Goal: Task Accomplishment & Management: Use online tool/utility

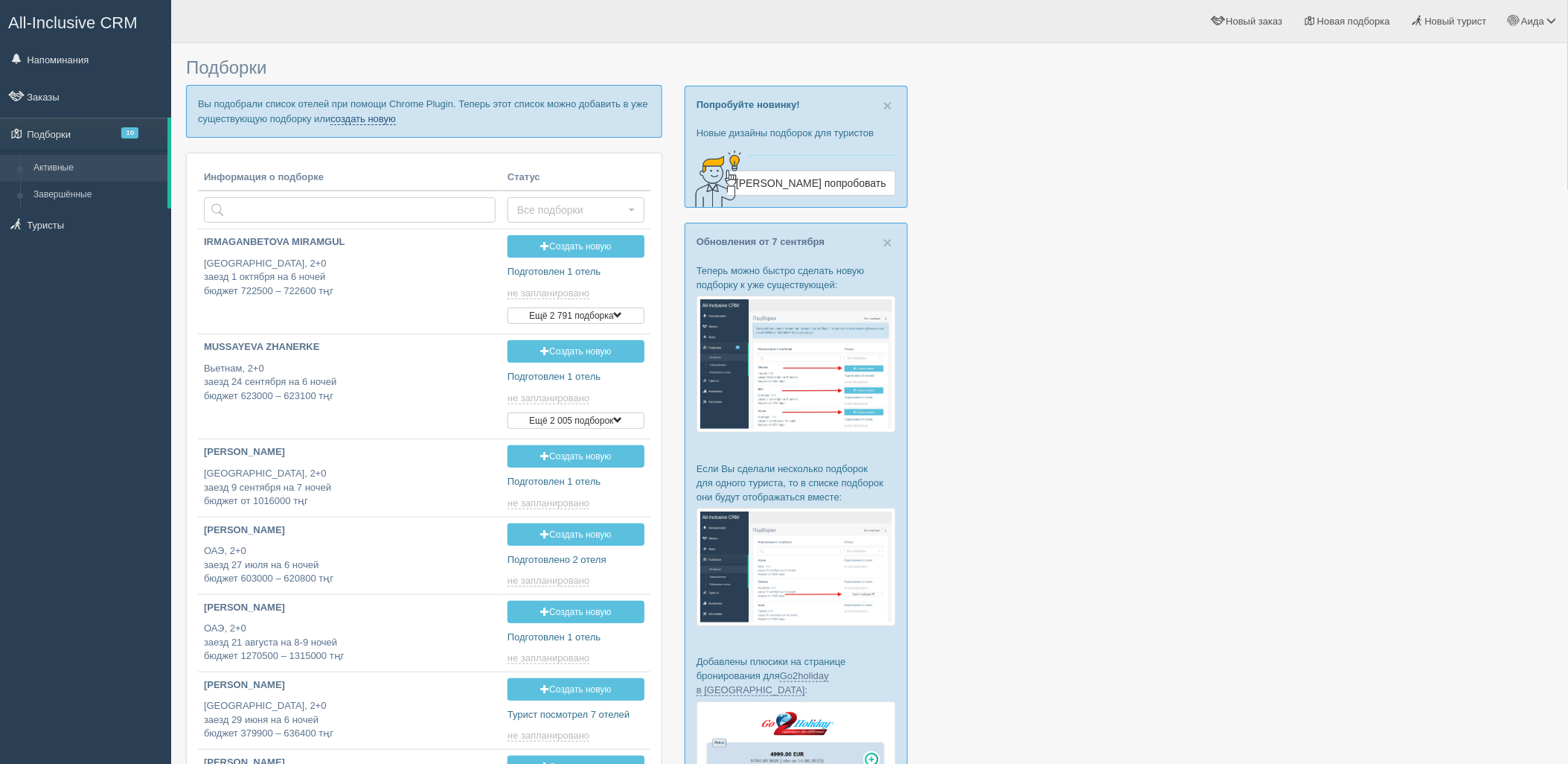
drag, startPoint x: 0, startPoint y: 0, endPoint x: 345, endPoint y: 121, distance: 365.6
click at [345, 121] on link "создать новую" at bounding box center [363, 119] width 65 height 12
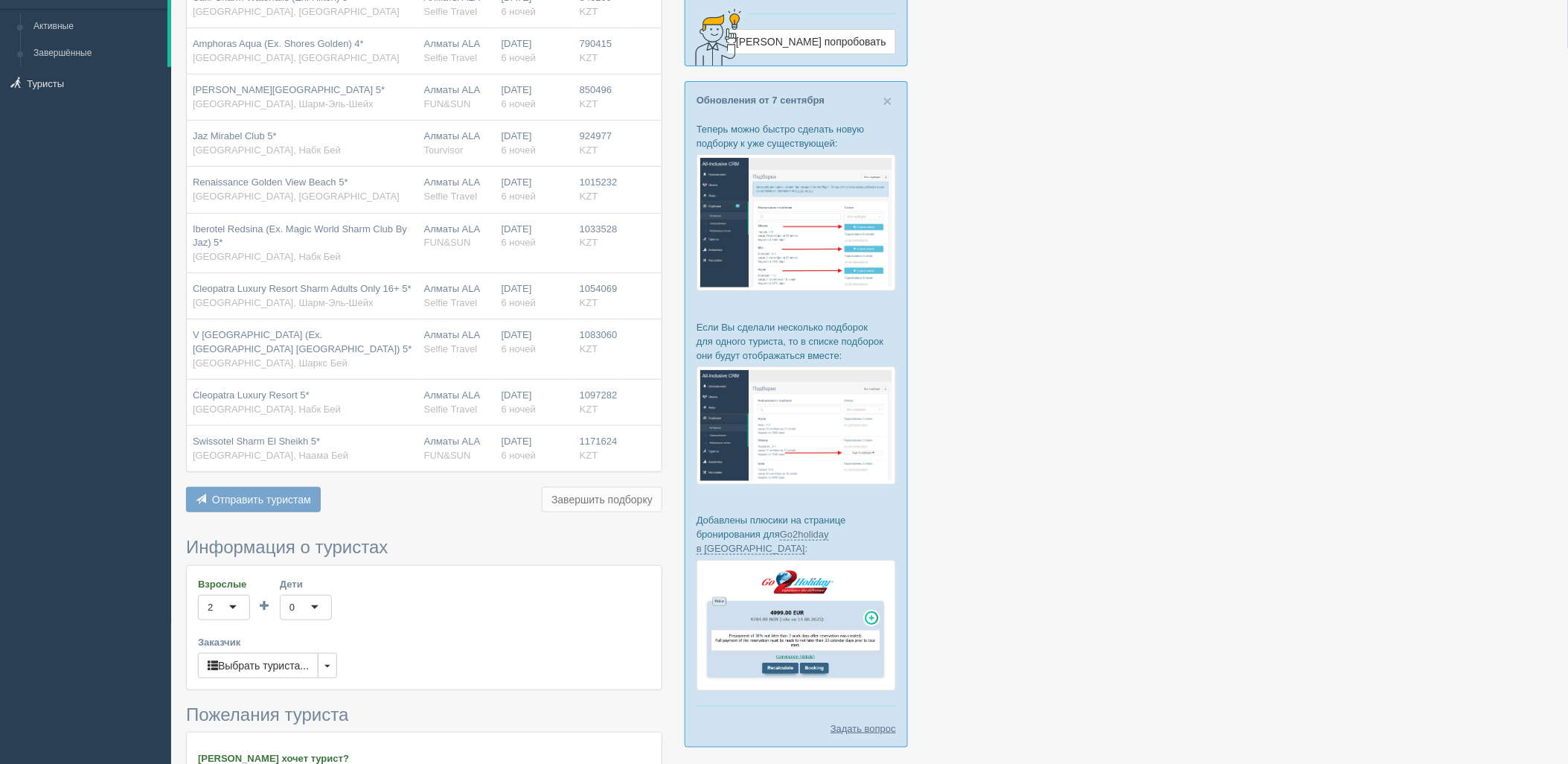
scroll to position [474, 0]
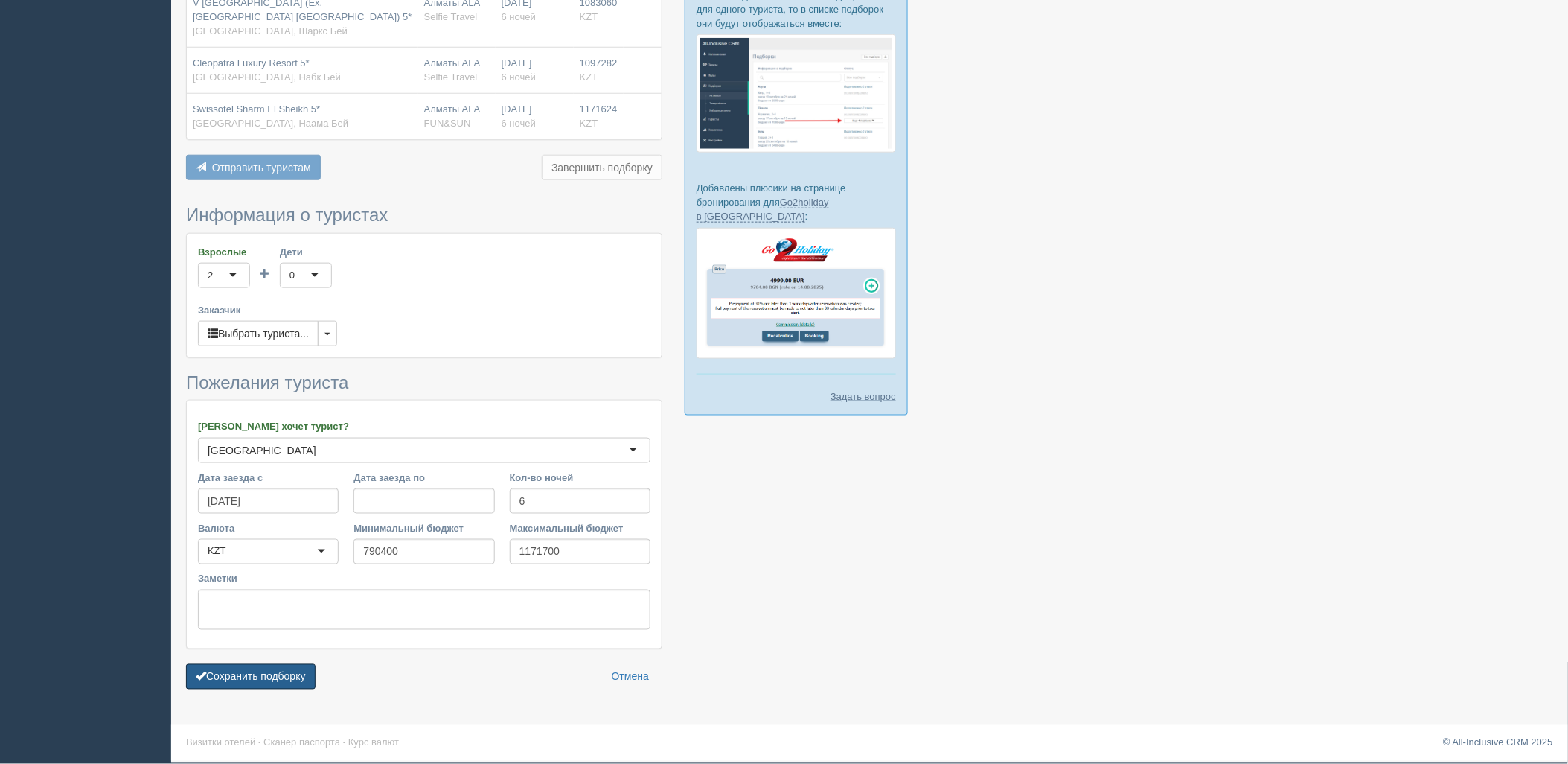
drag, startPoint x: 314, startPoint y: 672, endPoint x: 323, endPoint y: 656, distance: 18.4
click at [315, 671] on button "Сохранить подборку" at bounding box center [250, 676] width 130 height 25
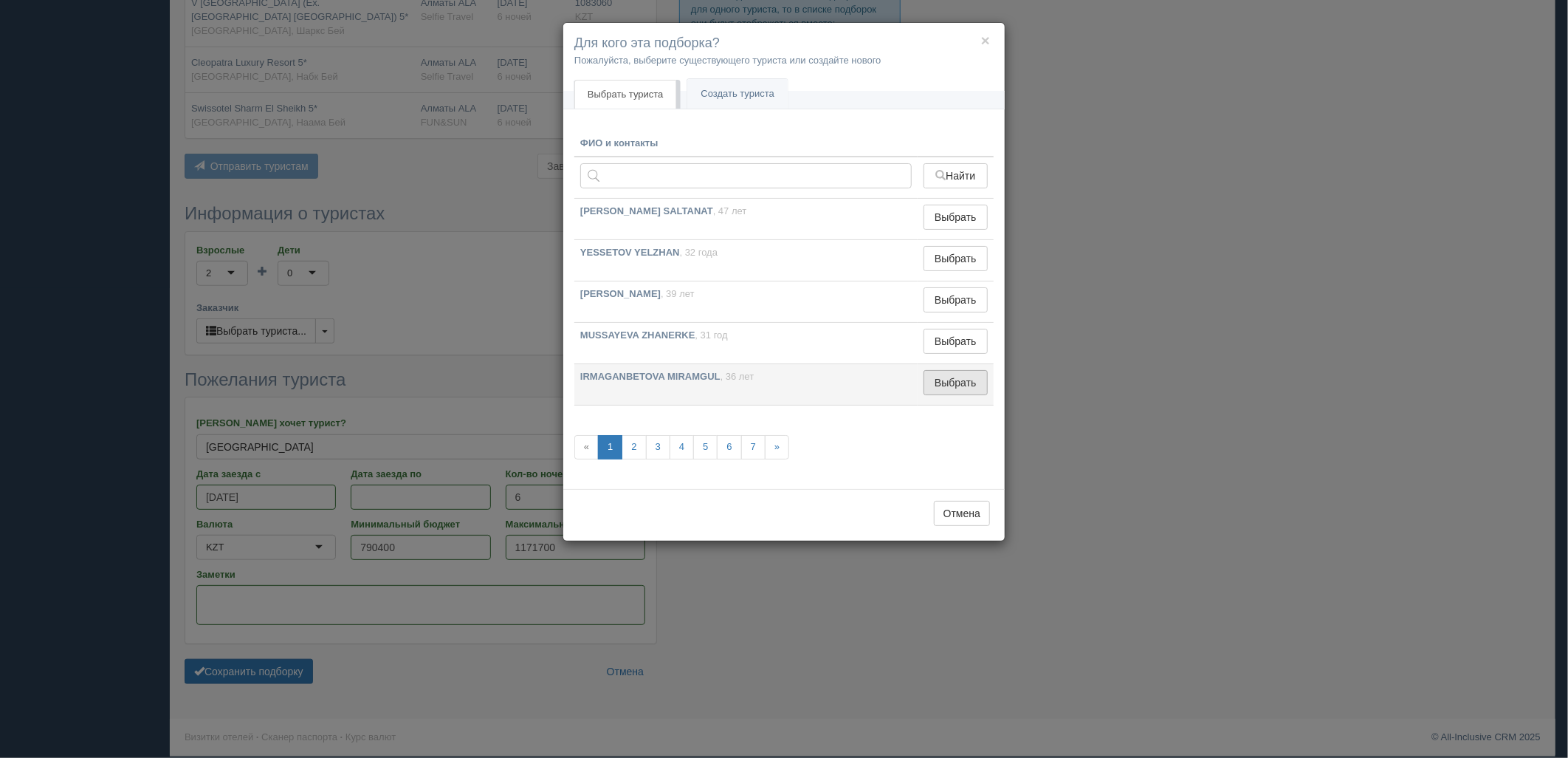
click at [938, 386] on button "Выбрать" at bounding box center [956, 382] width 64 height 25
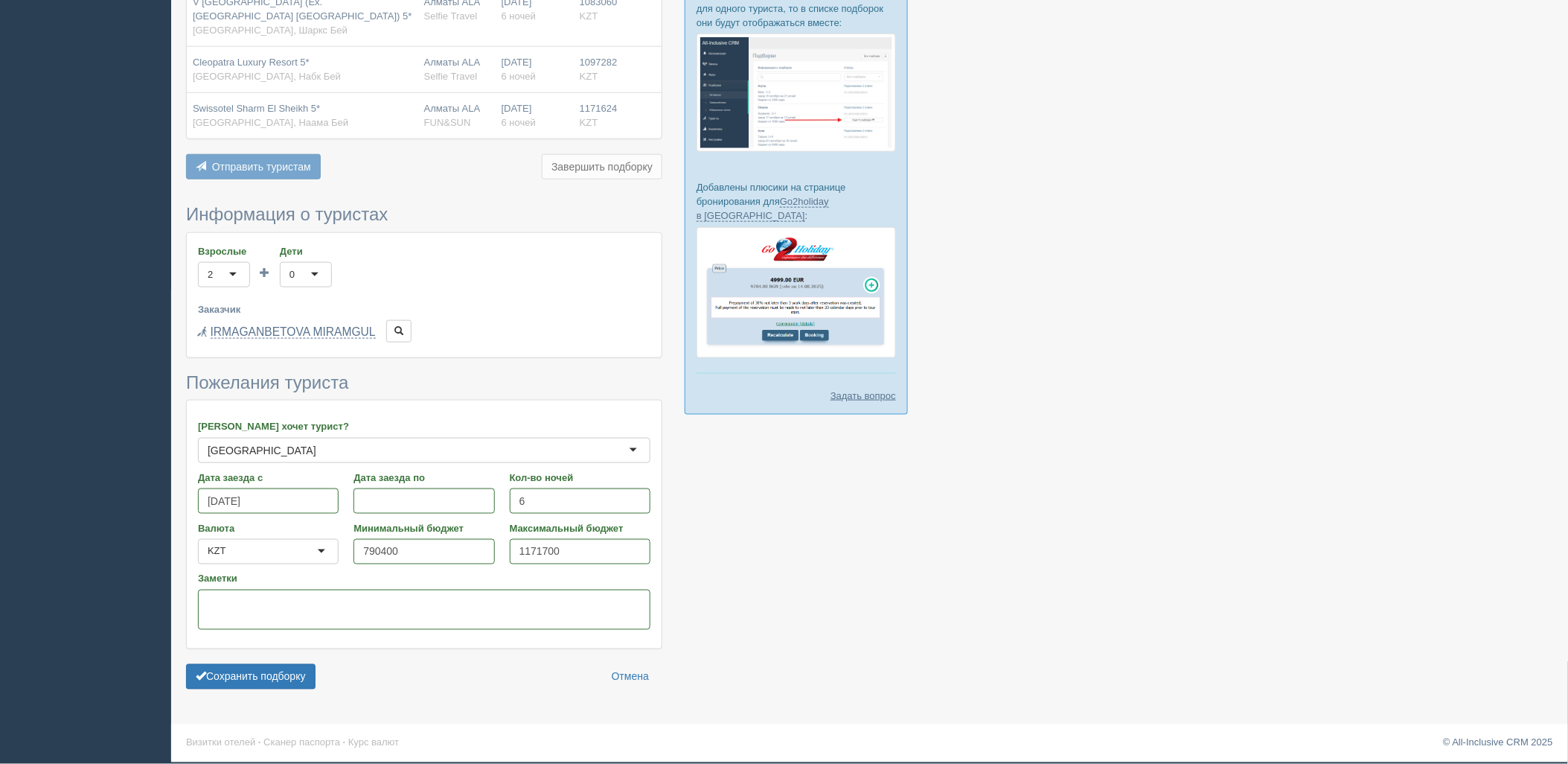
click at [309, 660] on form "Информация о туристах Взрослые 2 2 1 2 3 4 5 6 7 8 9 10 11 12 13 14 15 16 17 18…" at bounding box center [423, 450] width 476 height 491
click at [313, 667] on button "Сохранить подборку" at bounding box center [250, 676] width 130 height 25
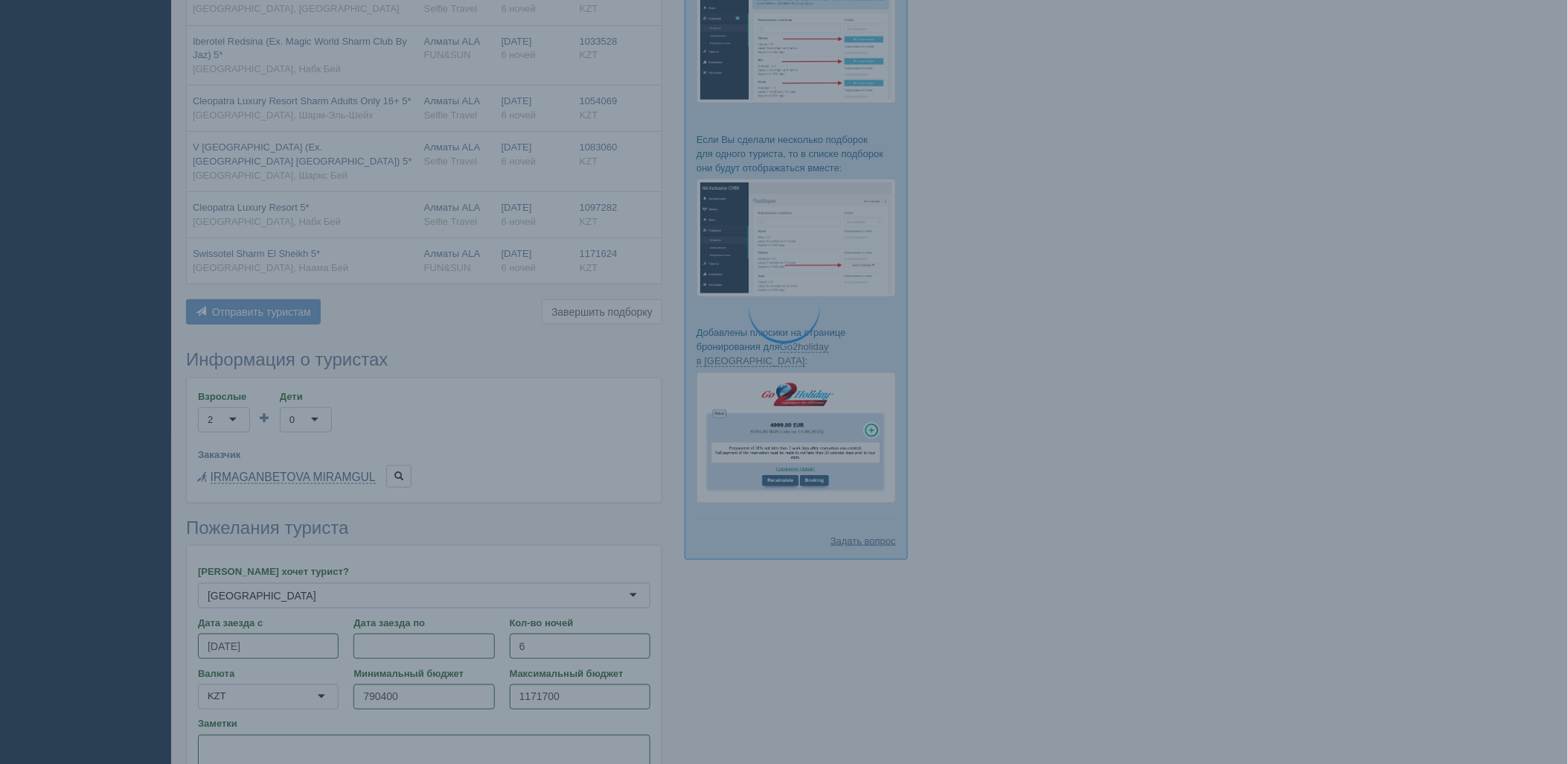
scroll to position [391, 0]
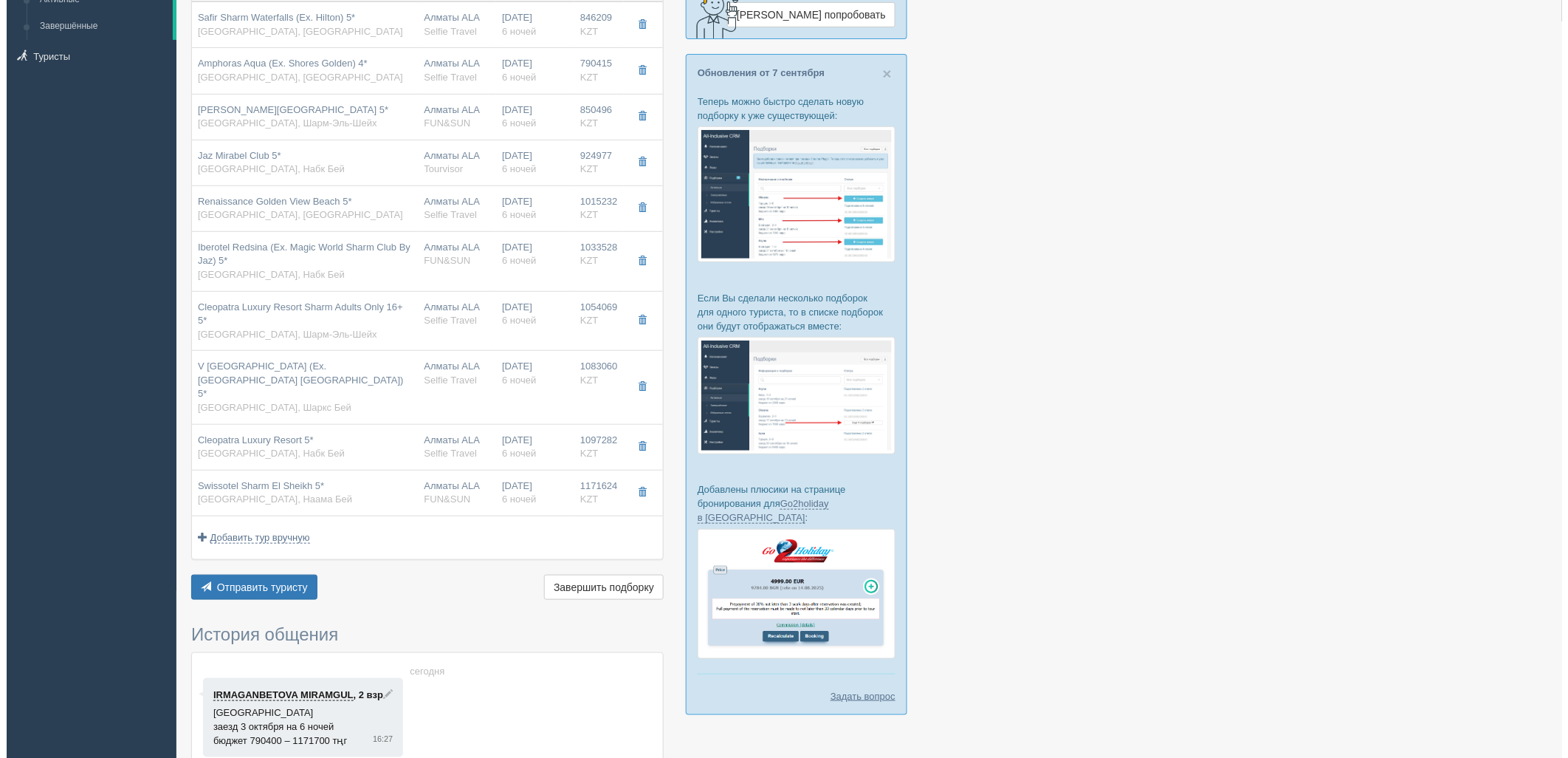
scroll to position [175, 0]
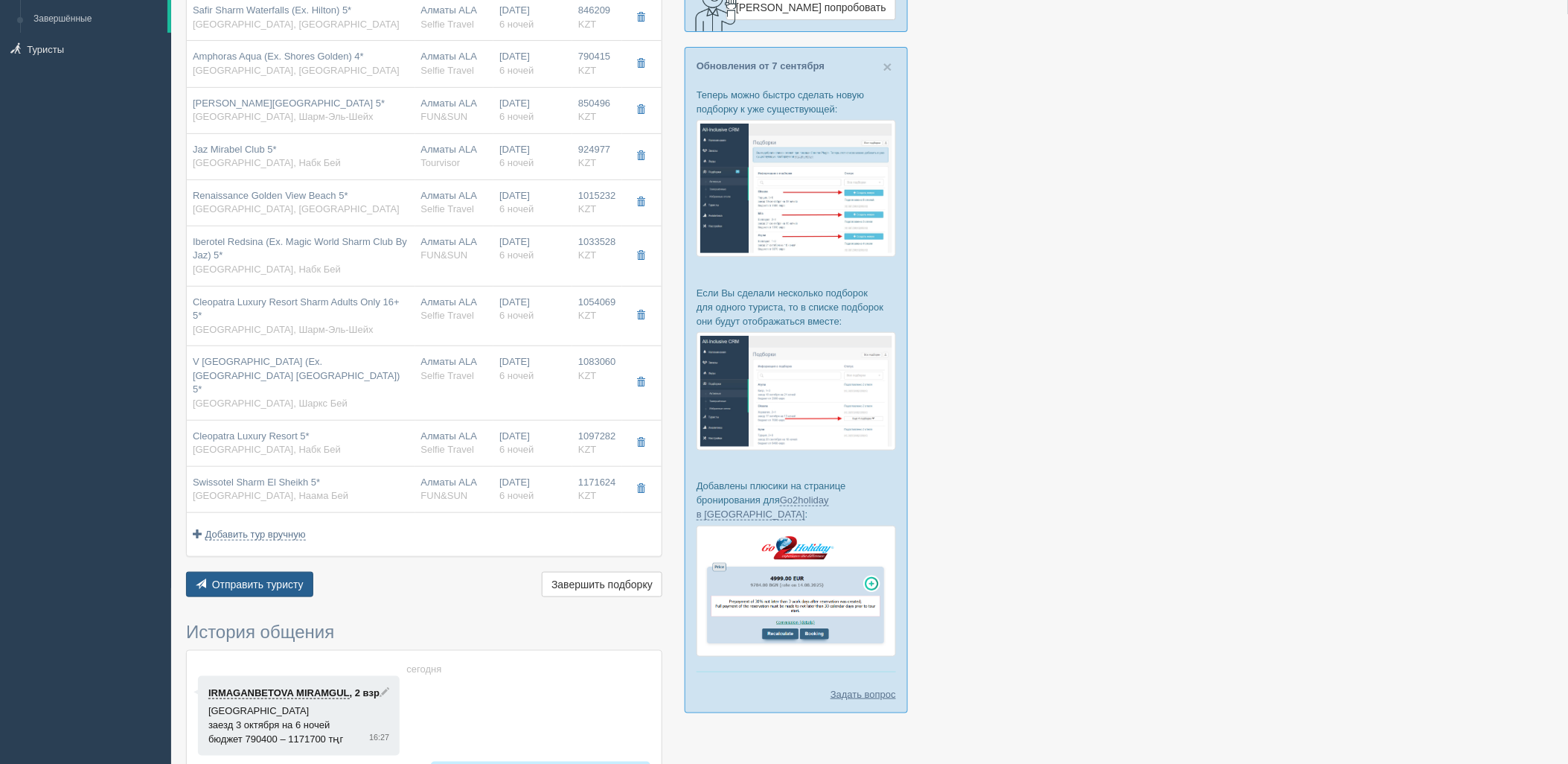
click at [281, 578] on span "Отправить туристу" at bounding box center [257, 583] width 91 height 12
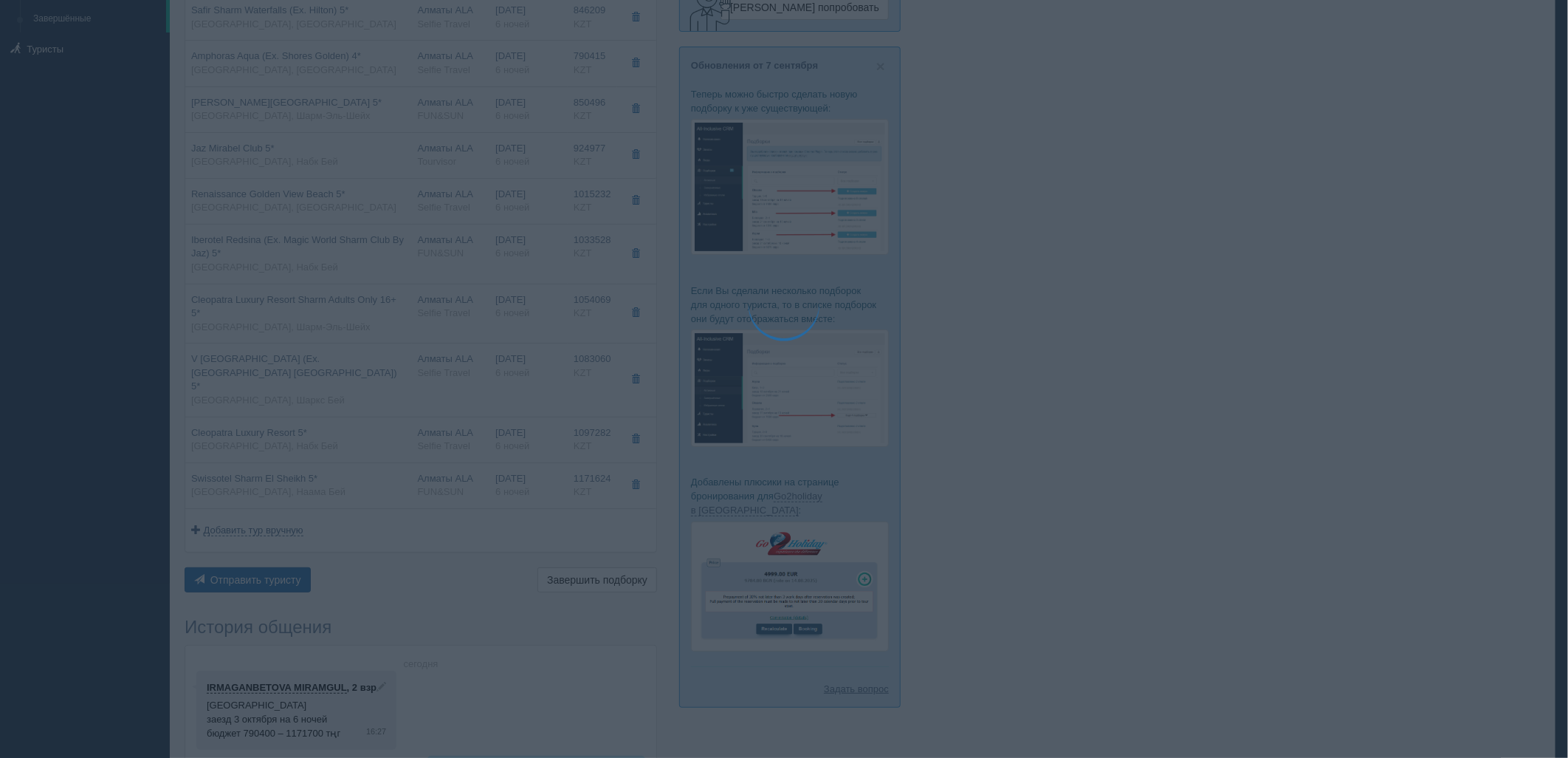
type textarea "🌞 Добрый день! Предлагаем Вам рассмотреть следующие варианты: 🌎 Египет, Хадаба …"
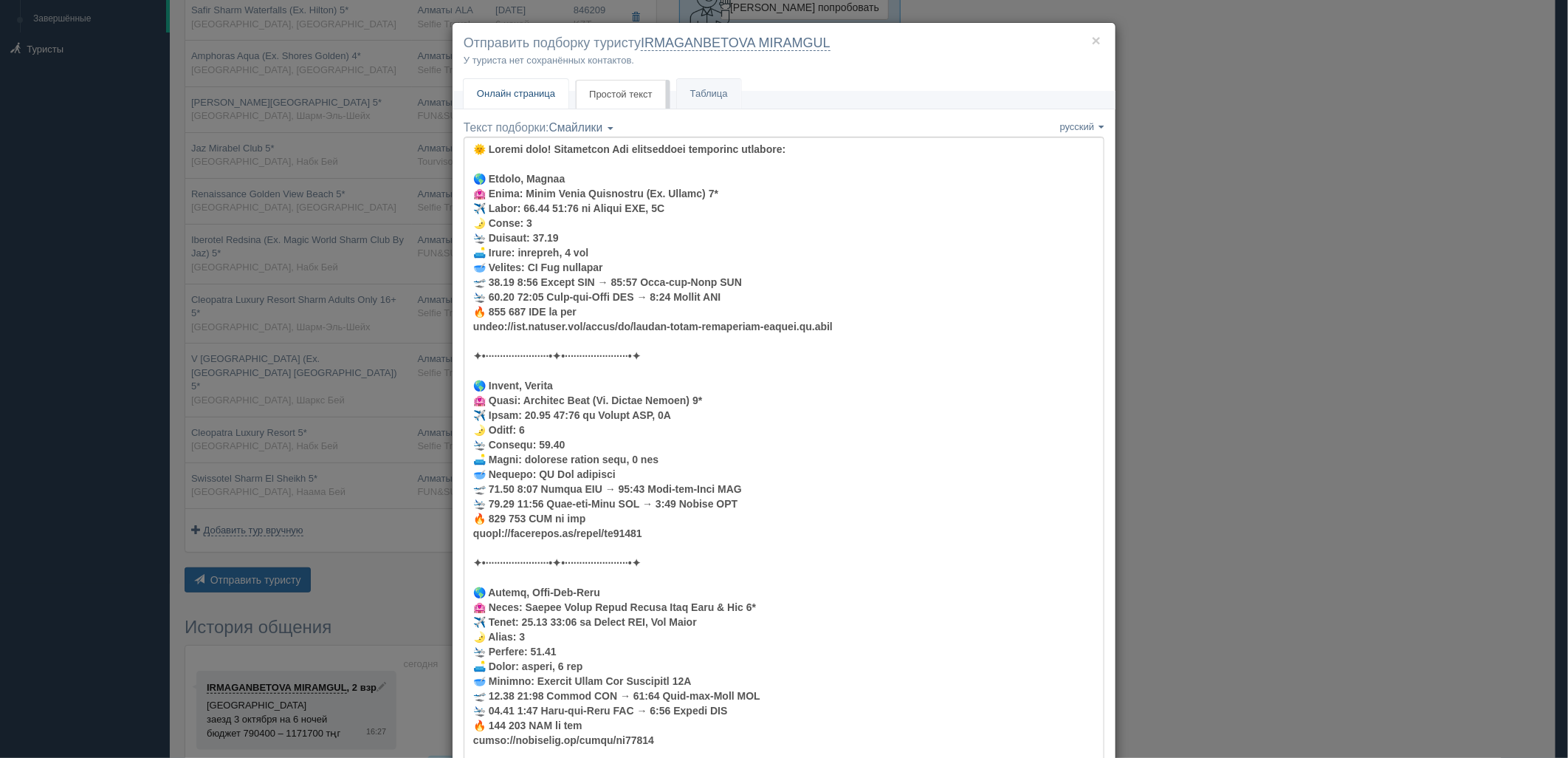
click at [542, 108] on link "Онлайн страница Онлайн" at bounding box center [516, 94] width 105 height 30
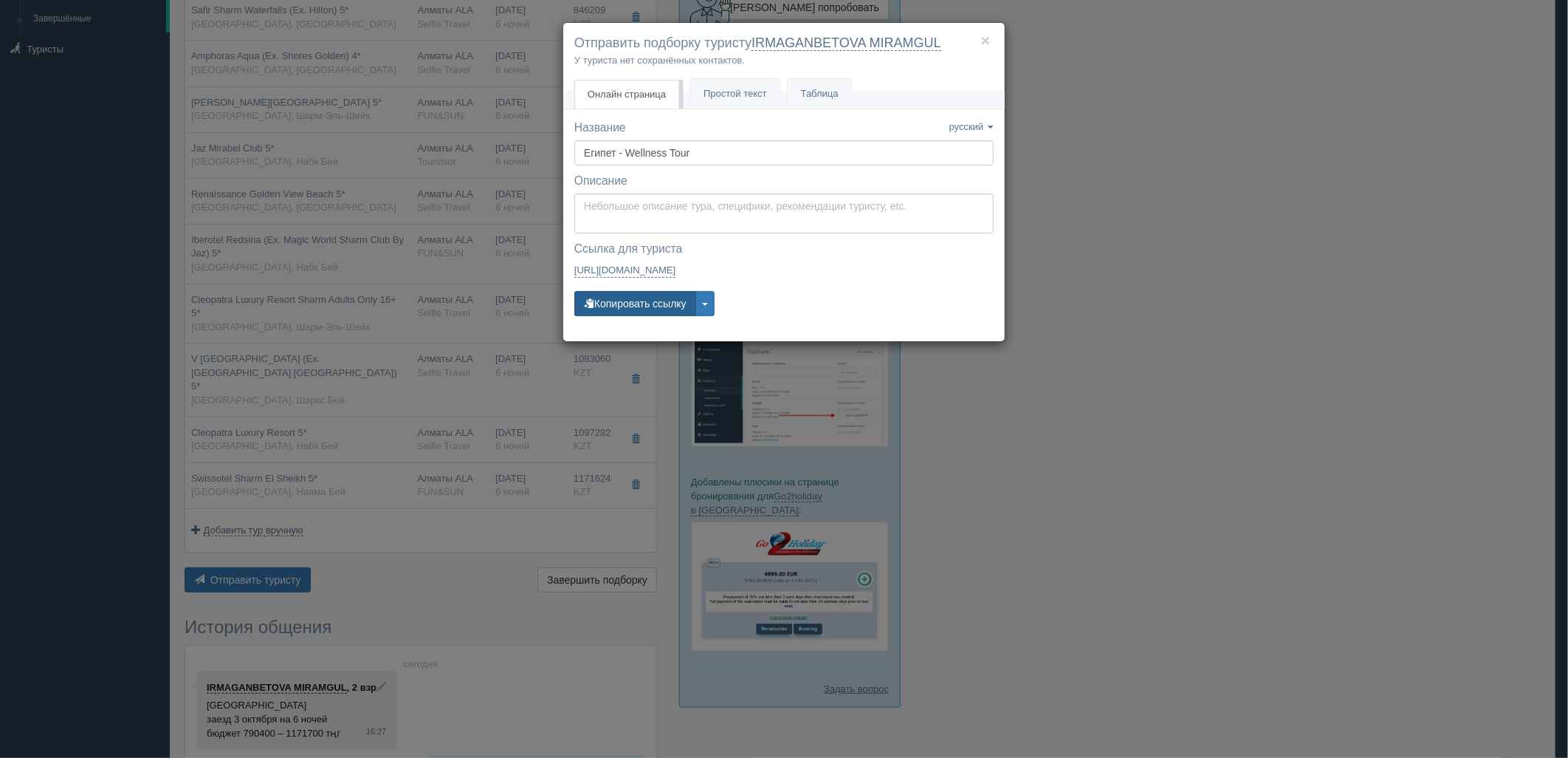
click at [647, 310] on button "Копировать ссылку" at bounding box center [635, 303] width 121 height 25
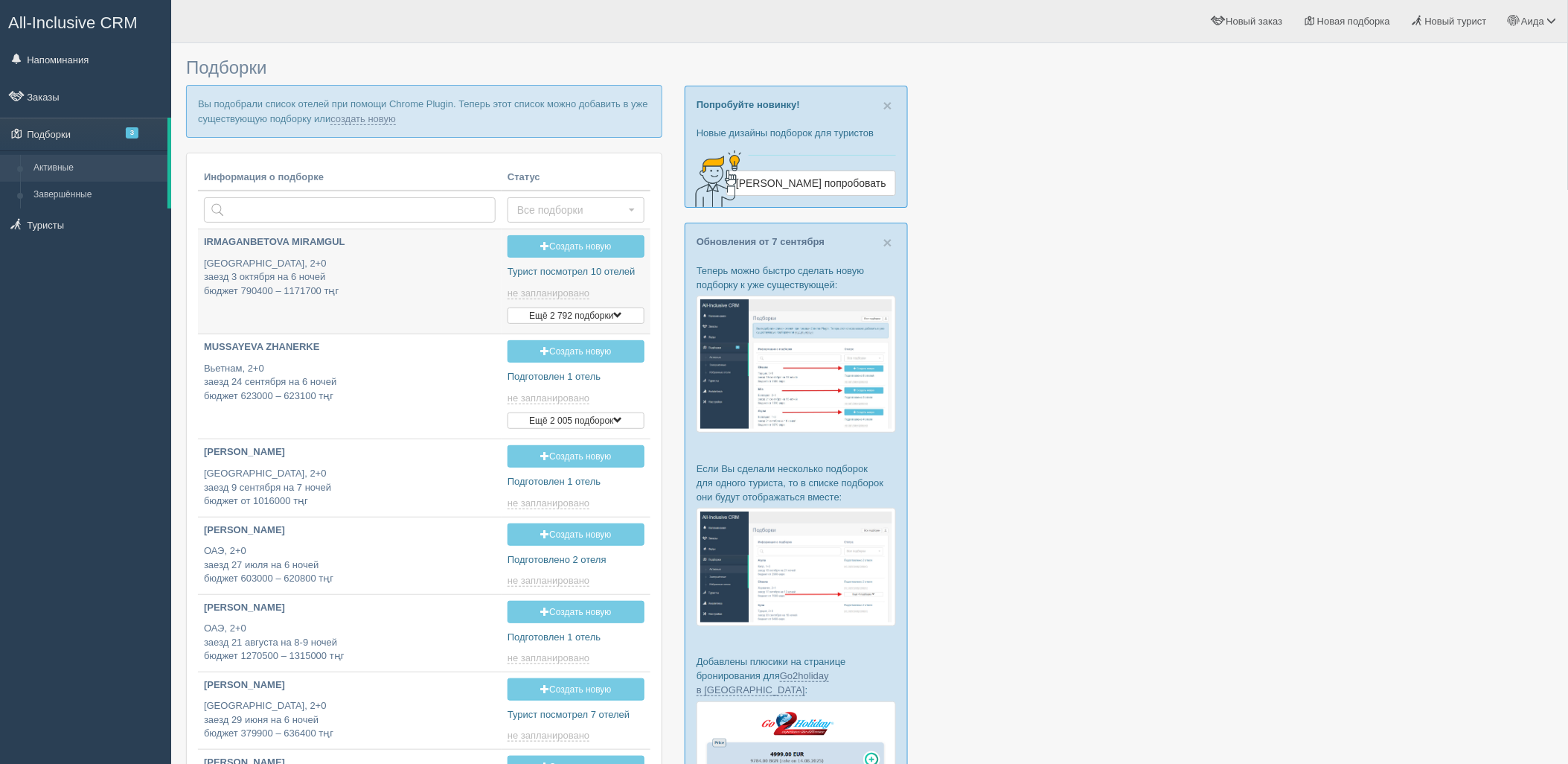
type input "[DATE] 16:15"
type input "[DATE] 17:25"
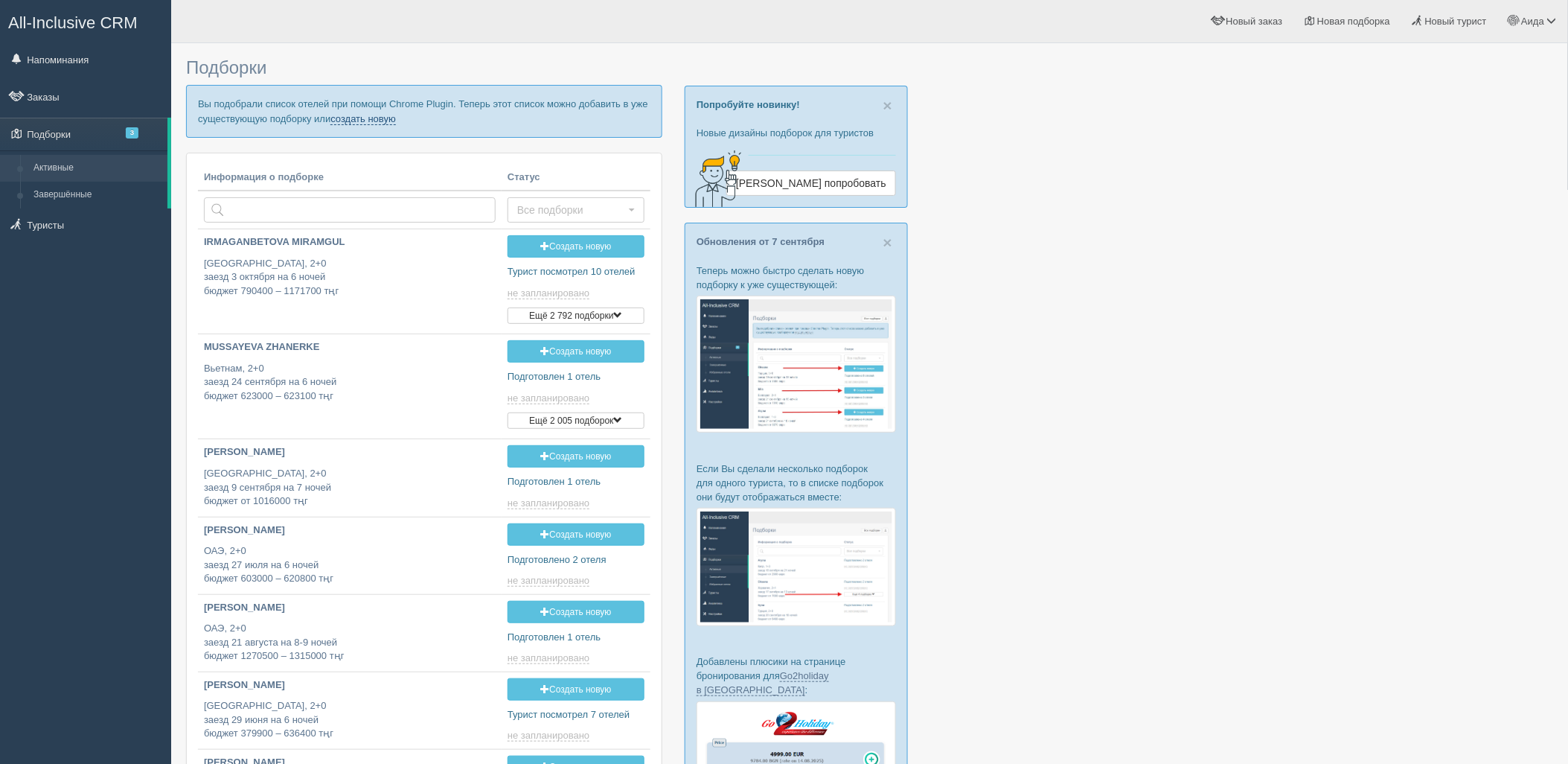
click at [362, 122] on link "создать новую" at bounding box center [363, 119] width 65 height 12
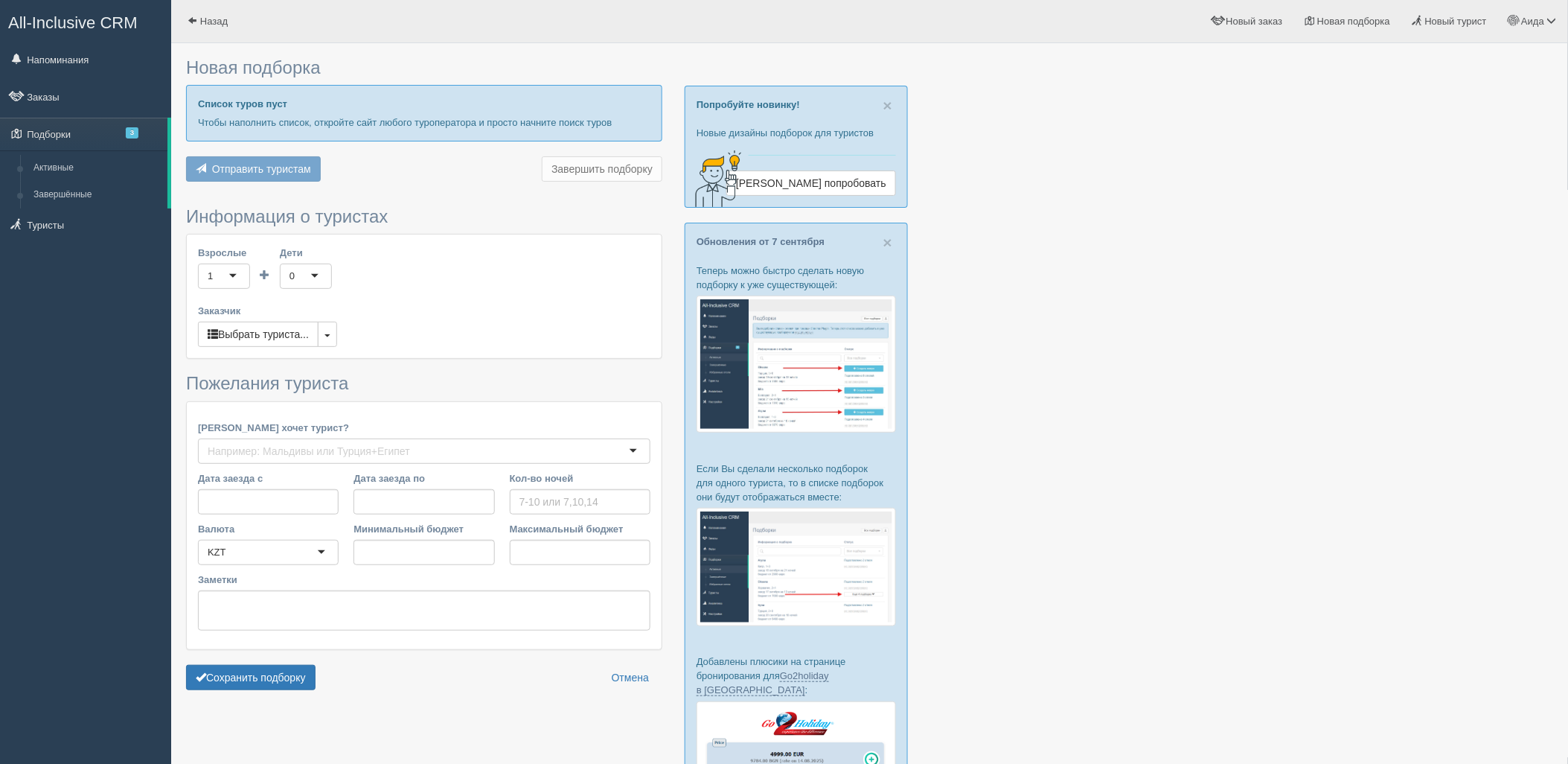
type input "6"
type input "1400000"
type input "2490000"
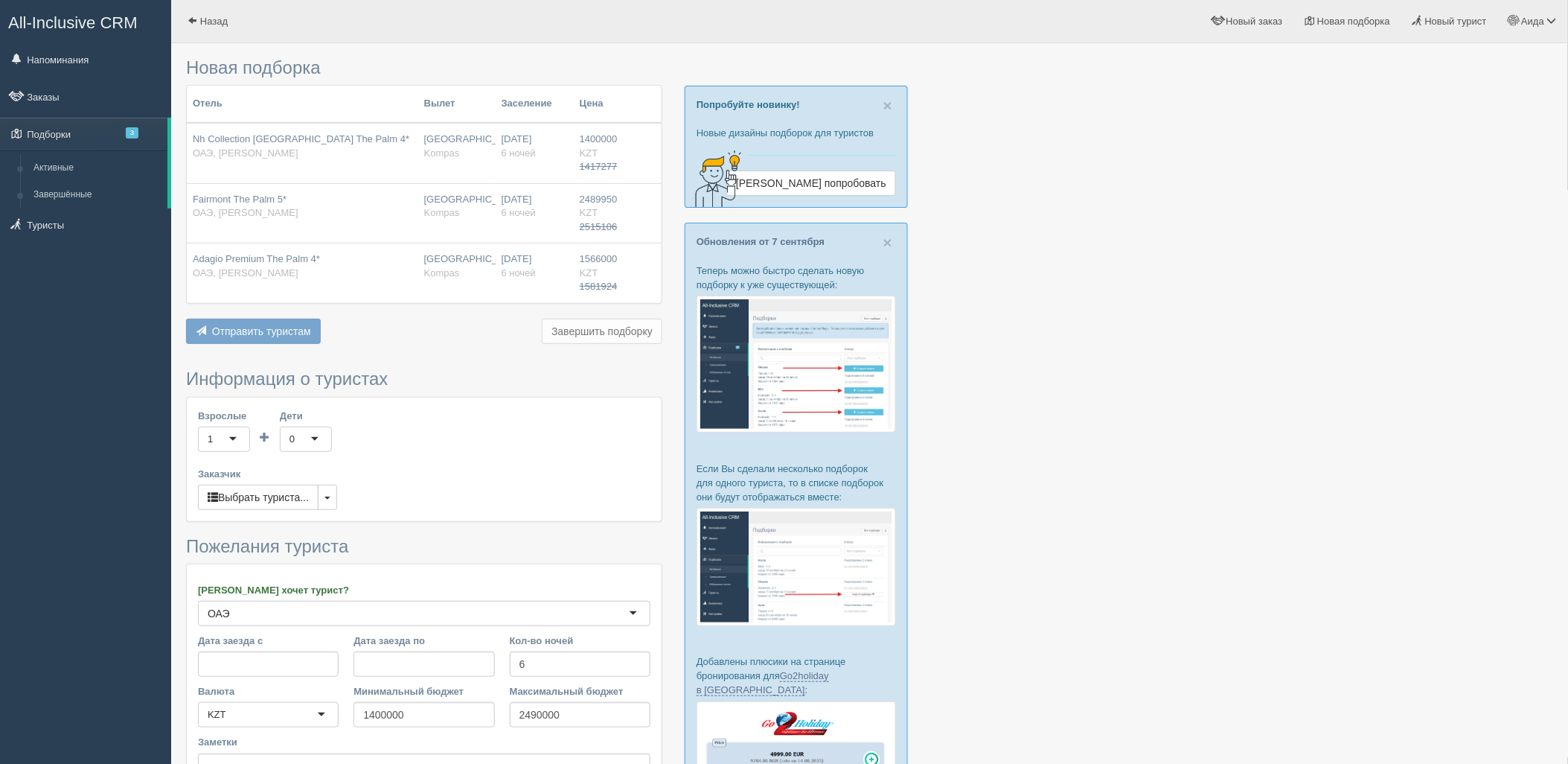
scroll to position [192, 0]
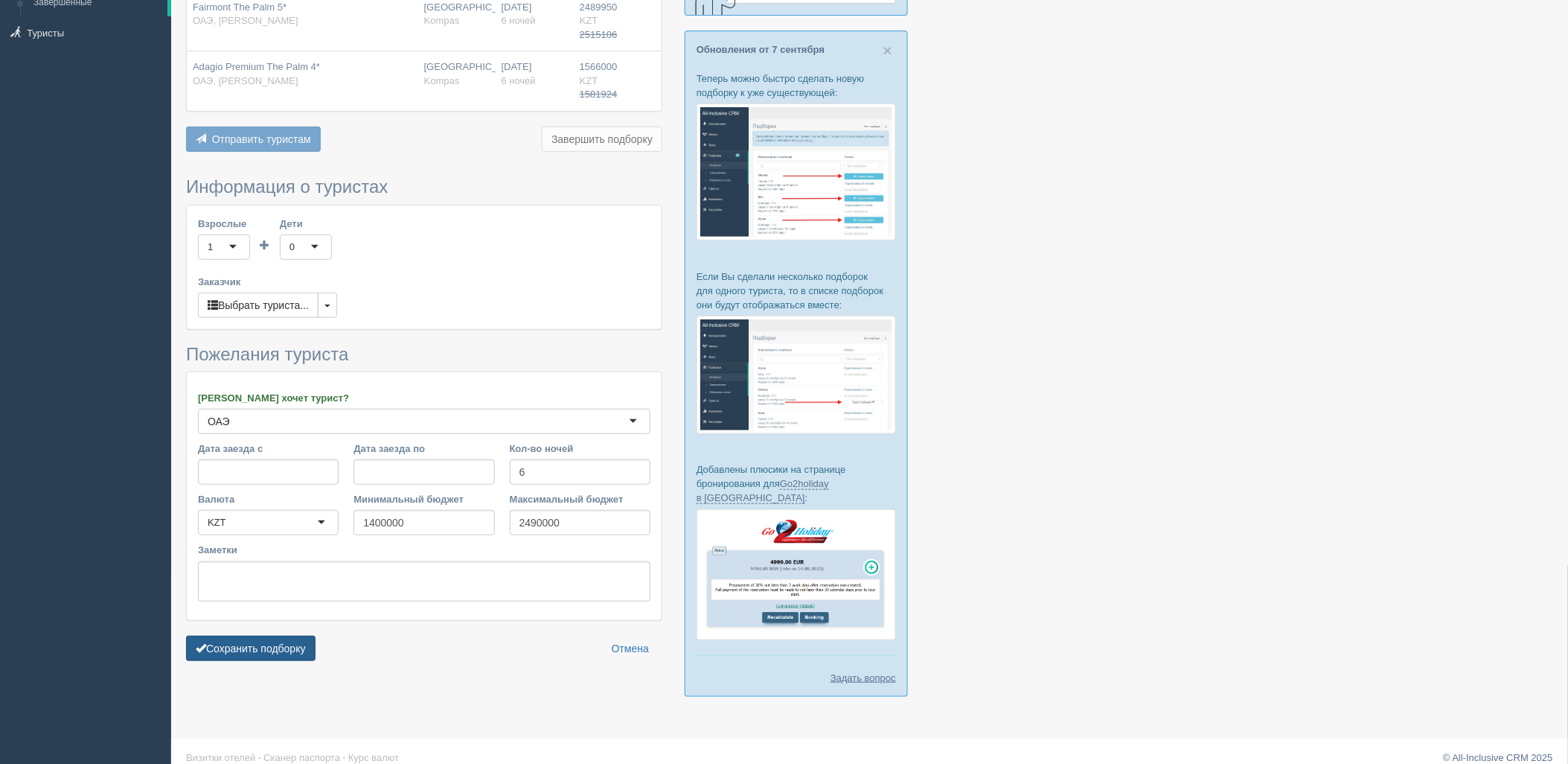
click at [231, 653] on button "Сохранить подборку" at bounding box center [250, 648] width 130 height 25
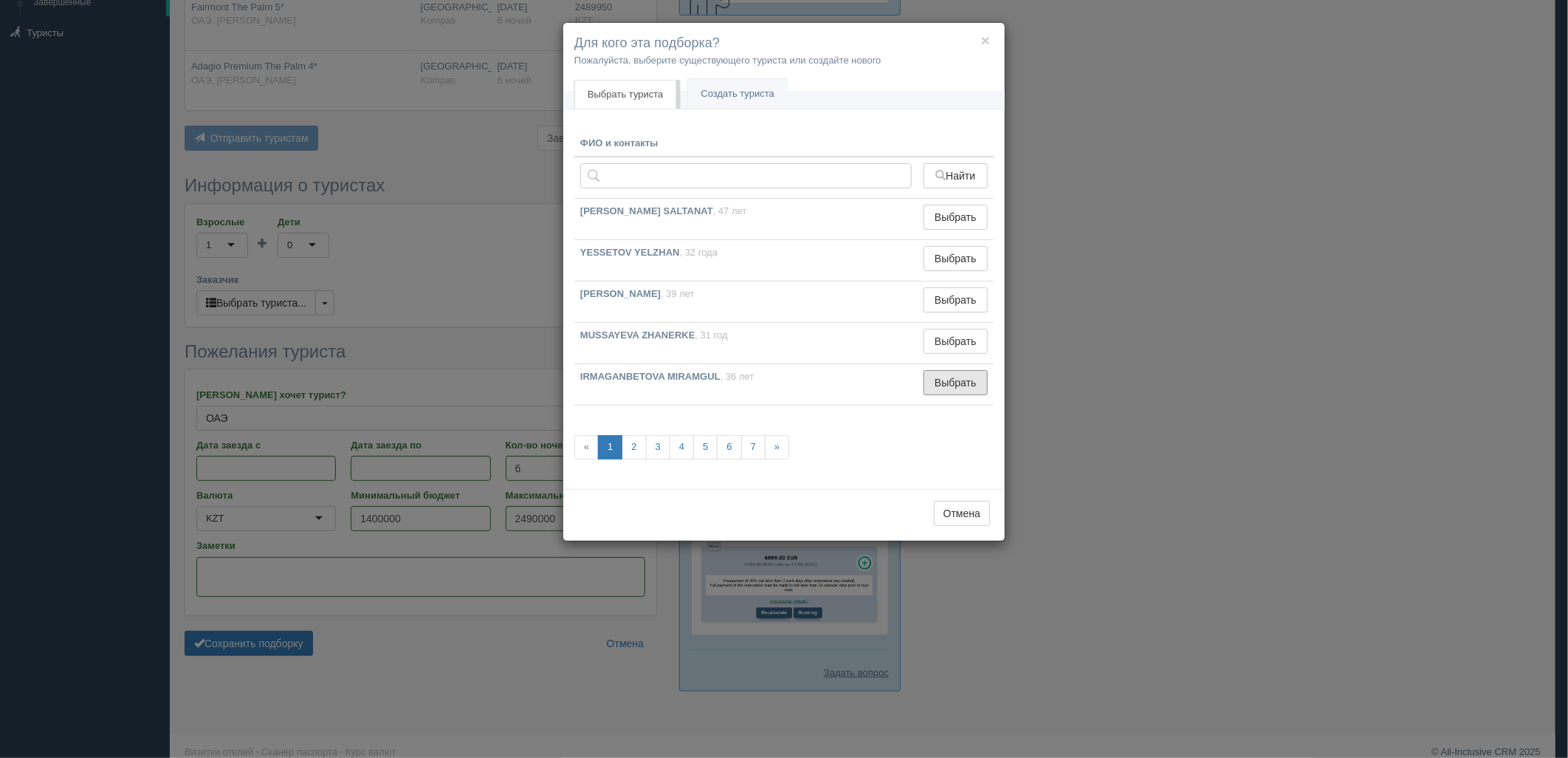
drag, startPoint x: 950, startPoint y: 384, endPoint x: 786, endPoint y: 437, distance: 172.4
click at [951, 384] on button "Выбрать" at bounding box center [956, 382] width 64 height 25
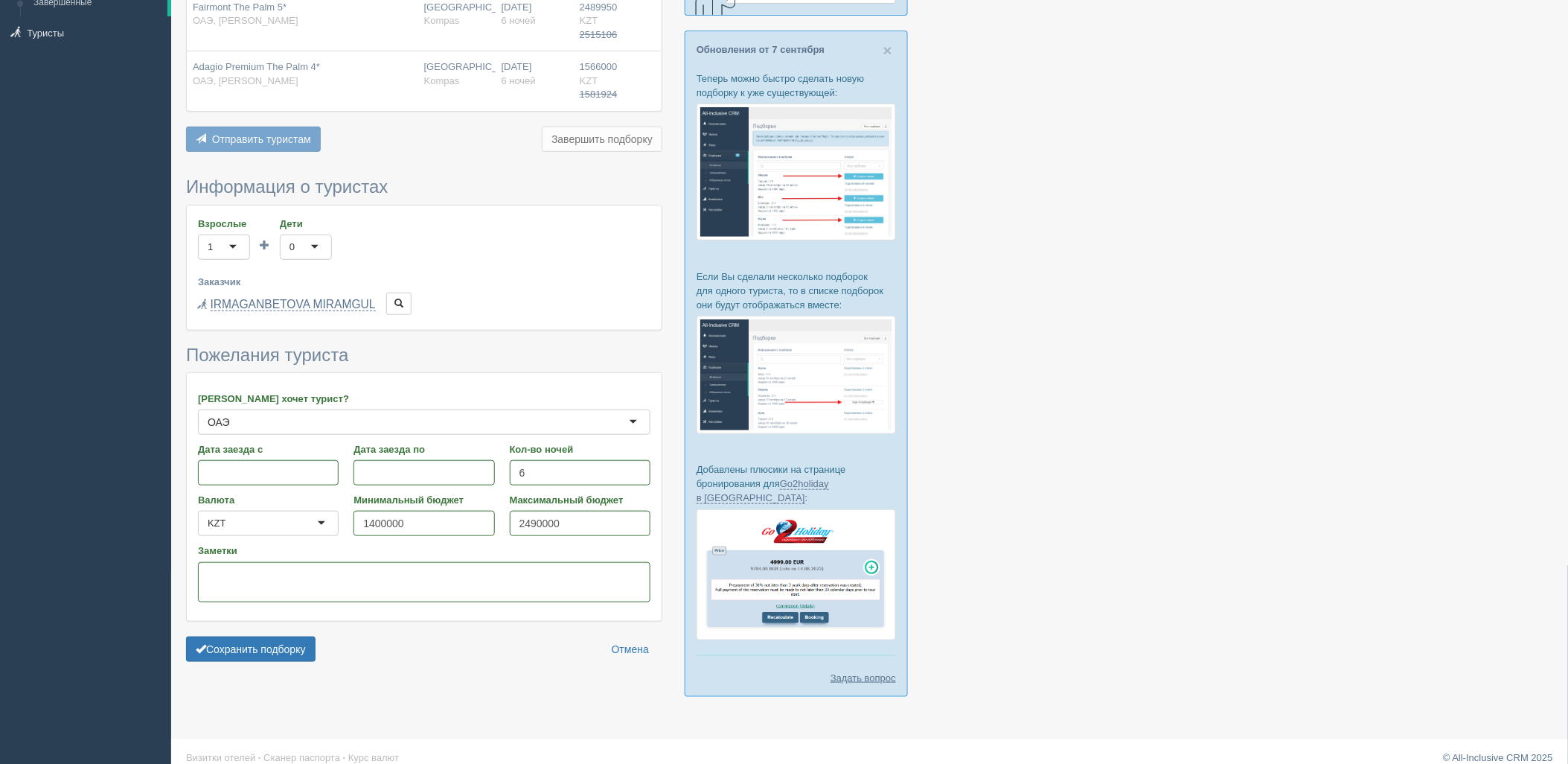
click at [306, 635] on form "Информация о туристах Взрослые 1 1 Дети 0 0 Возраст детей Заказчик Выбрать тури…" at bounding box center [423, 423] width 476 height 491
click at [308, 645] on button "Сохранить подборку" at bounding box center [250, 649] width 130 height 25
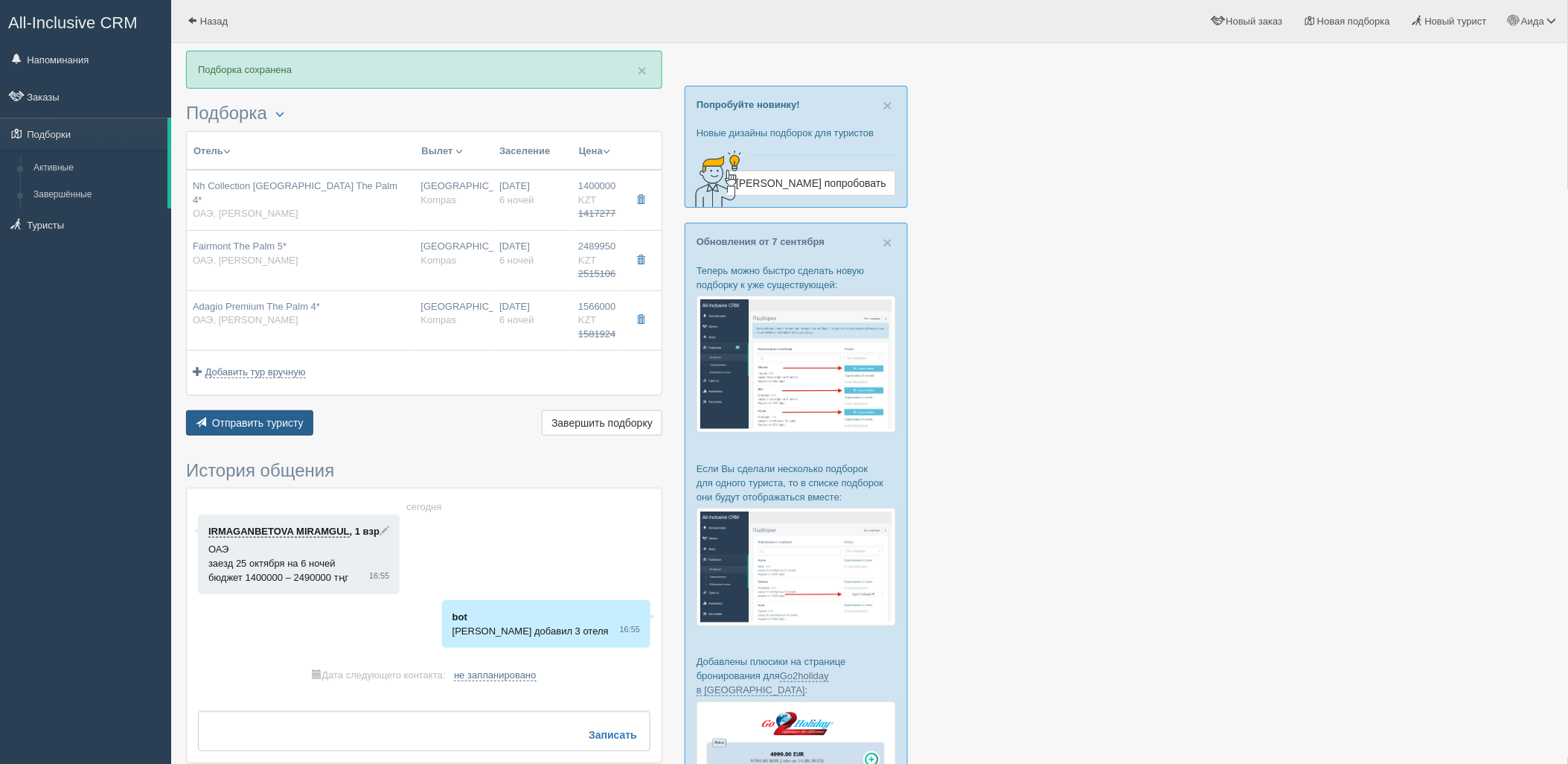
click at [271, 433] on button "Отправить туристу Отправить" at bounding box center [249, 423] width 127 height 25
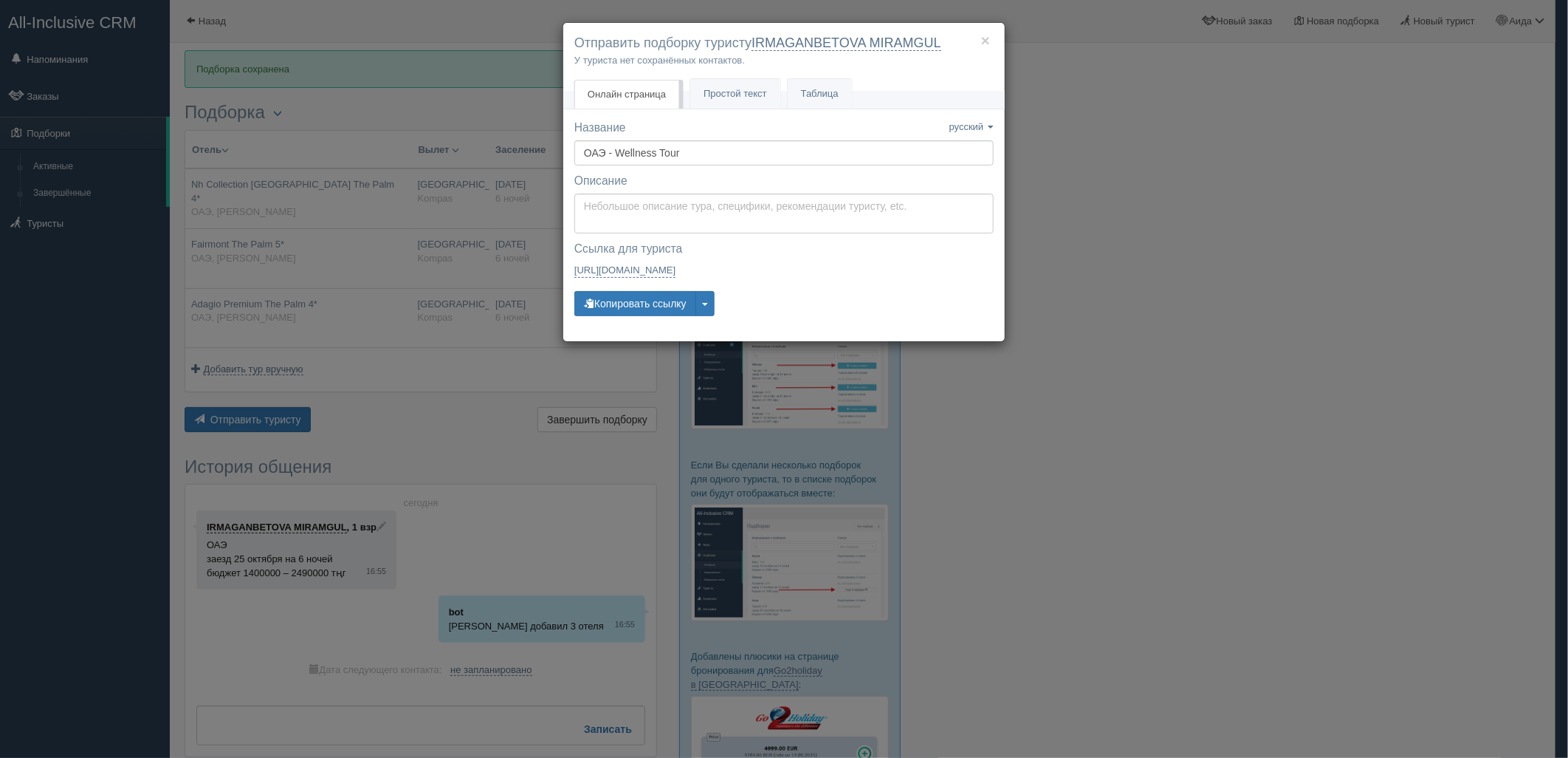
drag, startPoint x: 1377, startPoint y: 436, endPoint x: 1363, endPoint y: 436, distance: 14.0
click at [1375, 436] on div "× Отправить подборку туристу IRMAGANBETOVA MIRAMGUL У туриста нет сохранённых к…" at bounding box center [784, 379] width 1568 height 758
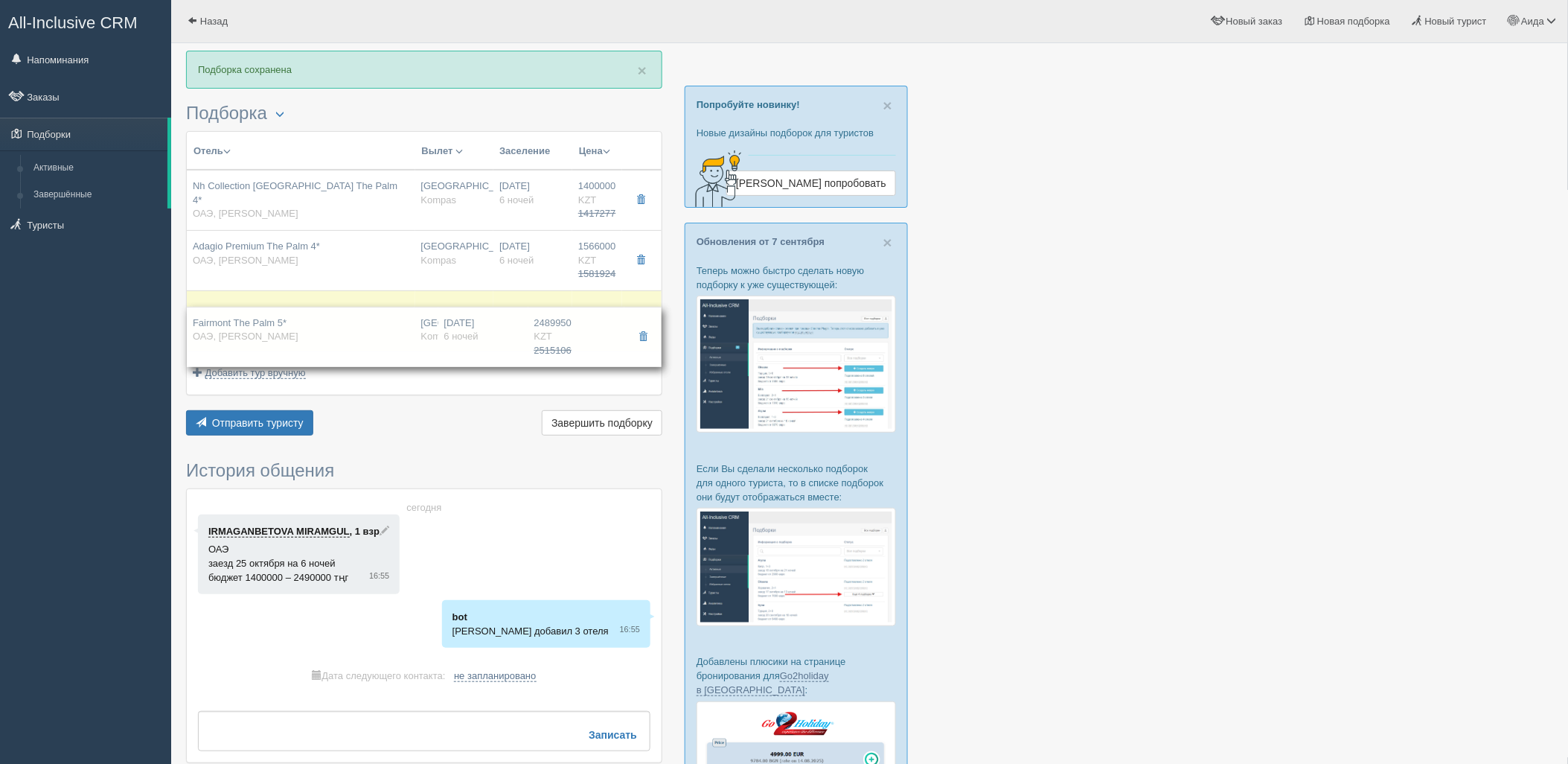
drag, startPoint x: 574, startPoint y: 261, endPoint x: 572, endPoint y: 350, distance: 89.0
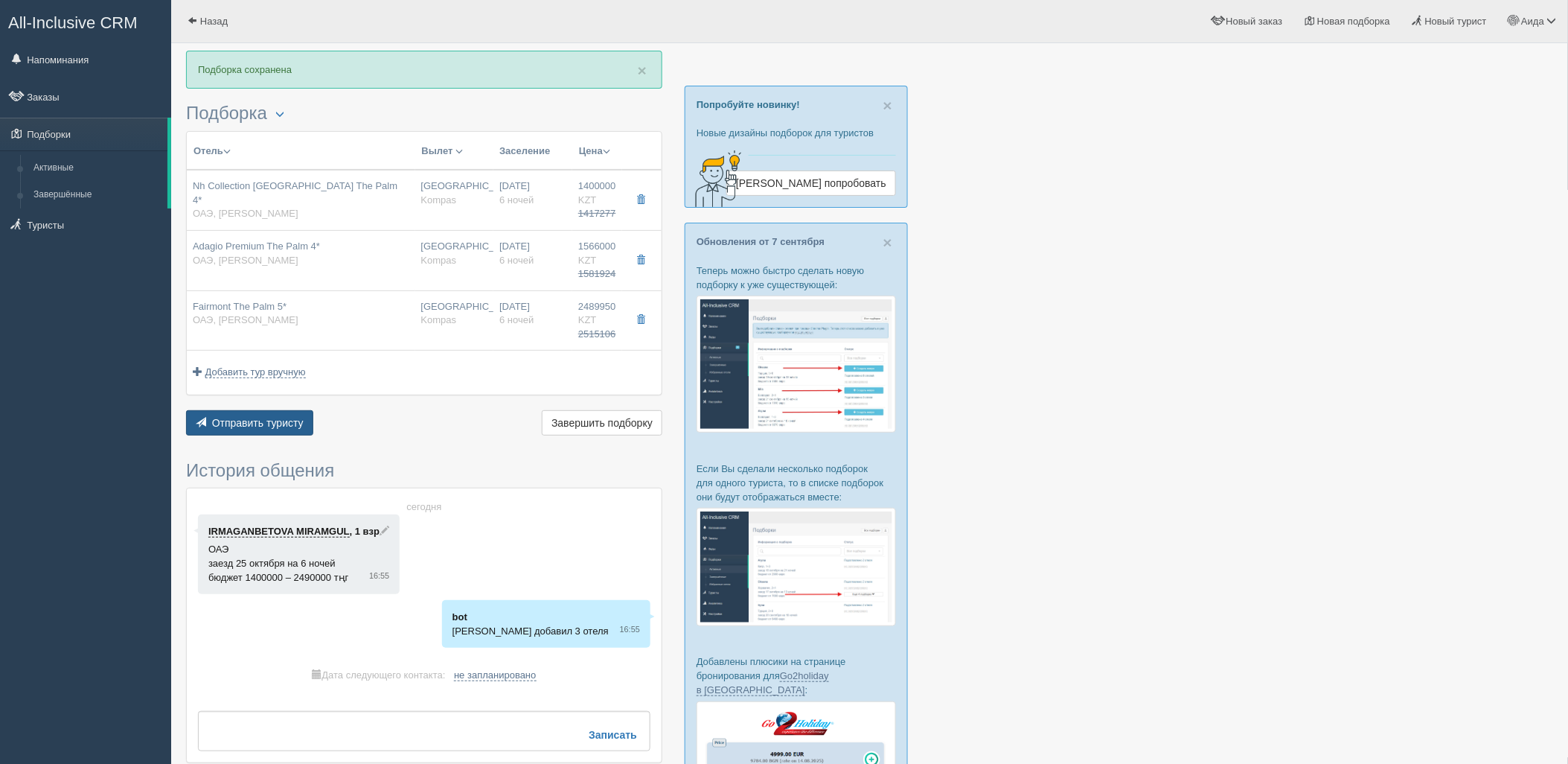
click at [298, 427] on span "Отправить туристу" at bounding box center [257, 423] width 91 height 12
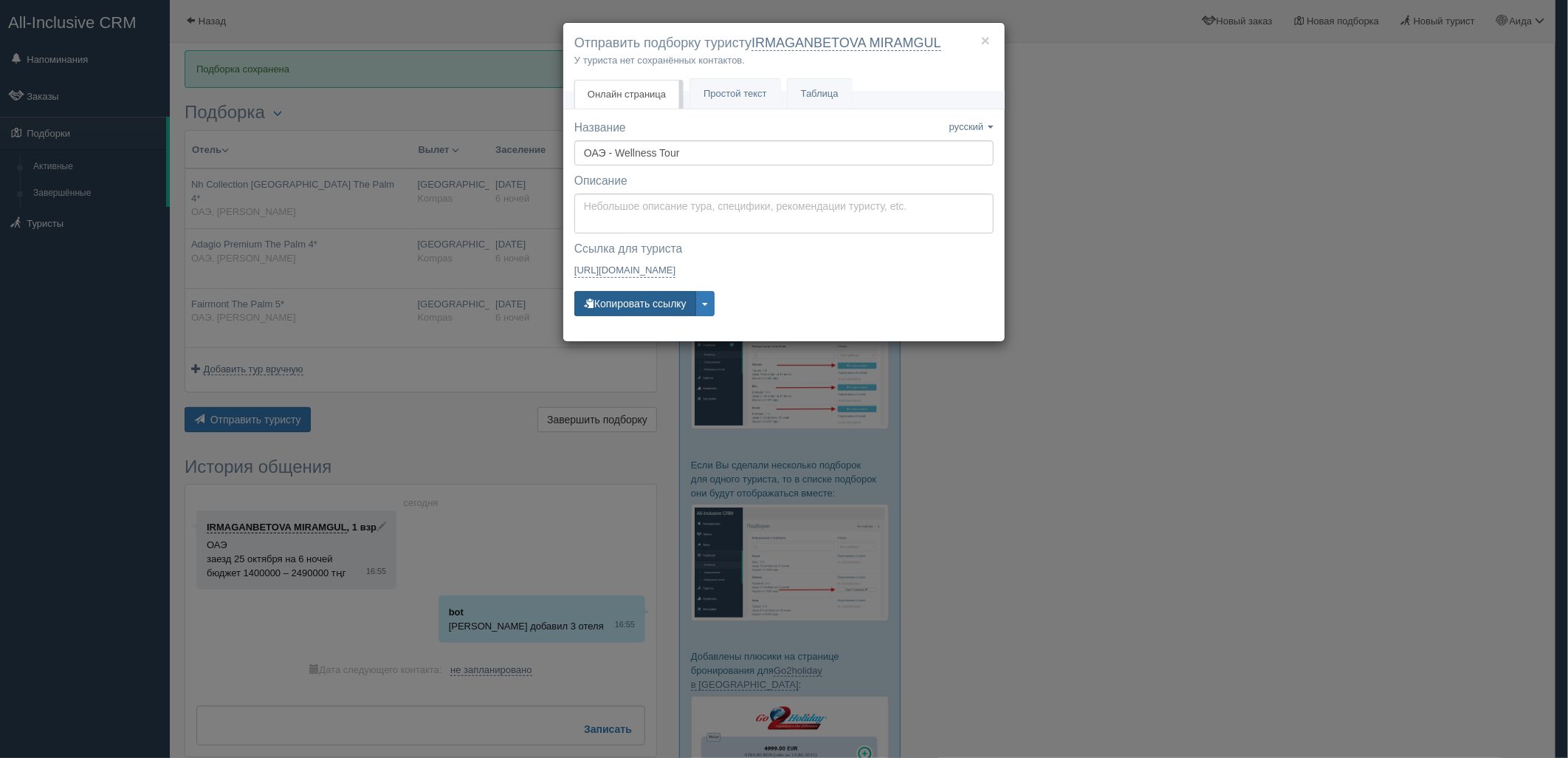
drag, startPoint x: 628, startPoint y: 294, endPoint x: 634, endPoint y: 304, distance: 11.7
click at [629, 295] on button "Копировать ссылку" at bounding box center [635, 303] width 121 height 25
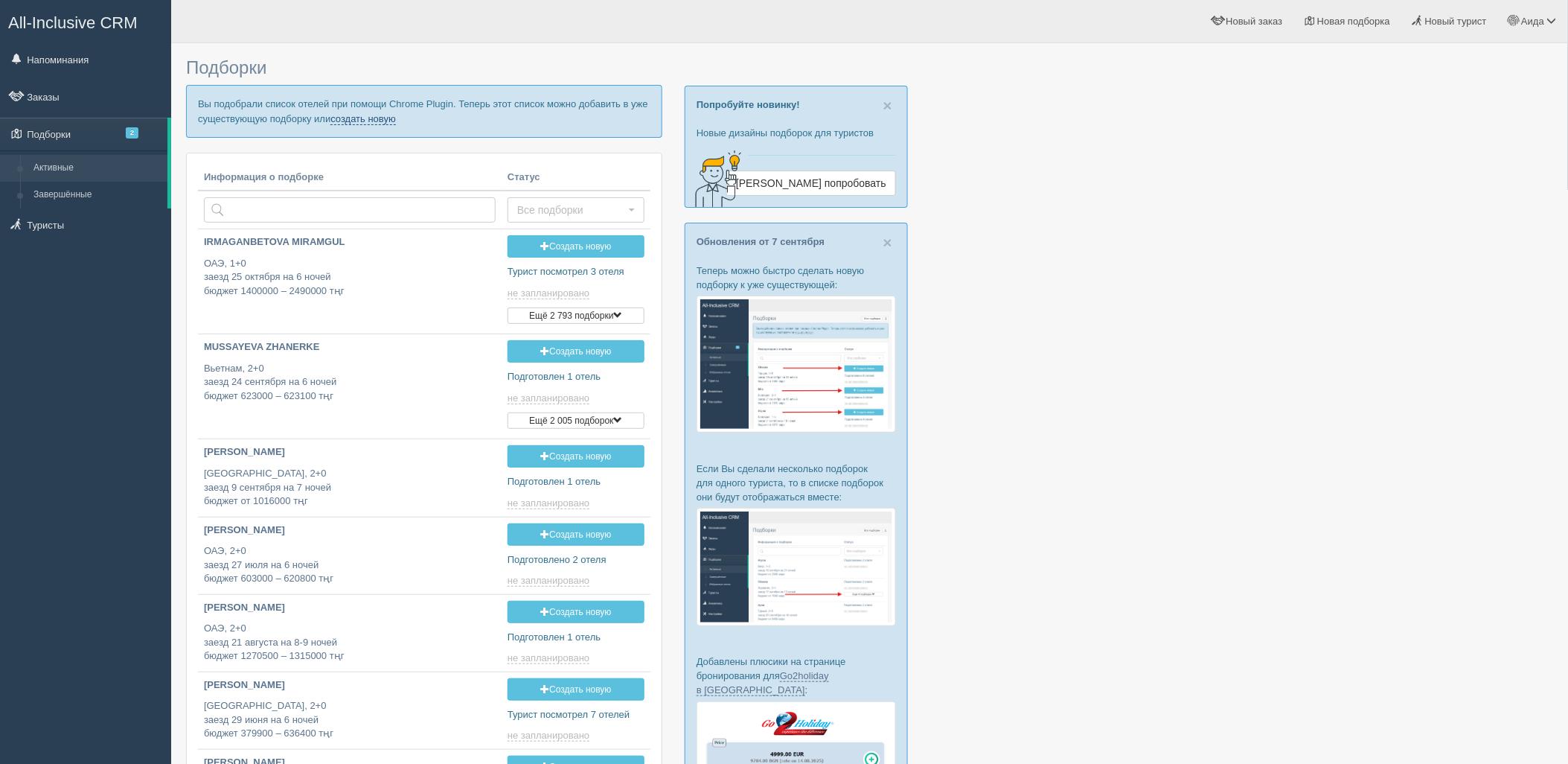
click at [360, 121] on link "создать новую" at bounding box center [363, 119] width 65 height 12
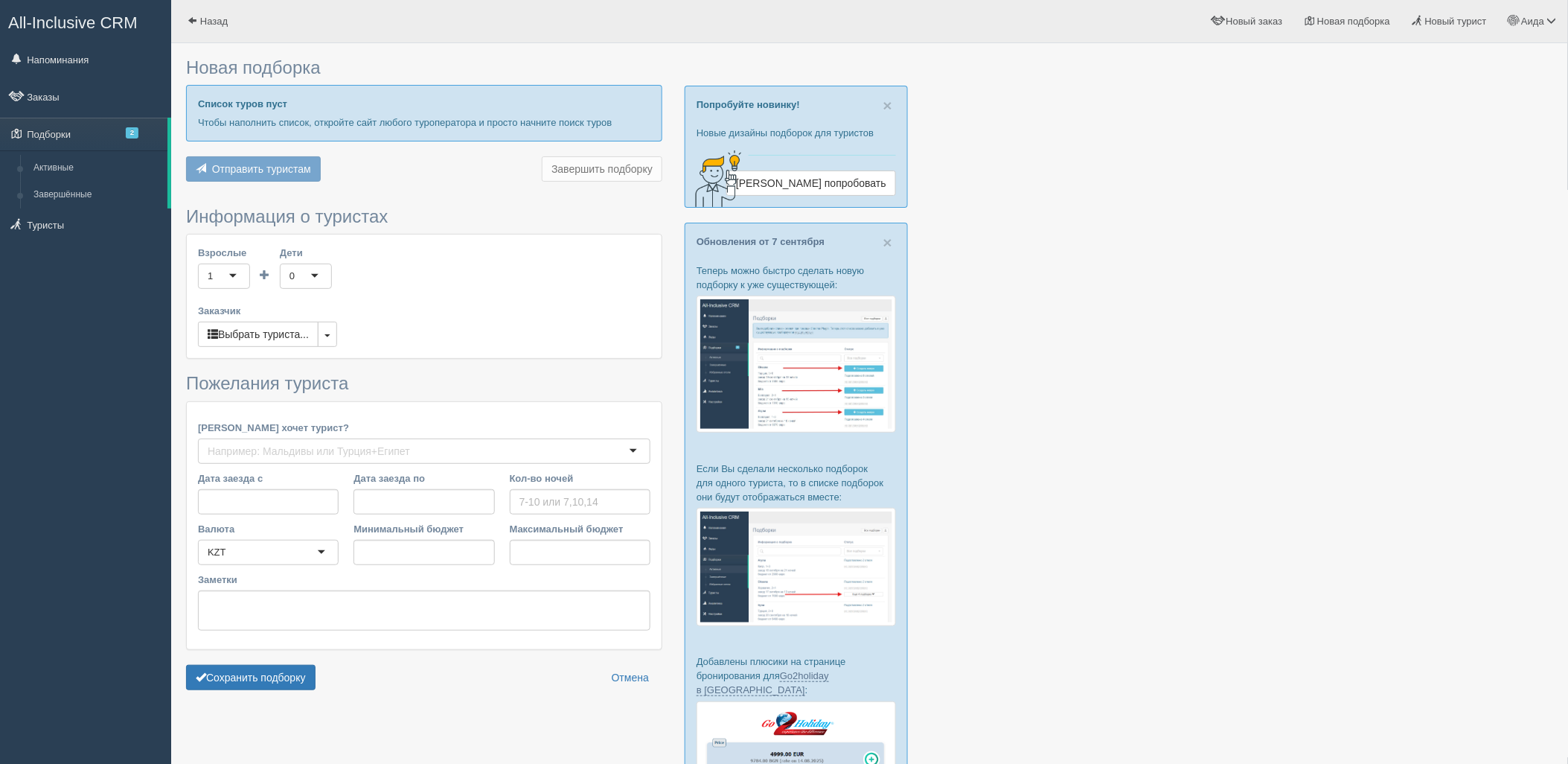
type input "7-9"
type input "782500"
type input "898800"
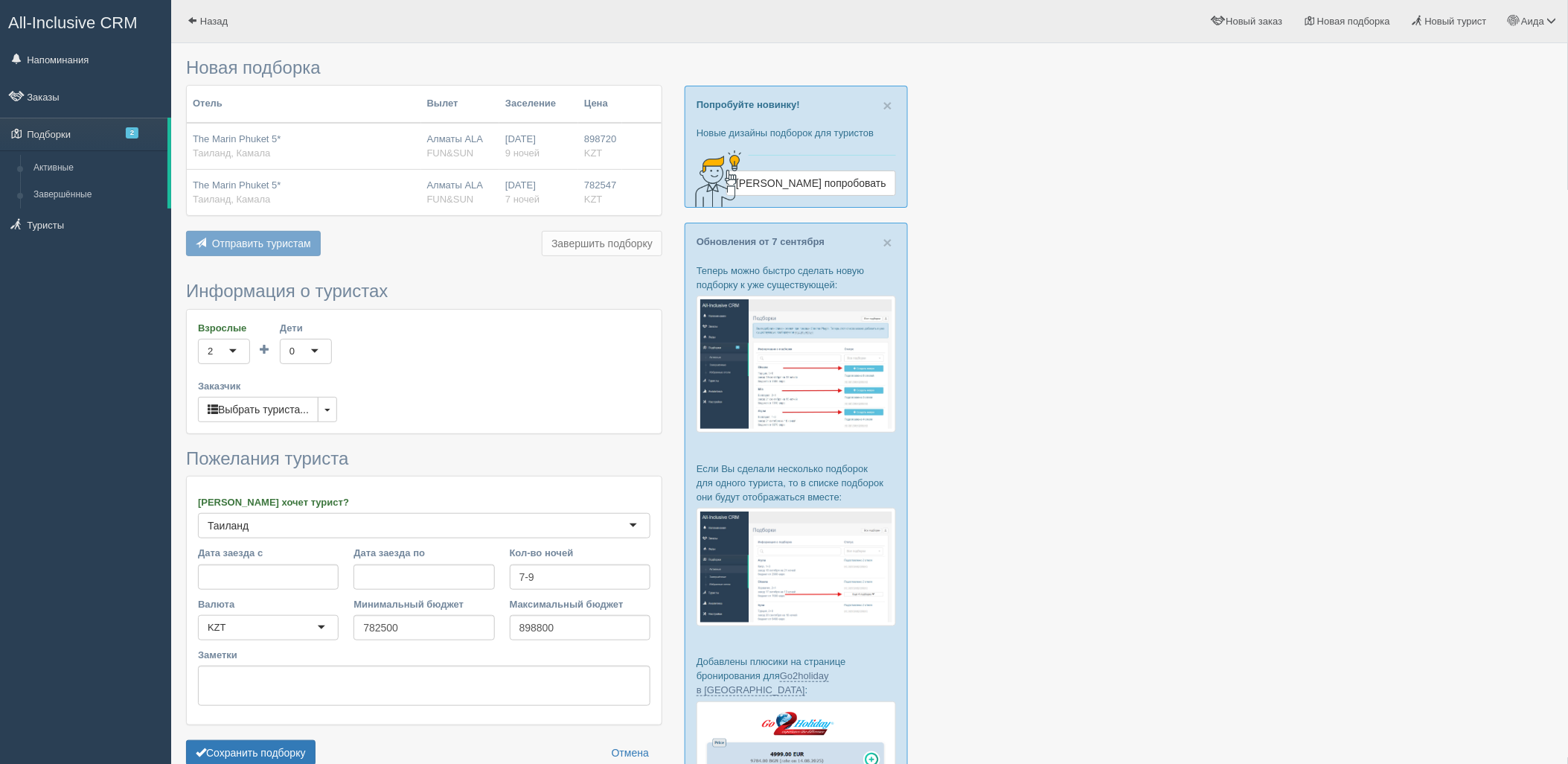
scroll to position [192, 0]
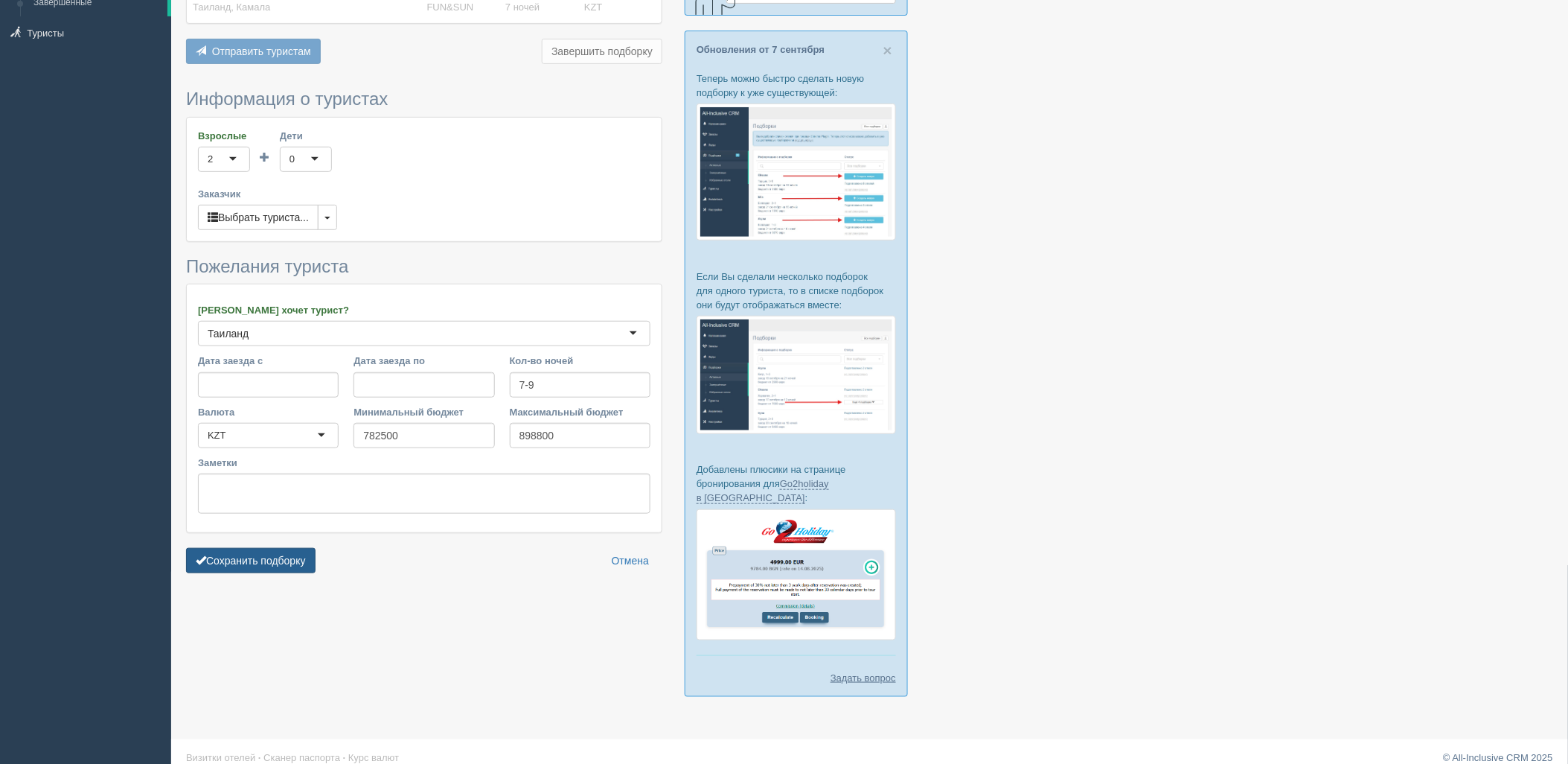
click at [279, 563] on button "Сохранить подборку" at bounding box center [250, 560] width 130 height 25
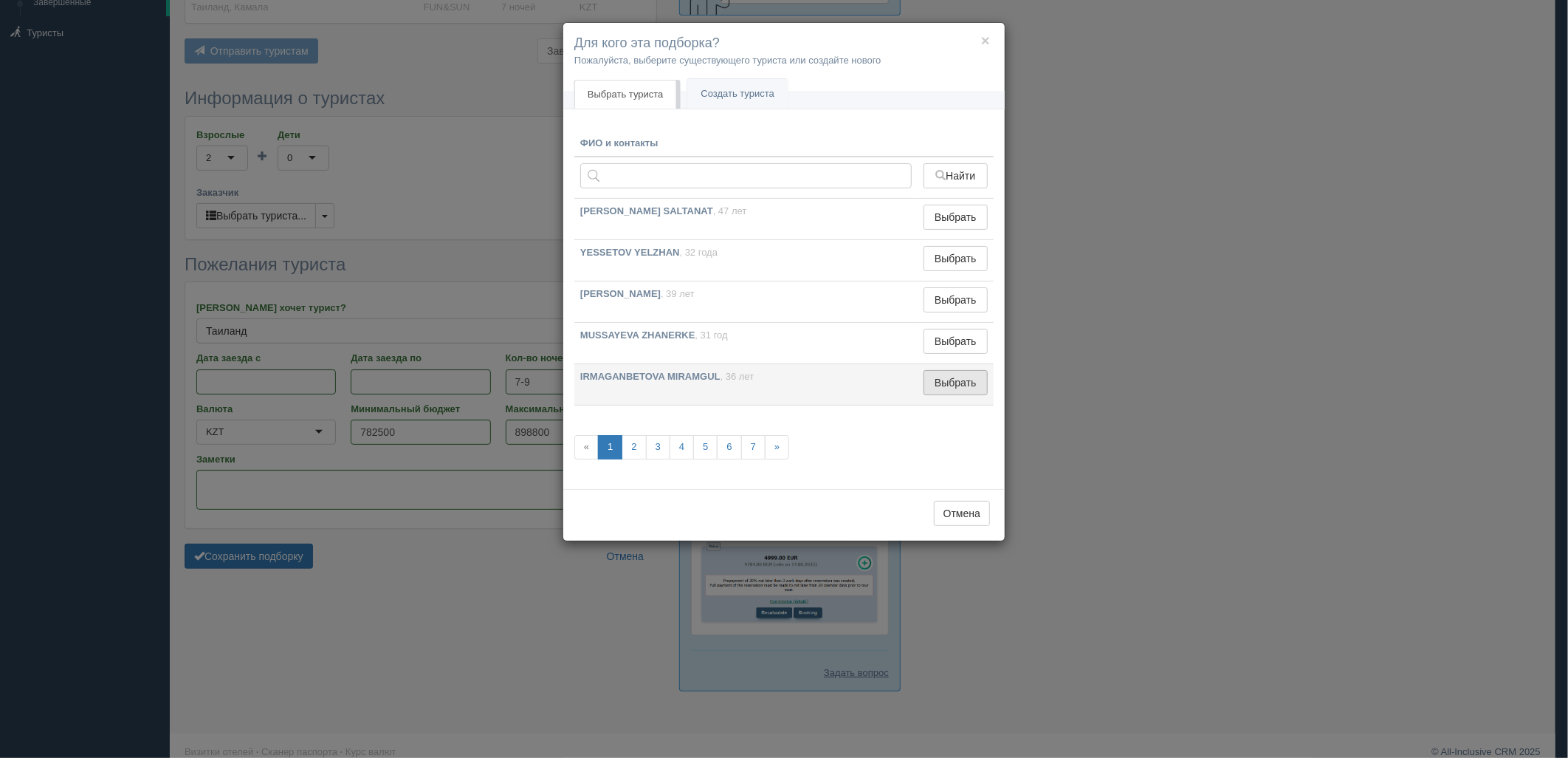
click at [964, 386] on button "Выбрать" at bounding box center [956, 382] width 64 height 25
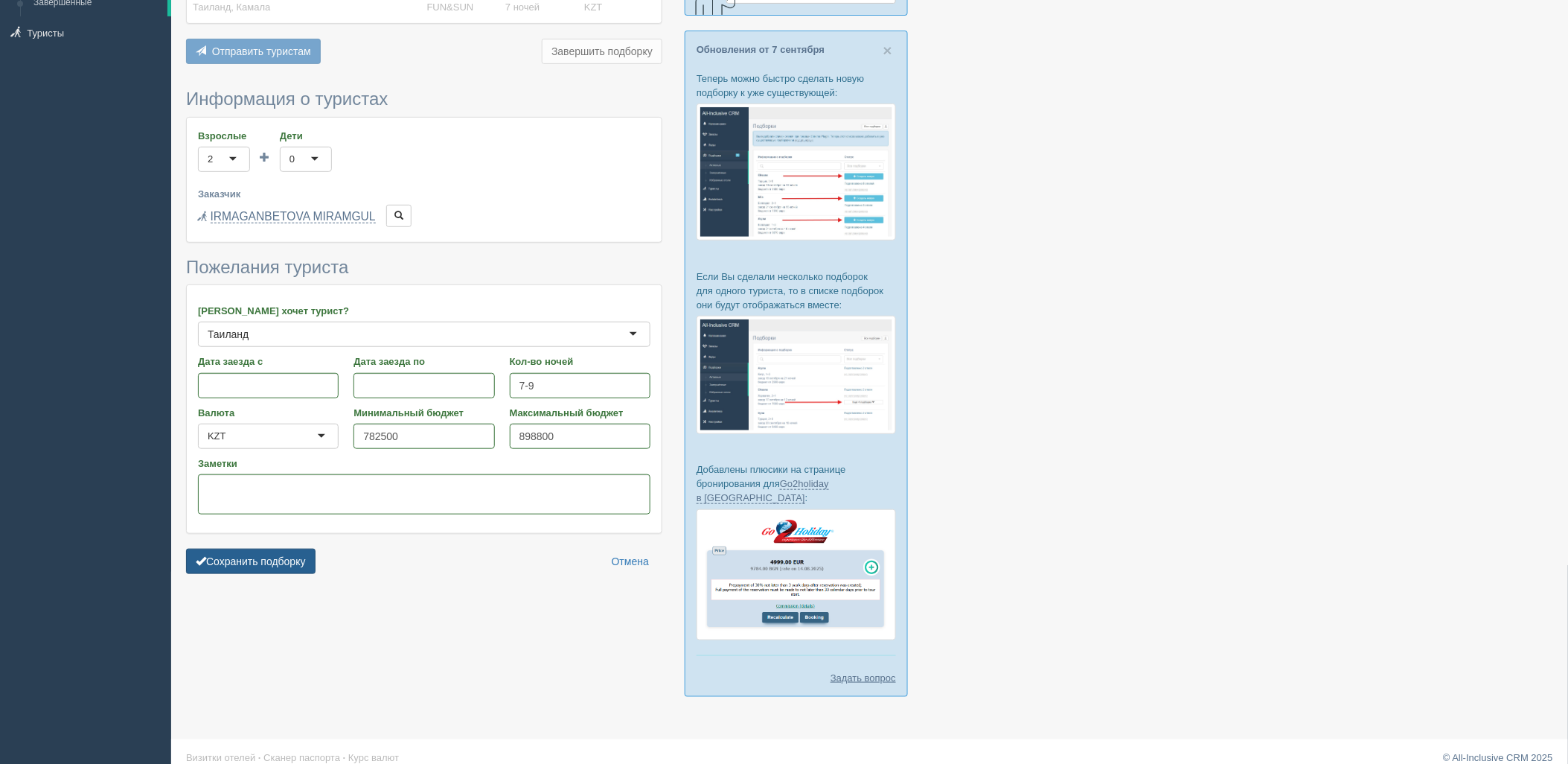
click at [292, 553] on button "Сохранить подборку" at bounding box center [250, 561] width 130 height 25
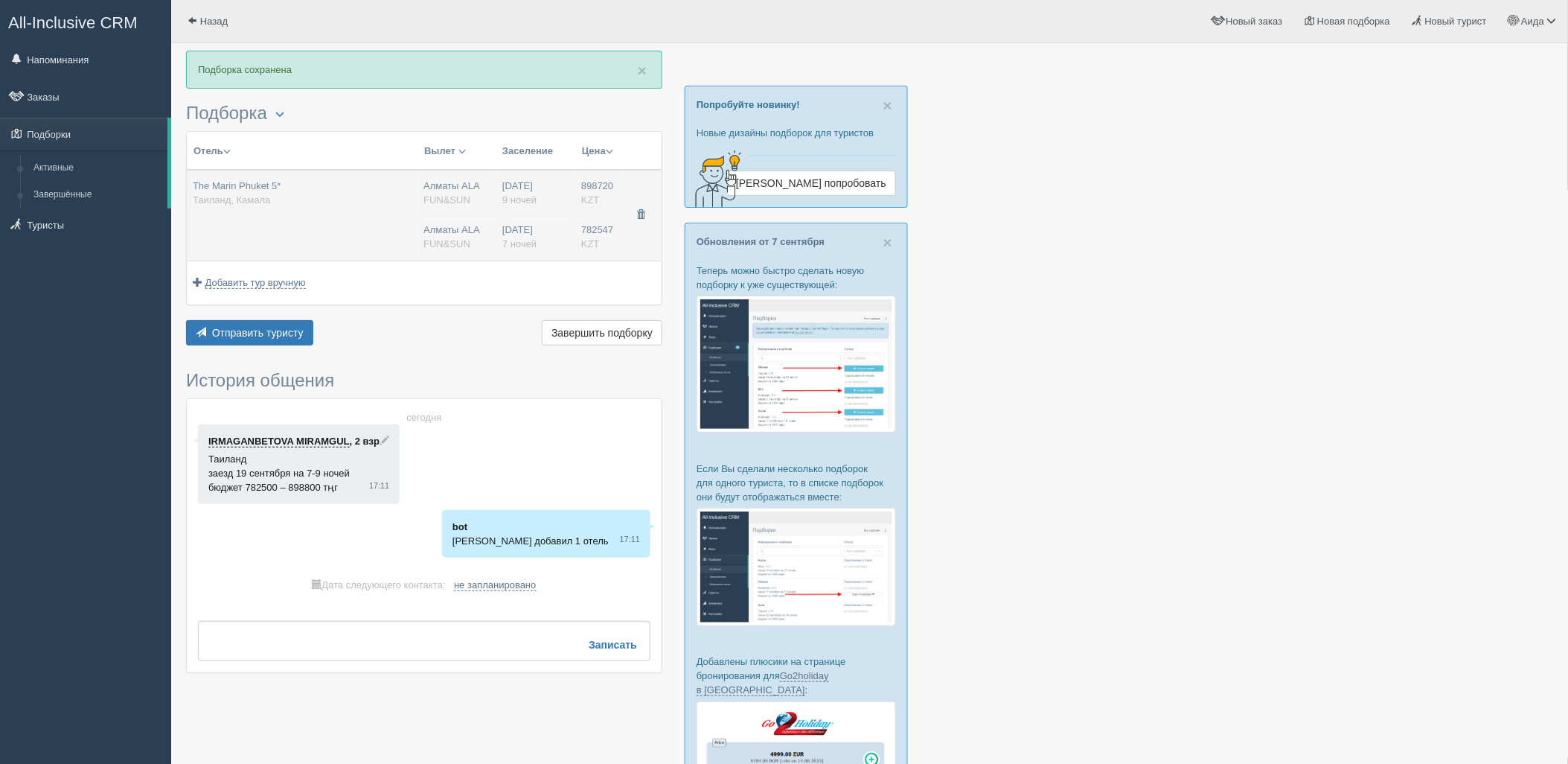
click at [429, 230] on div "Алматы ALA FUN&SUN" at bounding box center [457, 237] width 67 height 28
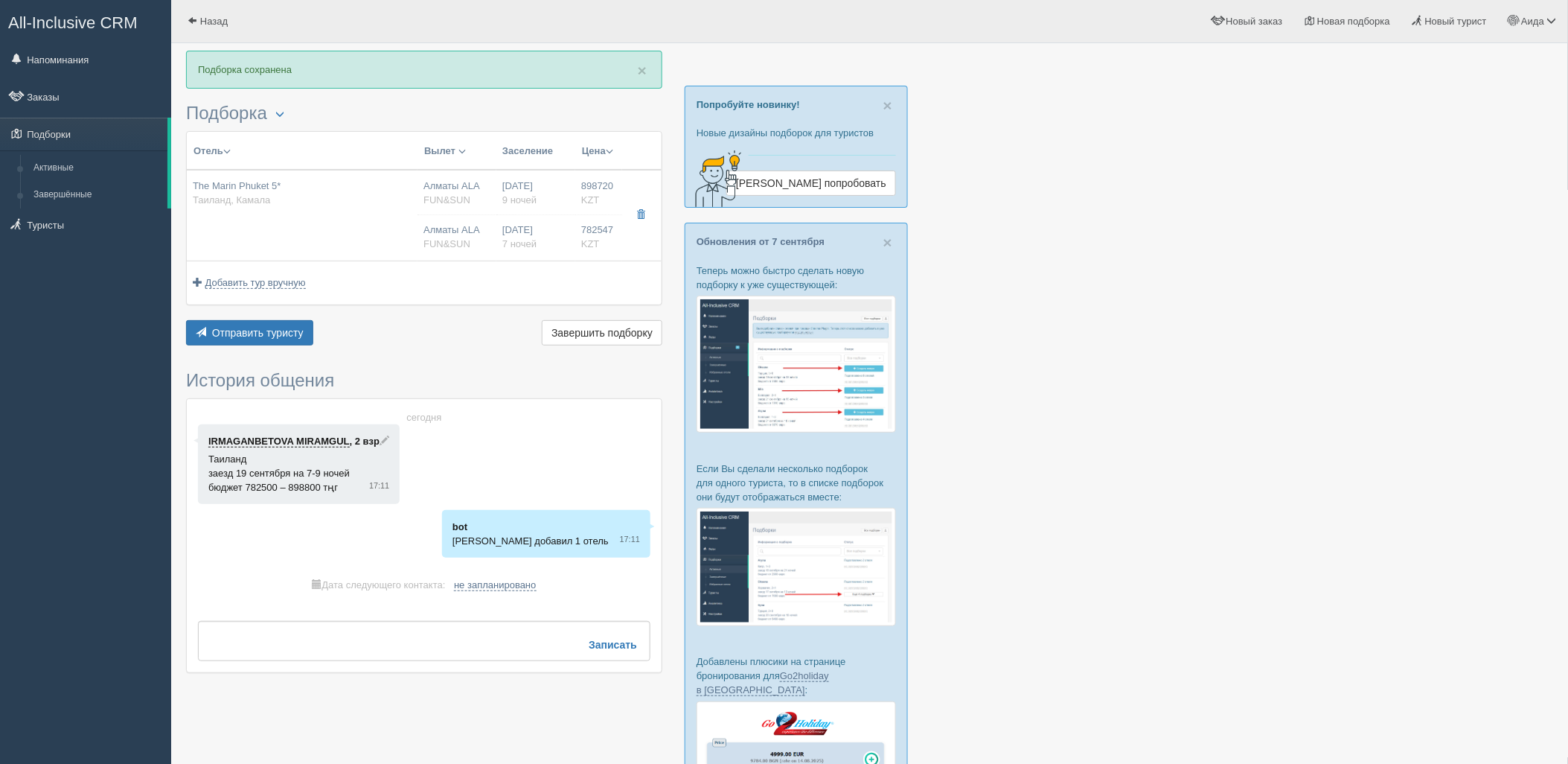
type input "The Marin Phuket 5*"
type input "https://www.booking.com/hotel/th/the-marin-kamala-phuket.ru.html?activeTab=phot…"
type input "Таиланд"
type input "Камала"
type input "898720.00"
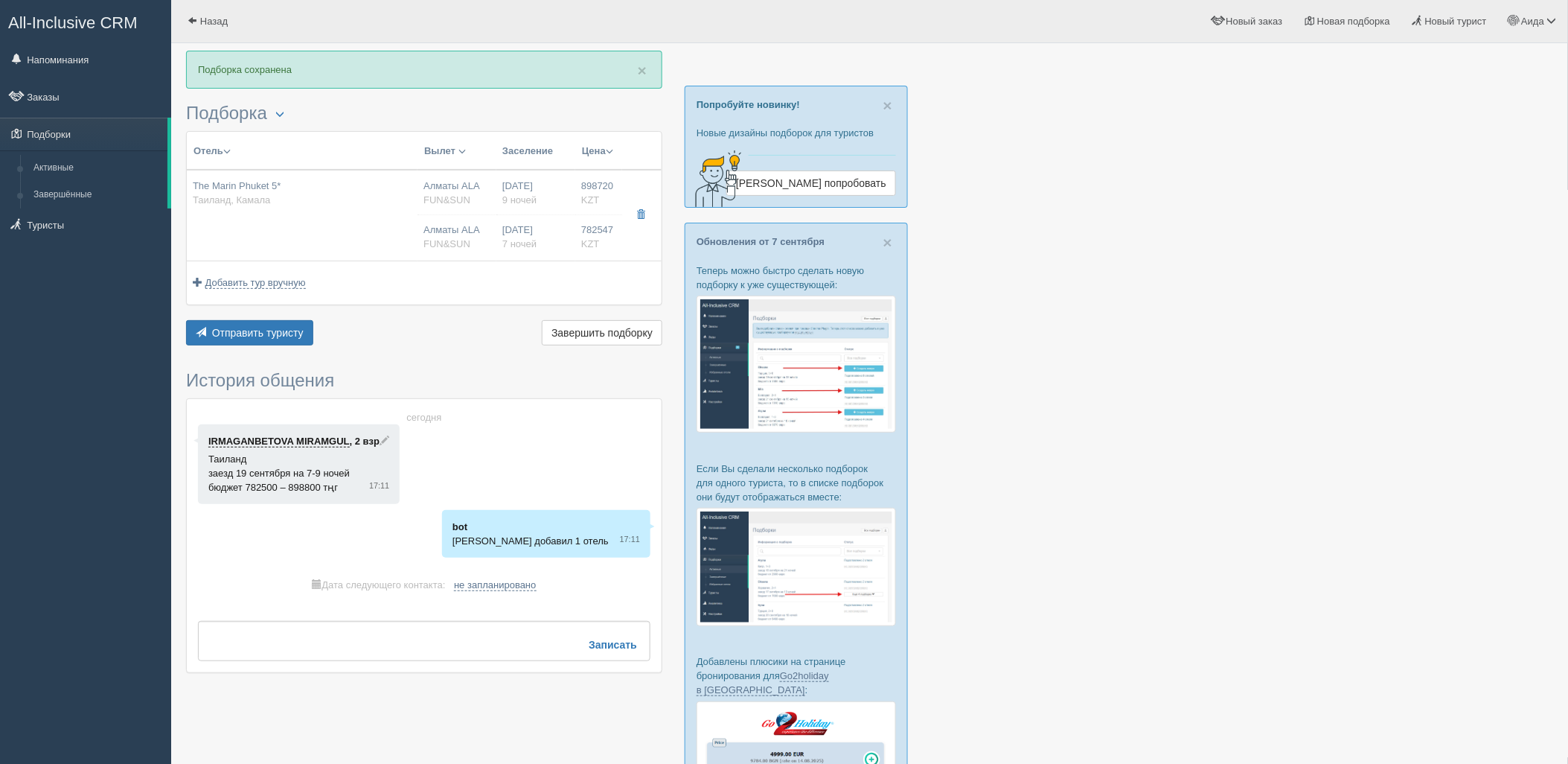
type input "Алматы ALA"
type input "Пхукет HKT"
type input "00:10"
type input "09:15"
type input "Air Astana"
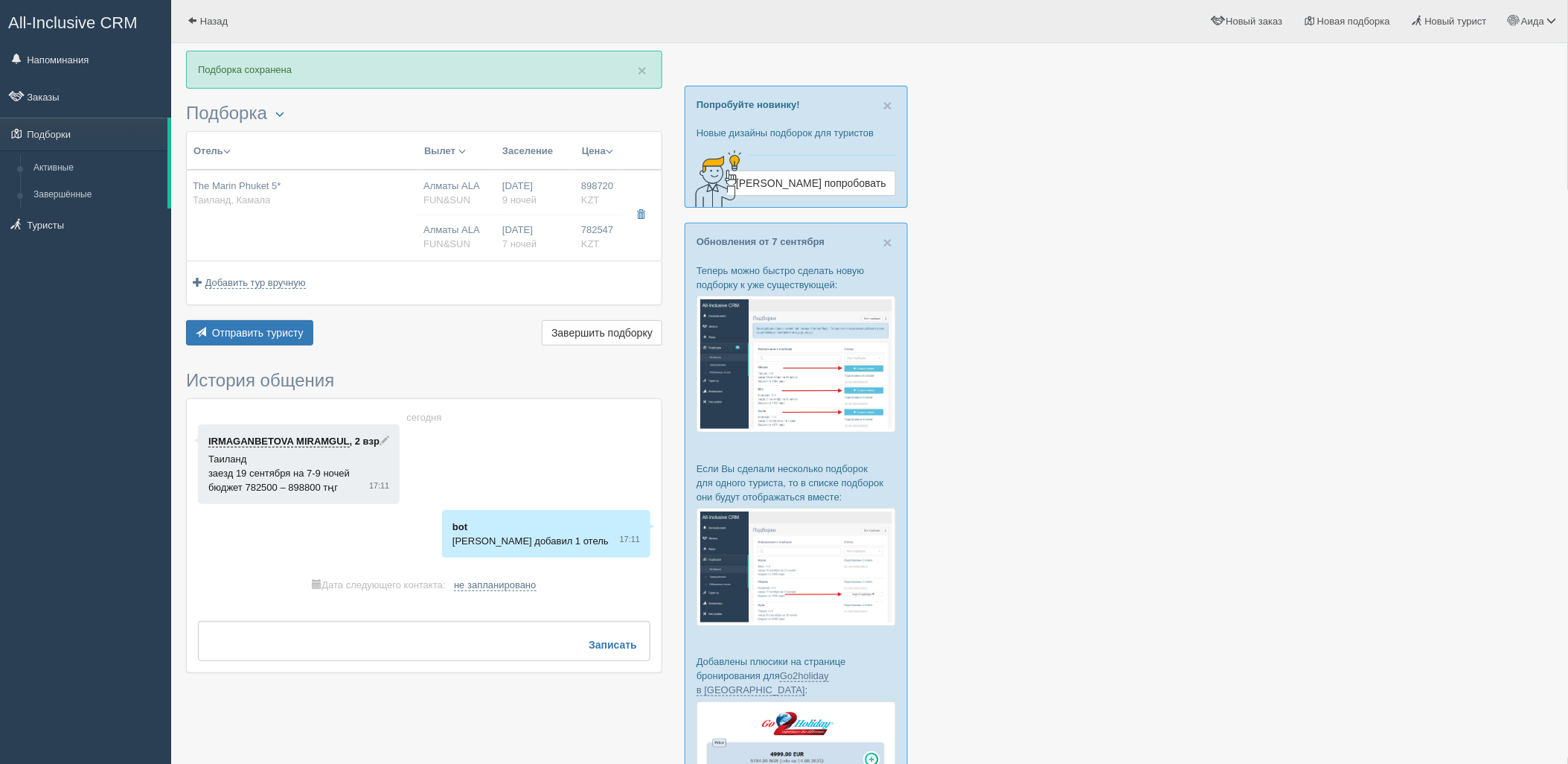
type input "10:30"
type input "15:40"
type input "9"
type input "deluxe"
type input "BB - Только завтрак"
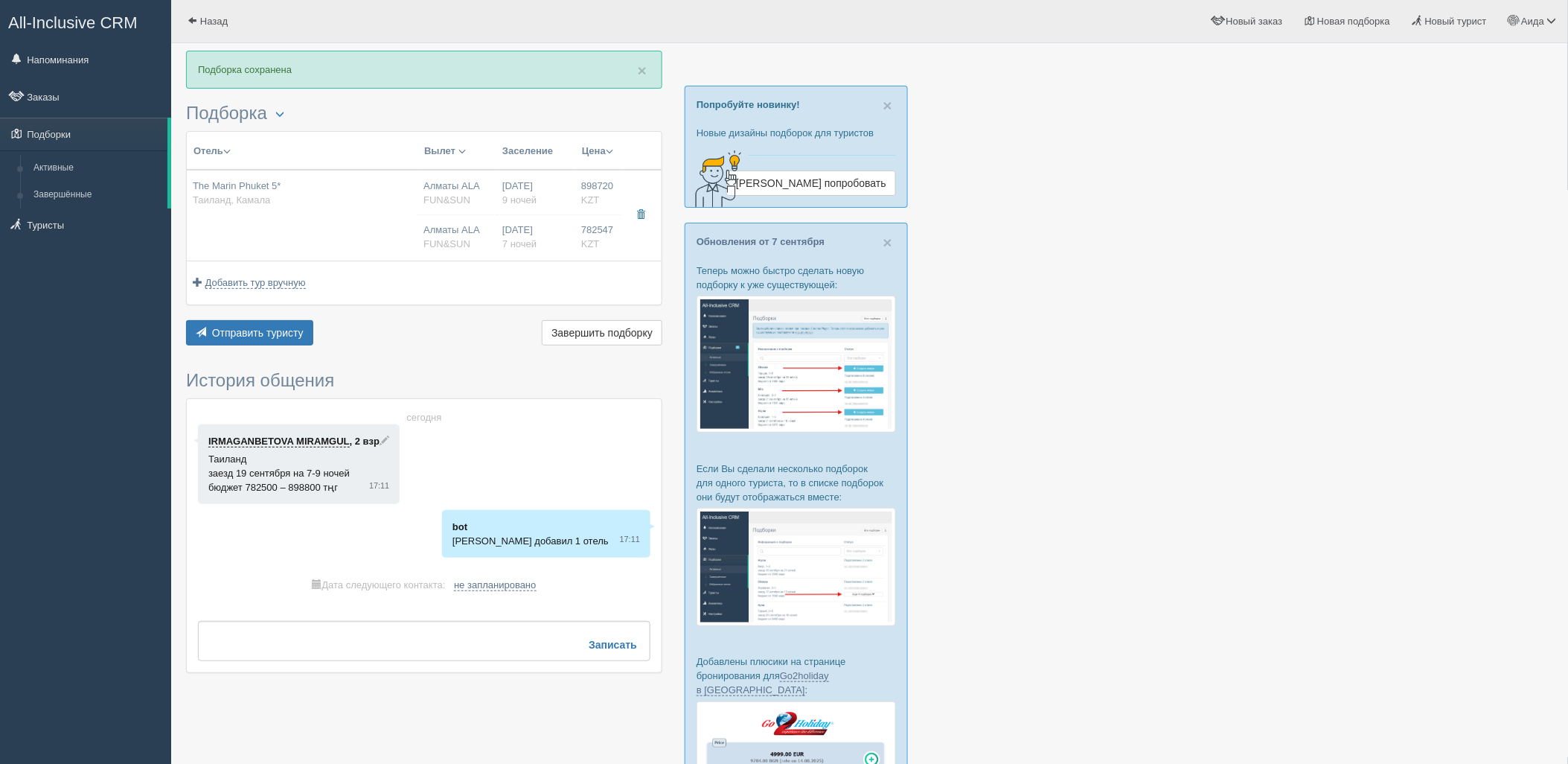
type input "FUN&SUN"
type input "https://tourvisor.ru/countries#!/hotel=the-marin-phuket"
type input "782547.00"
type input "Алматы ALA"
type input "Пхукет HKT"
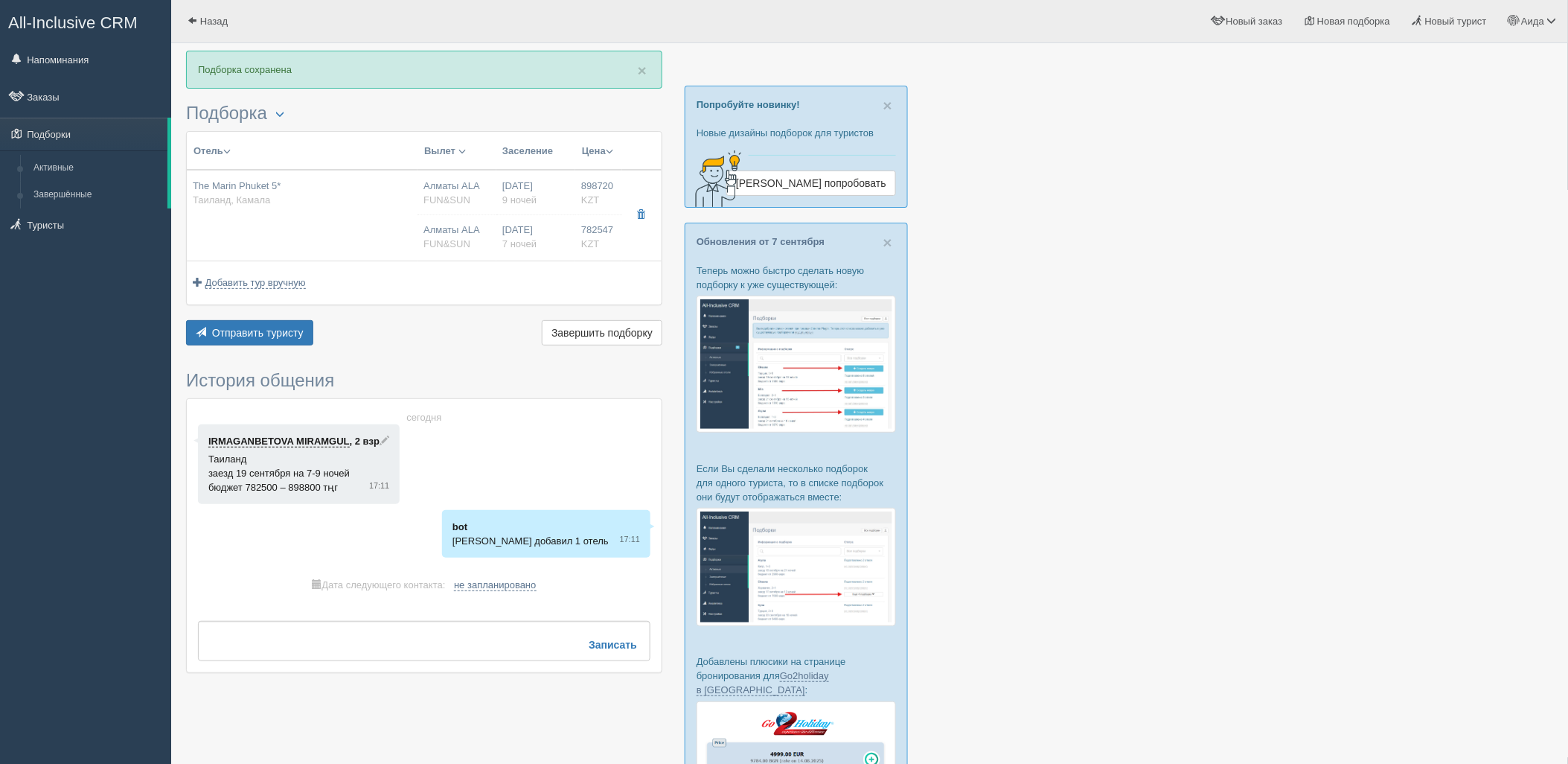
type input "00:10"
type input "09:15"
type input "Air Astana"
type input "10:30"
type input "15:40"
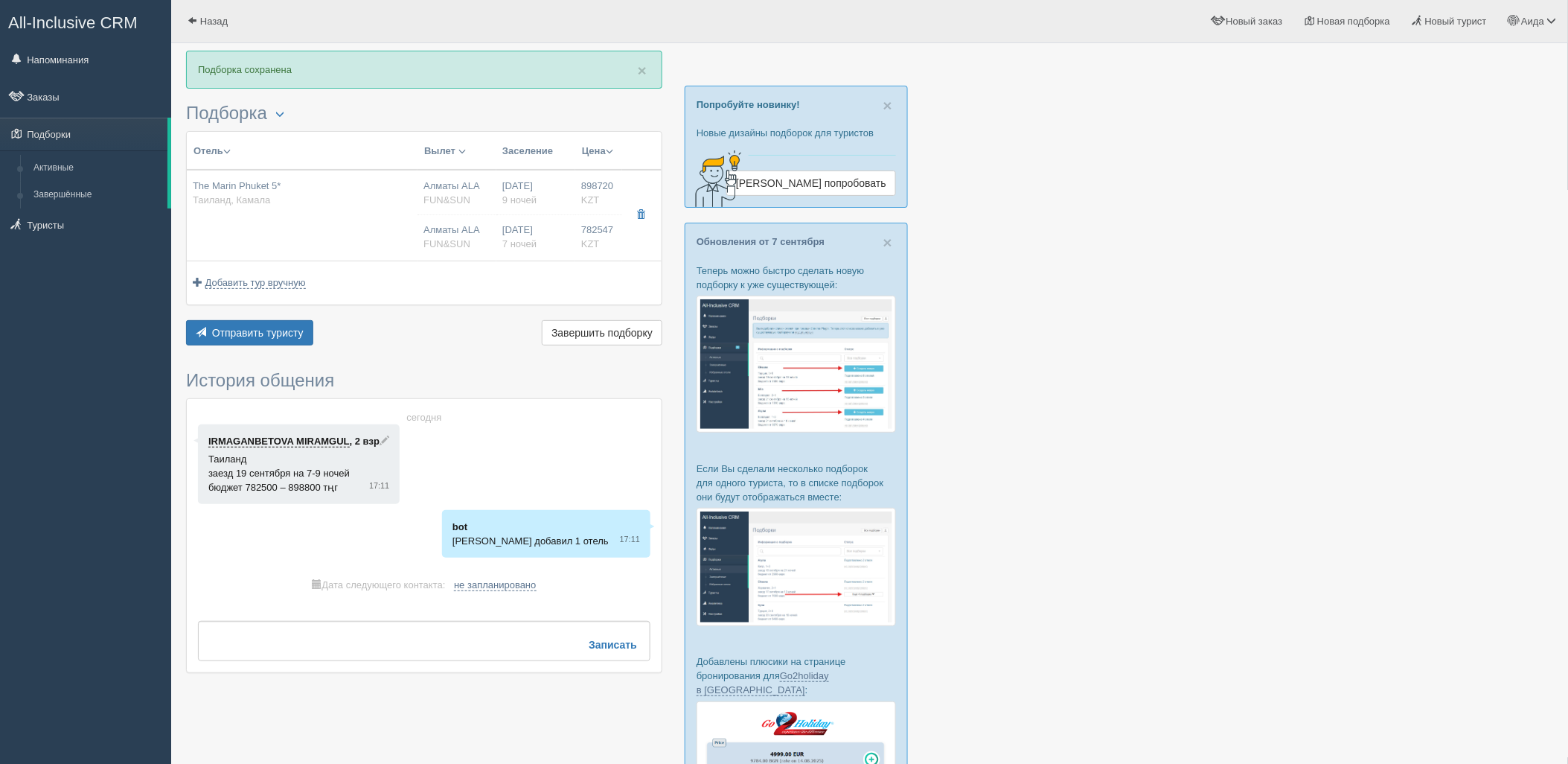
type input "7"
type input "deluxe"
type input "BB - Только завтрак"
type input "FUN&SUN"
type input "https://tourvisor.ru/countries#!/hotel=the-marin-phuket"
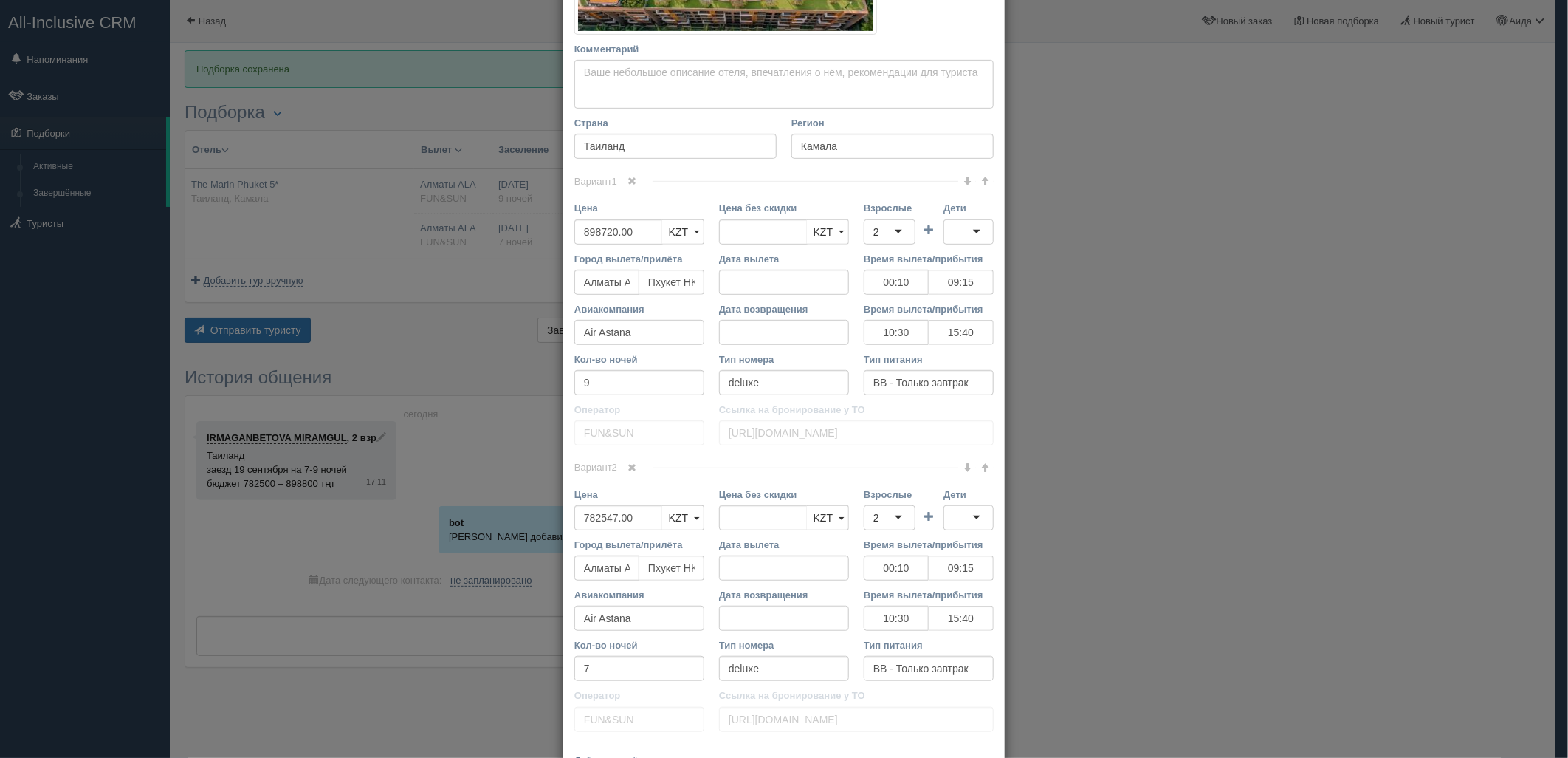
scroll to position [434, 0]
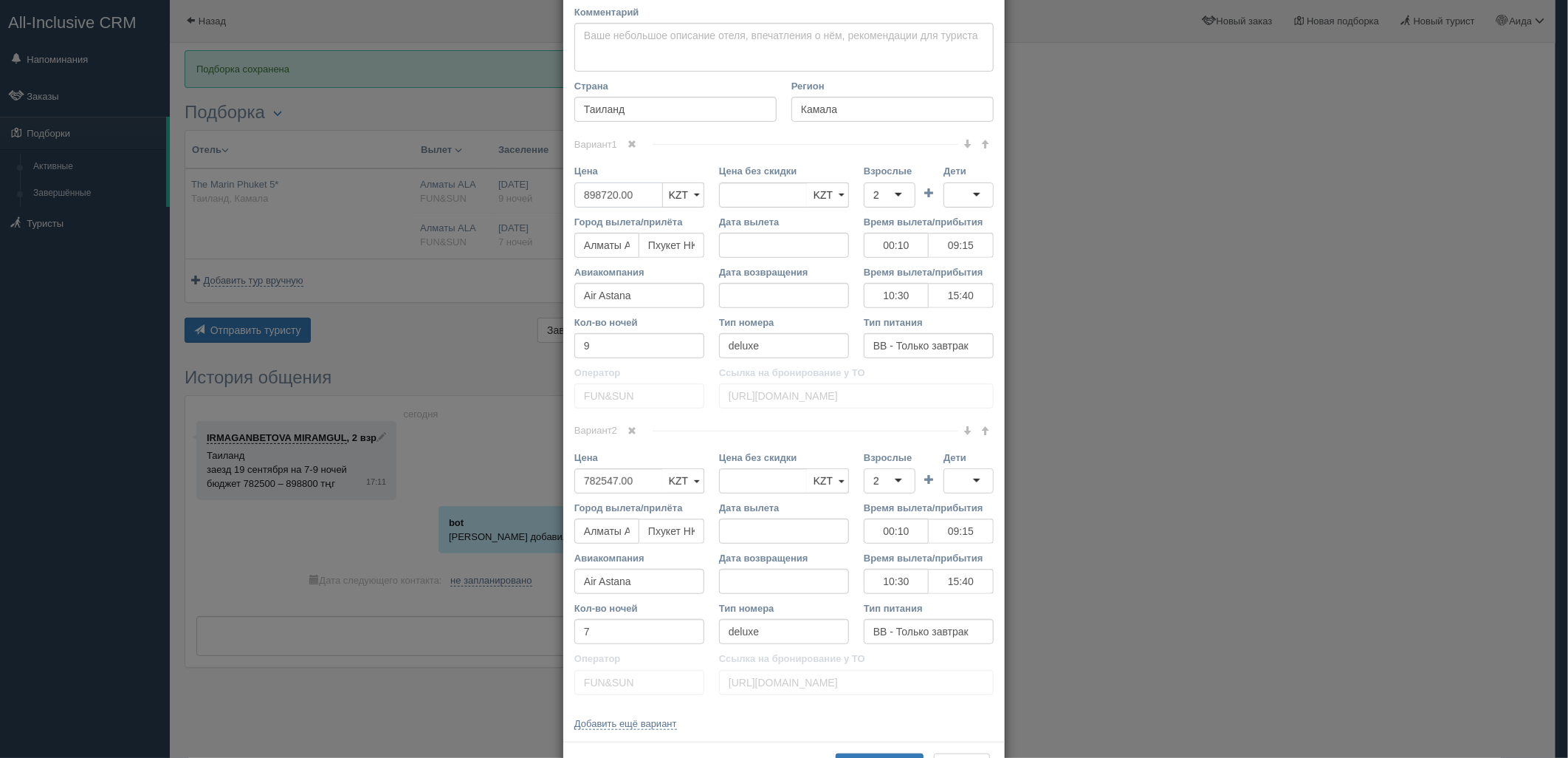
drag, startPoint x: 637, startPoint y: 194, endPoint x: 595, endPoint y: 198, distance: 42.2
click at [595, 198] on input "898720.00" at bounding box center [619, 195] width 89 height 25
type input "898"
type input "898720.00"
type input "898000"
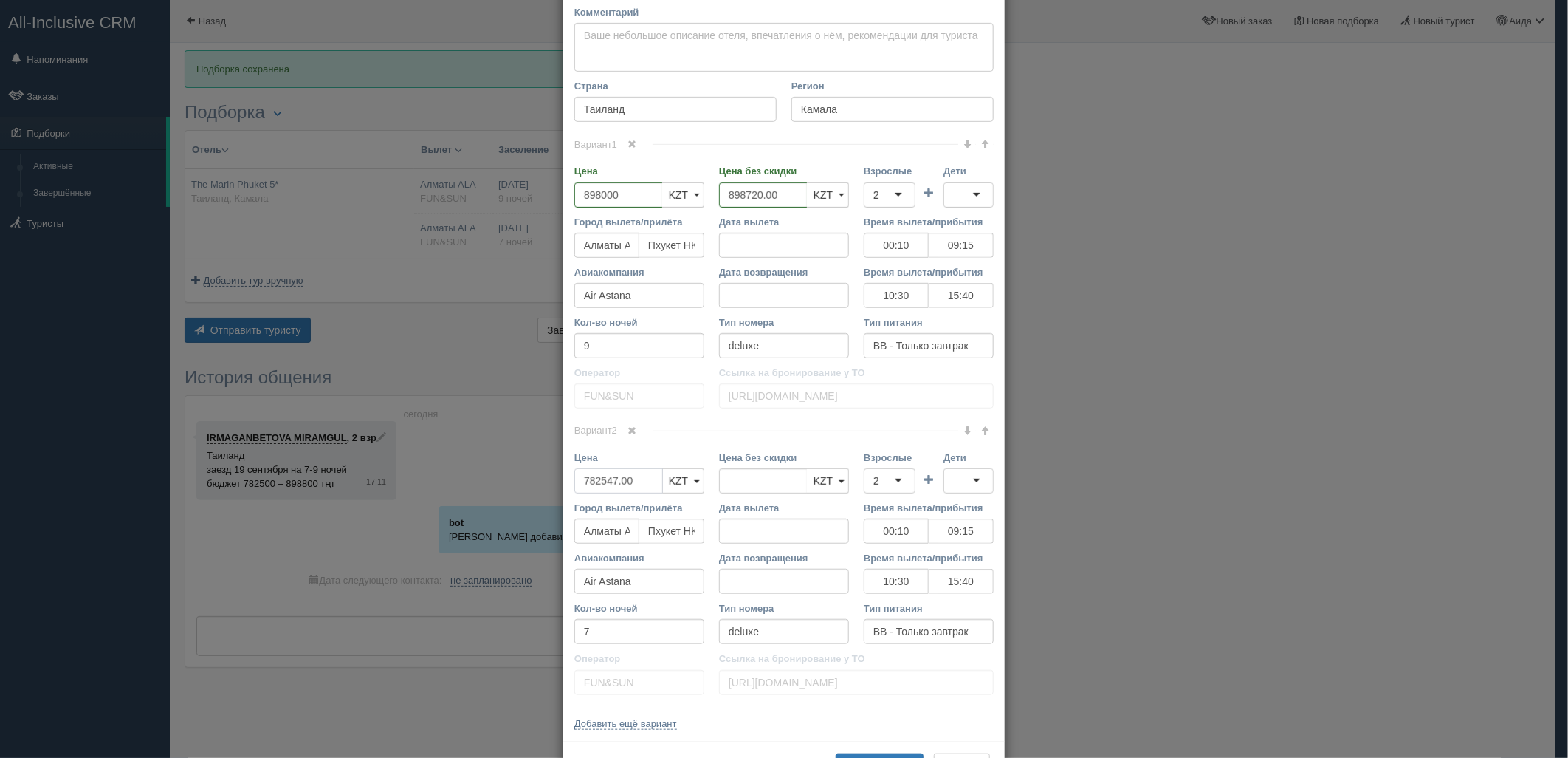
drag, startPoint x: 637, startPoint y: 485, endPoint x: 591, endPoint y: 484, distance: 46.0
click at [591, 484] on input "782547.00" at bounding box center [619, 481] width 89 height 25
type input "78"
type input "782547.00"
type input "780000"
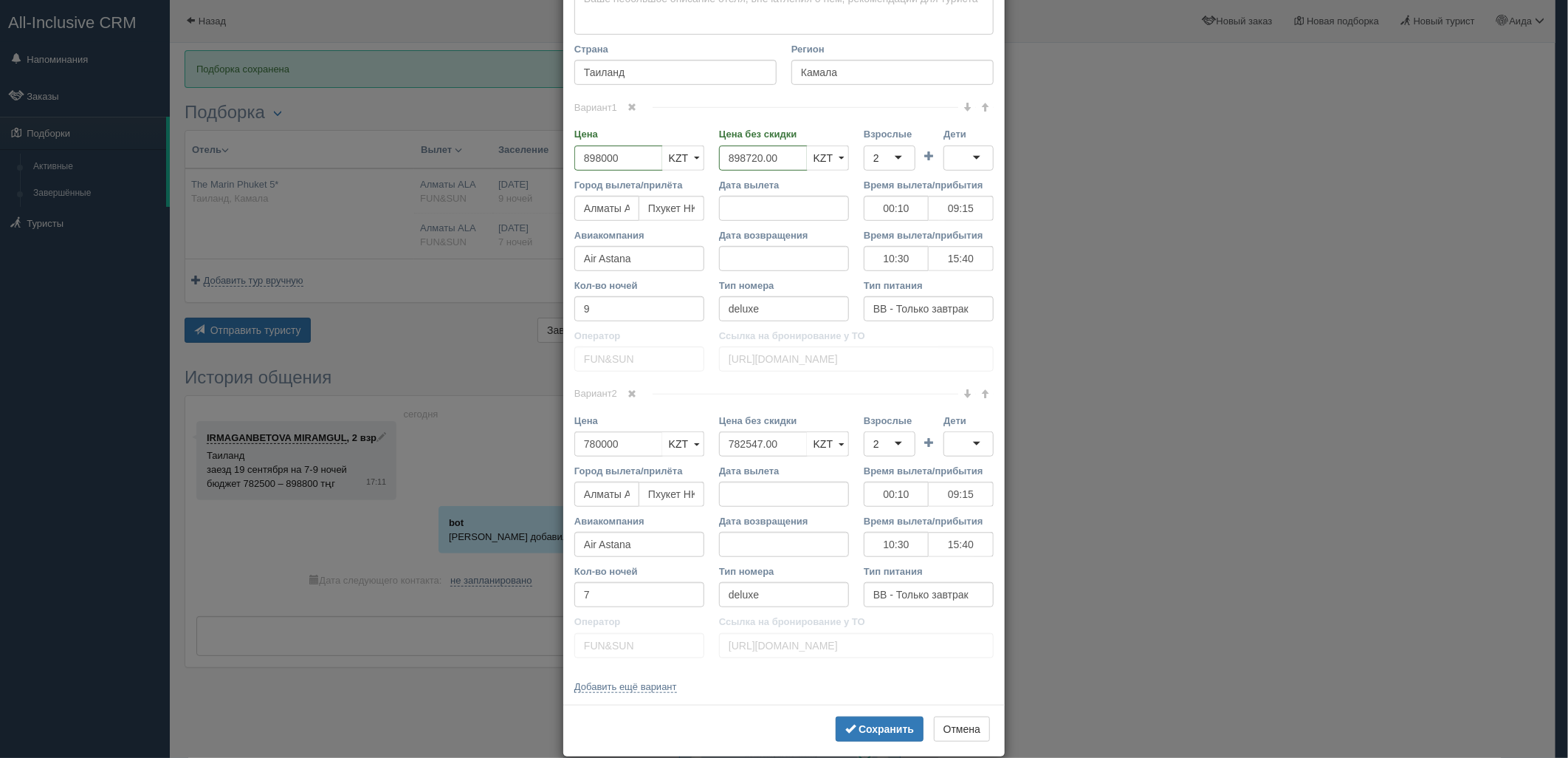
scroll to position [482, 0]
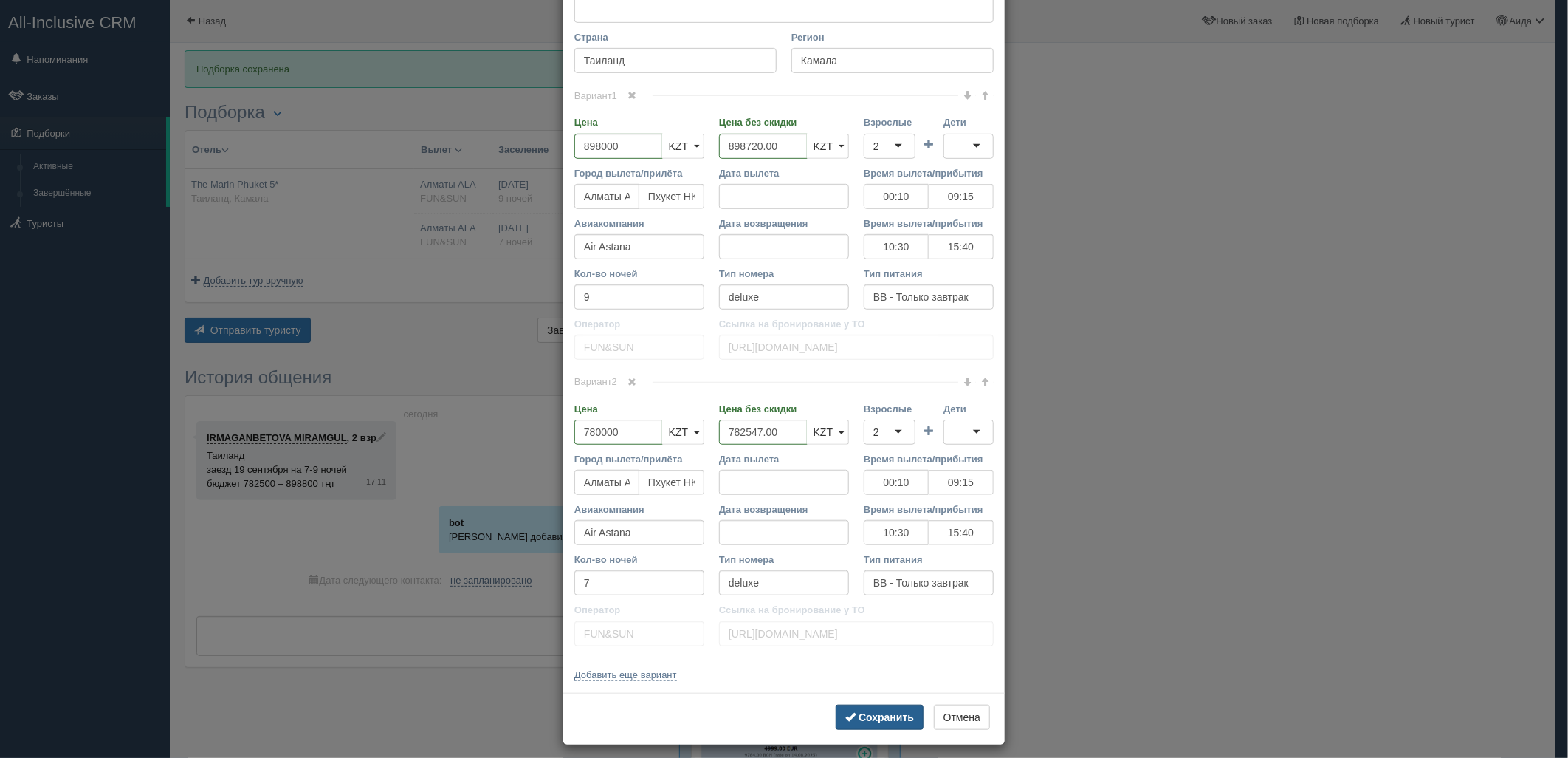
click at [888, 715] on b "Сохранить" at bounding box center [886, 716] width 55 height 12
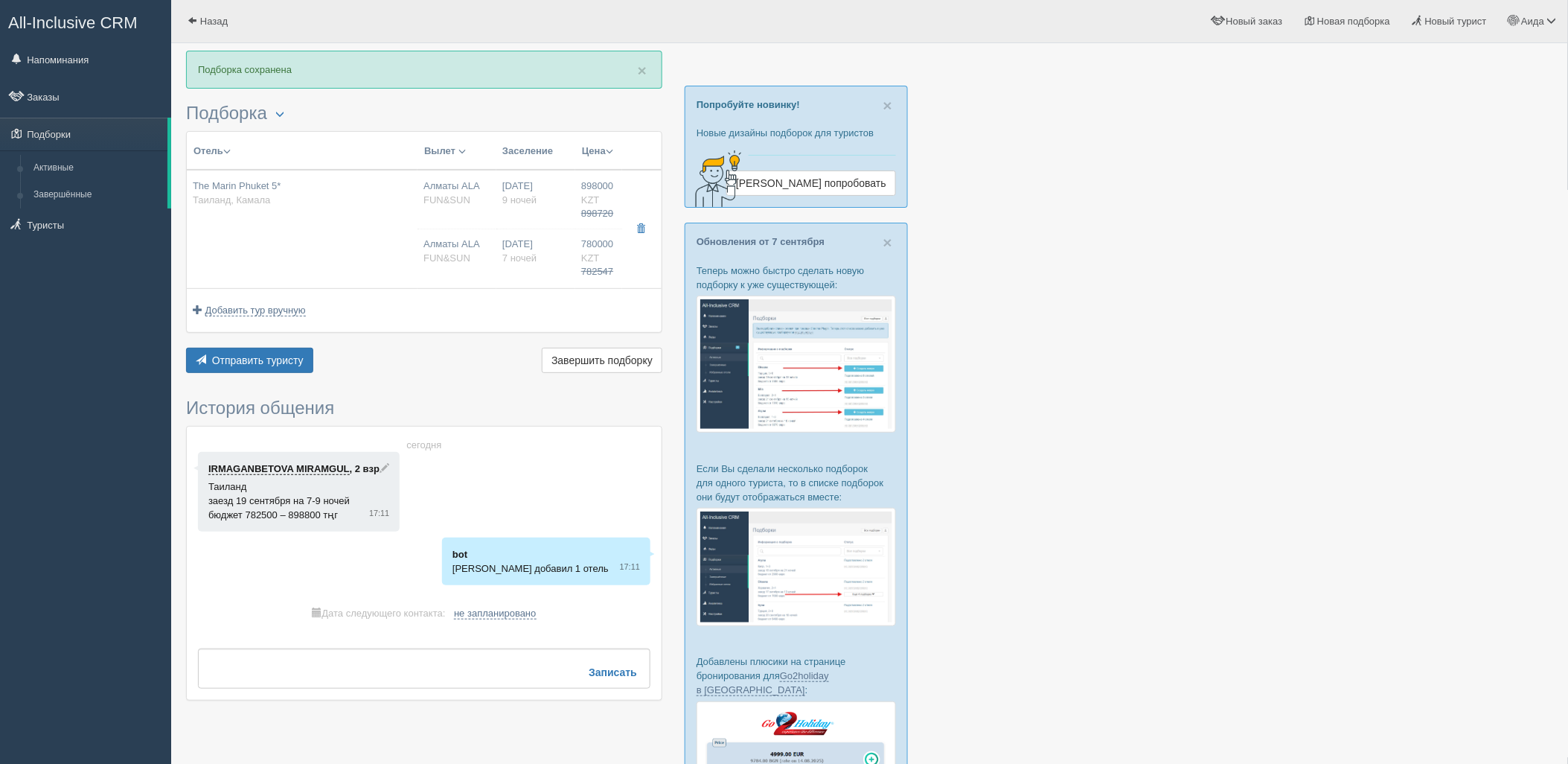
click at [262, 375] on div "Отправить туристу Отправить Завершить подборку Активировать подборку Добавить и…" at bounding box center [423, 362] width 476 height 29
drag, startPoint x: 283, startPoint y: 343, endPoint x: 275, endPoint y: 370, distance: 28.2
click at [283, 346] on div "Отель Разделить отели... Вылет Выезд Авиа Автобус Заселение Цена Дешёвые вначале" at bounding box center [423, 254] width 476 height 246
click at [273, 375] on div "Отправить туристу Отправить Завершить подборку Активировать подборку Добавить и…" at bounding box center [423, 362] width 476 height 29
click at [278, 362] on span "Отправить туристу" at bounding box center [257, 360] width 91 height 12
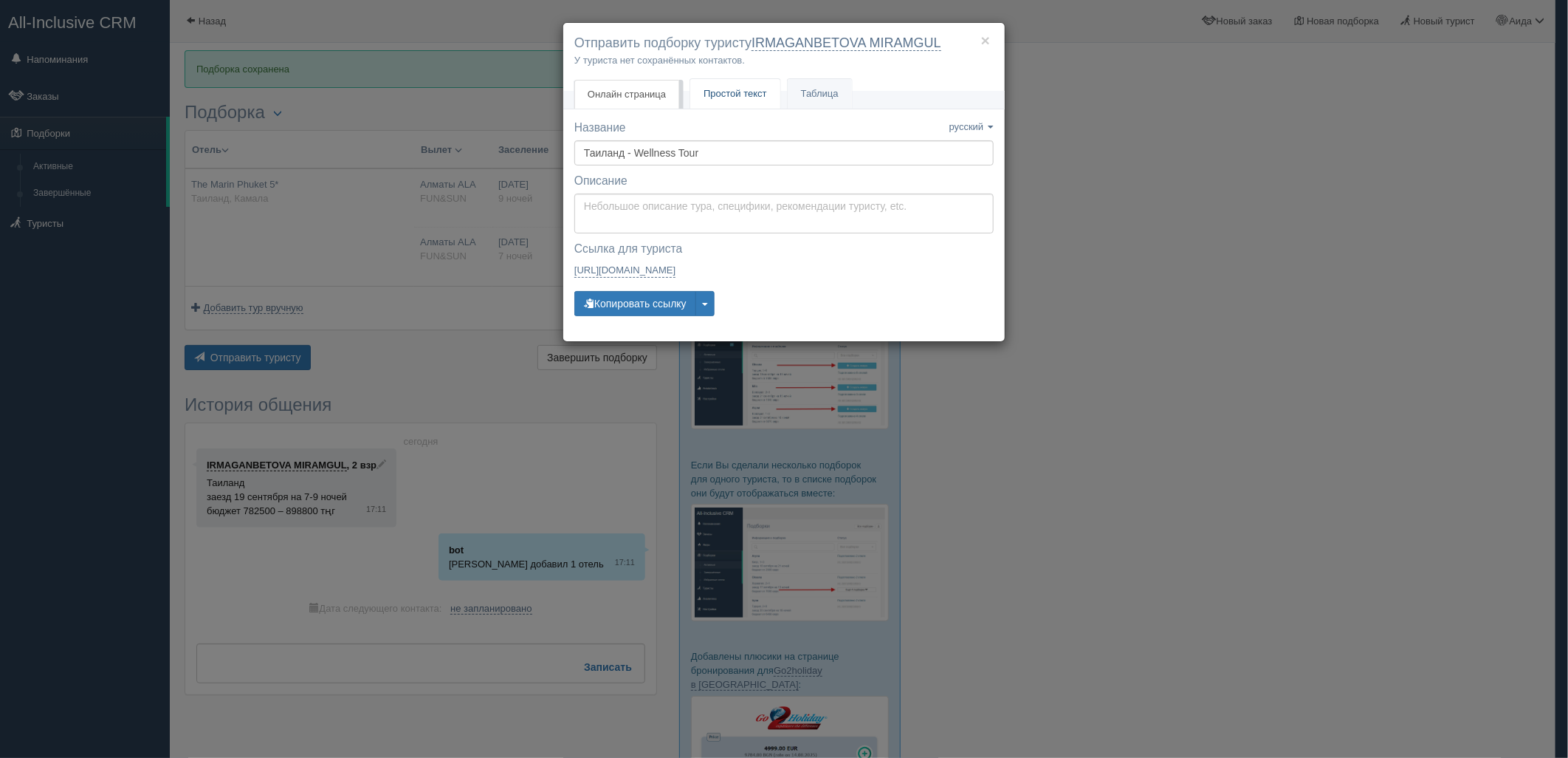
click at [747, 95] on span "Простой текст" at bounding box center [736, 93] width 64 height 11
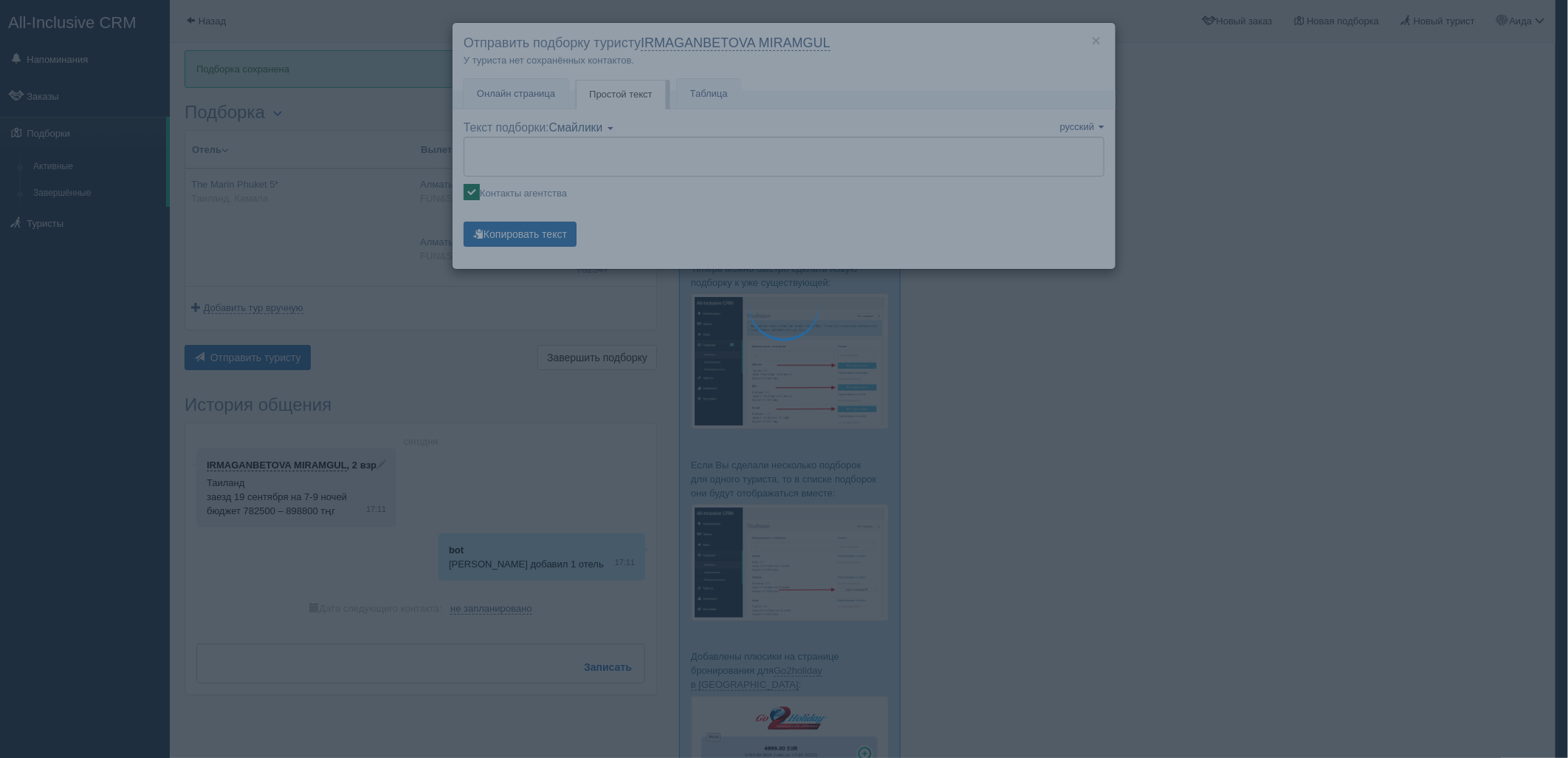
type textarea "🌞 Добрый день! Предлагаем Вам рассмотреть следующие варианты: 🌎 Таиланд, Камала…"
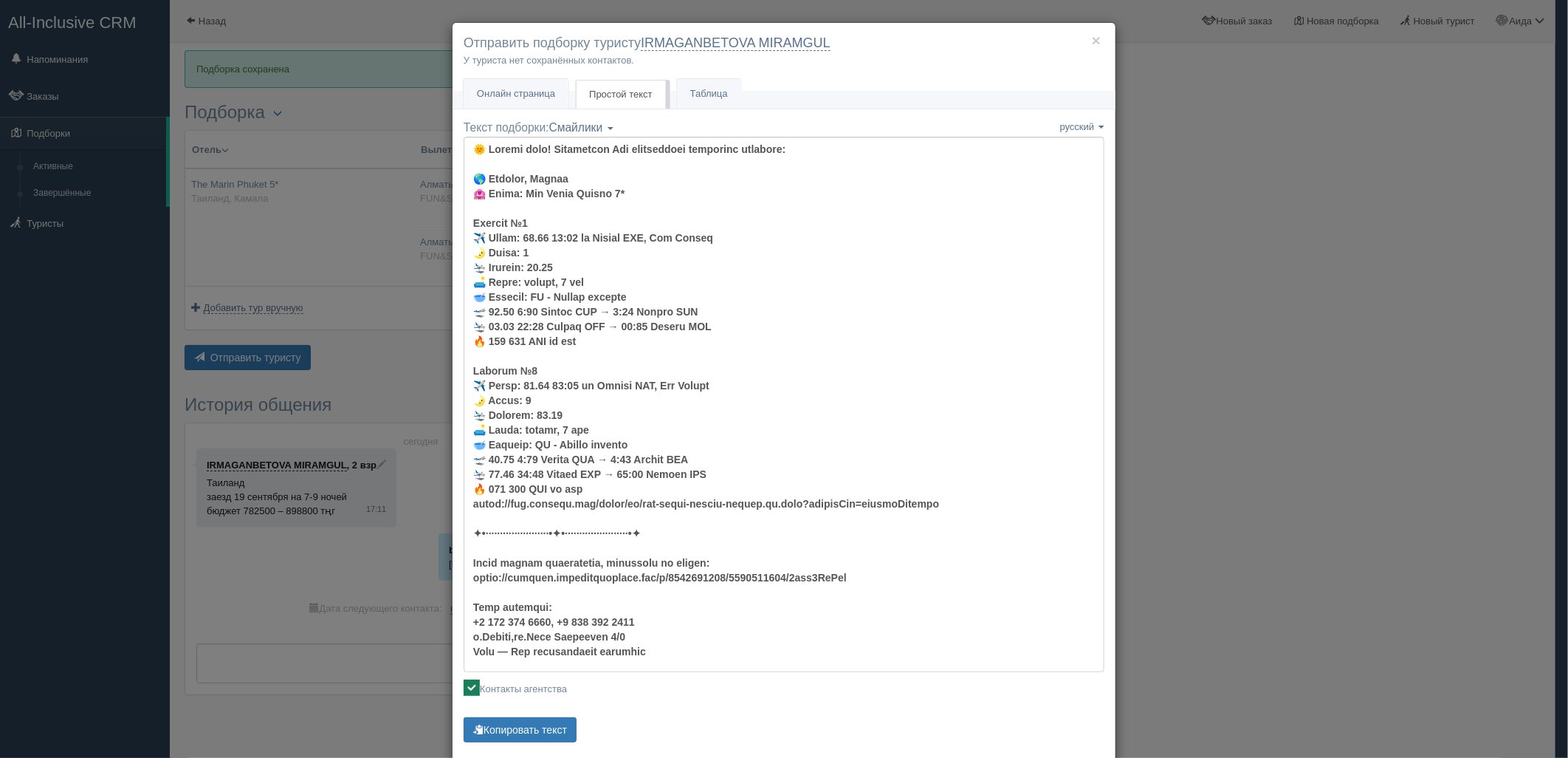
scroll to position [29, 0]
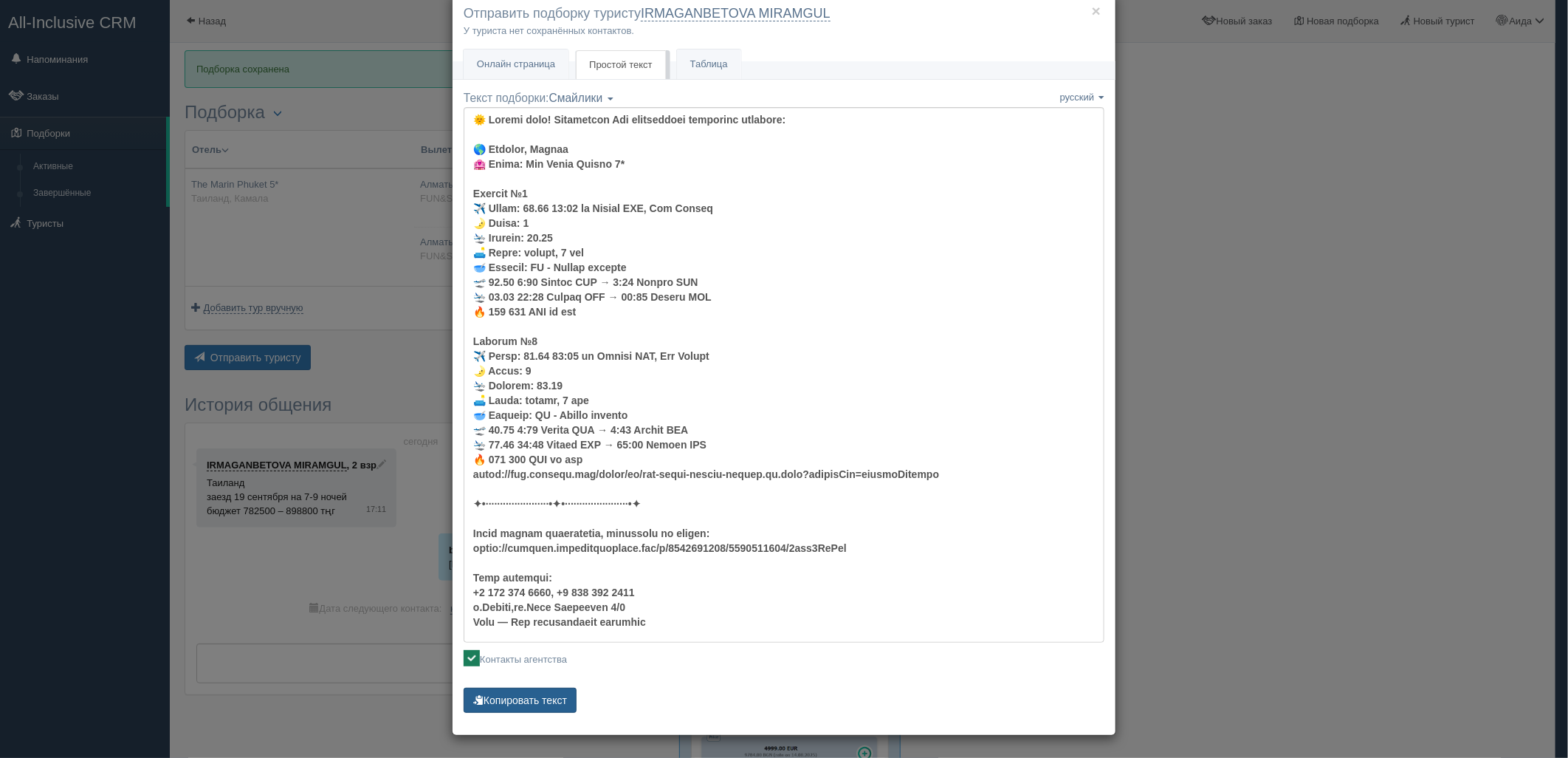
click at [540, 689] on button "Копировать текст" at bounding box center [519, 700] width 113 height 25
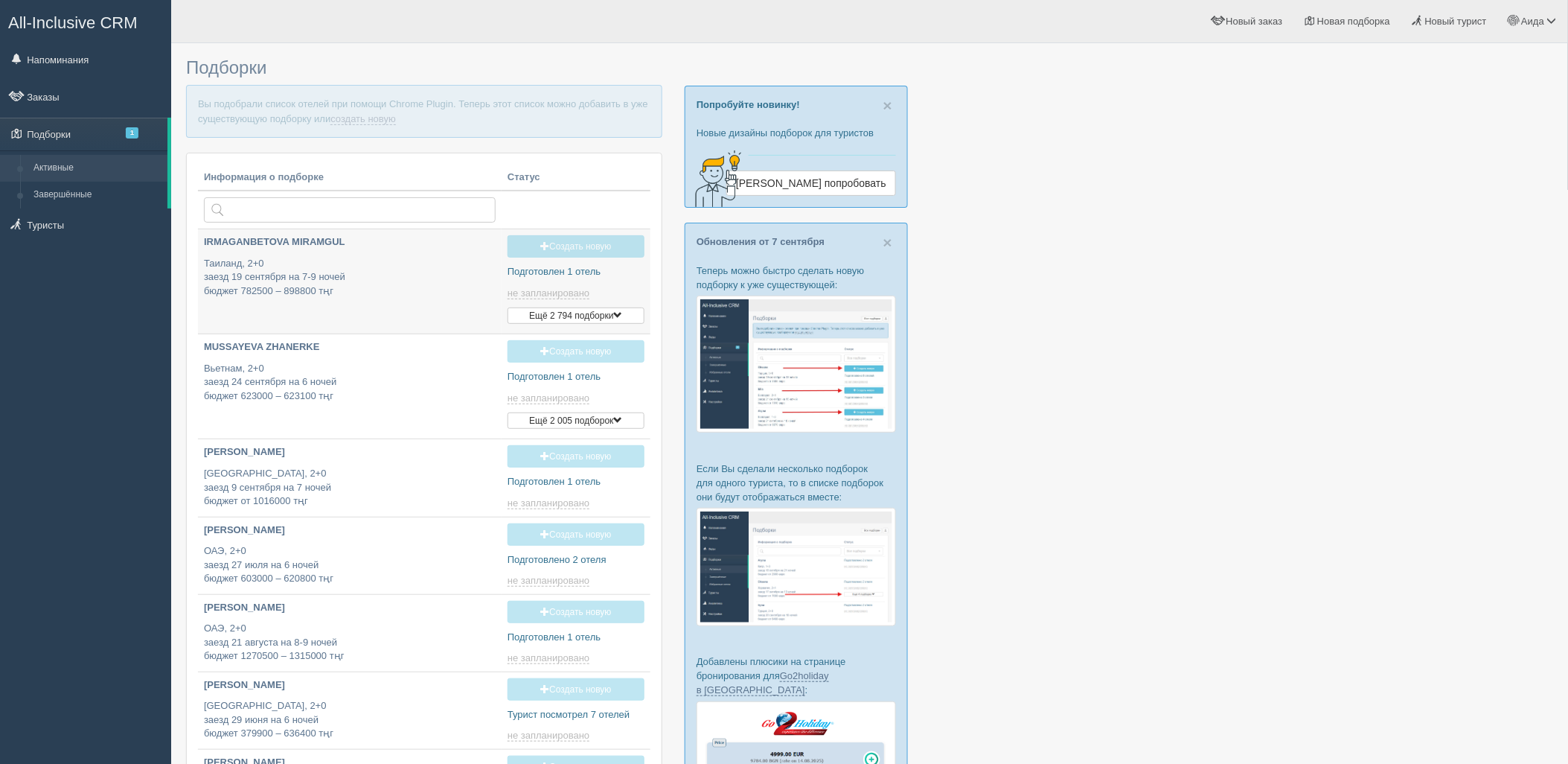
type input "[DATE] 18:10"
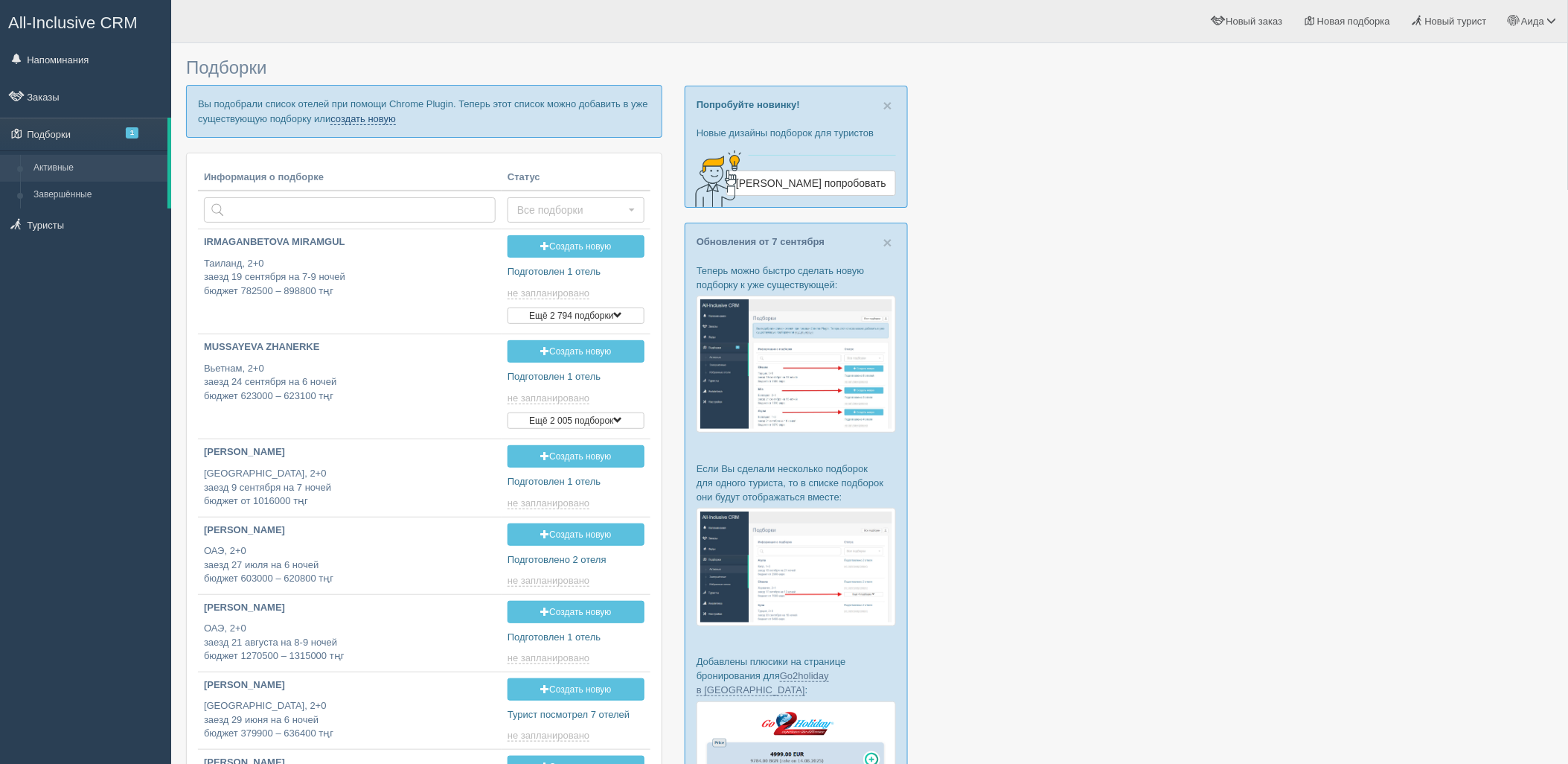
click at [356, 114] on link "создать новую" at bounding box center [363, 119] width 65 height 12
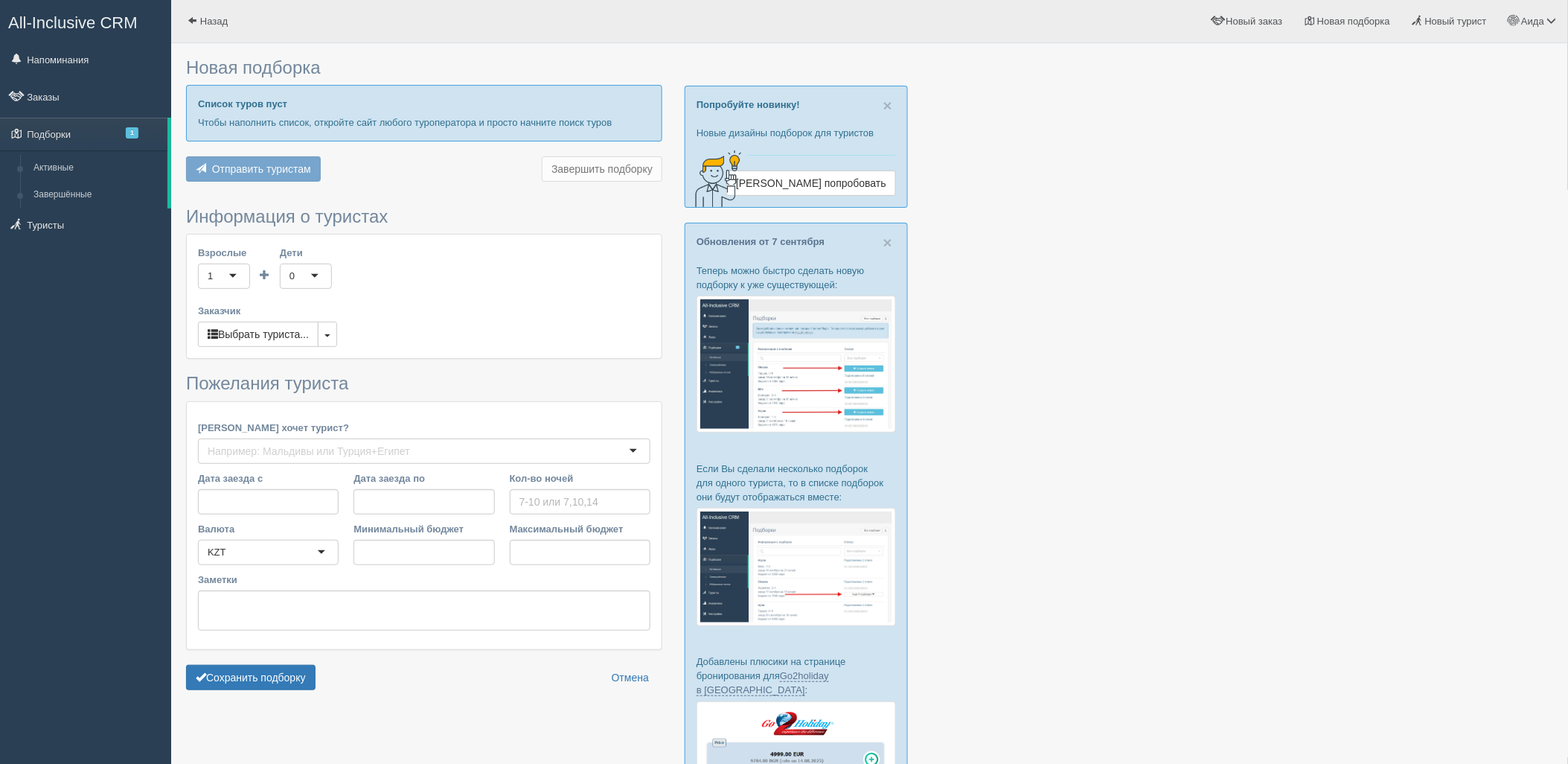
type input "9"
type input "712000"
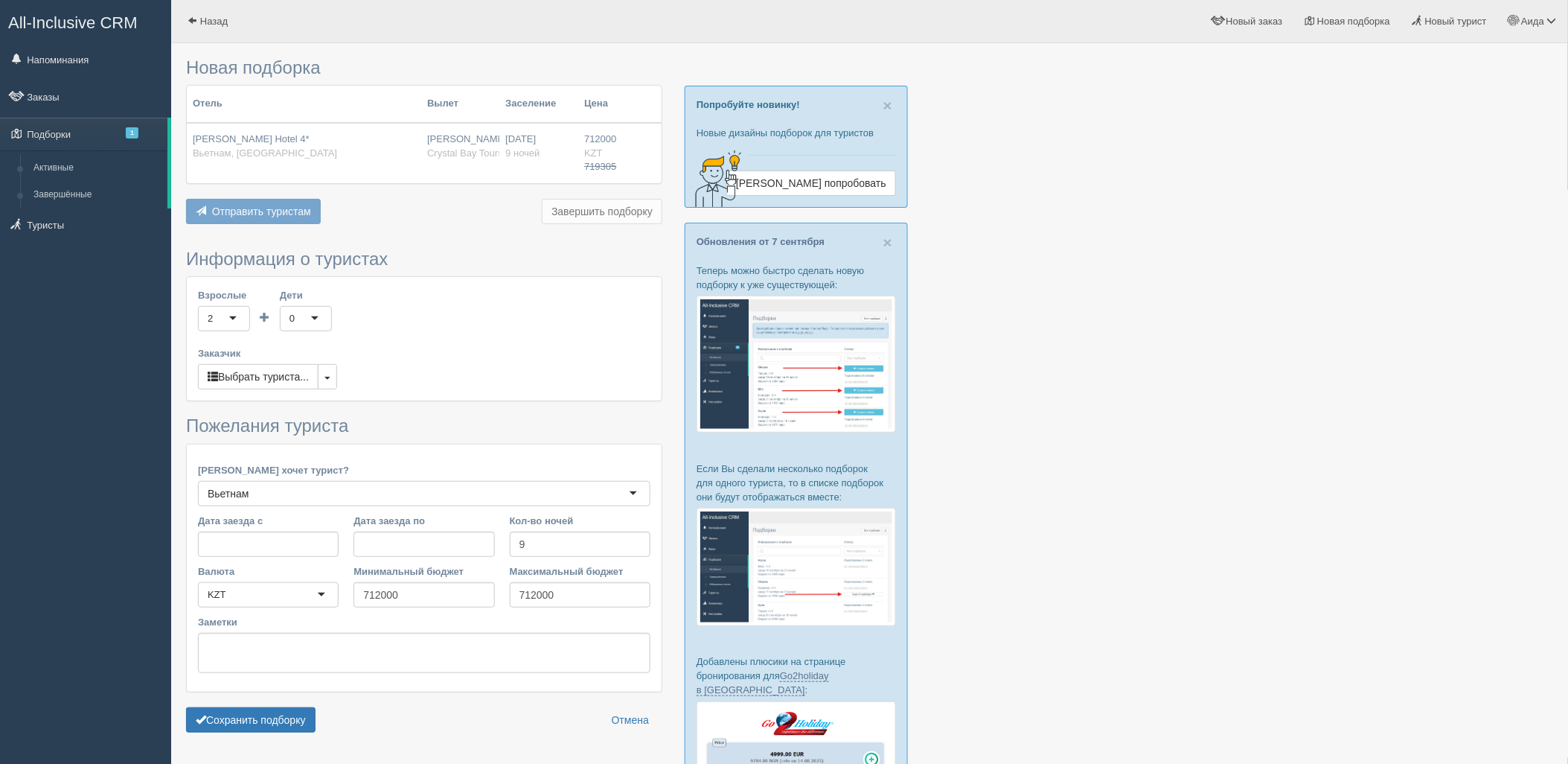
scroll to position [192, 0]
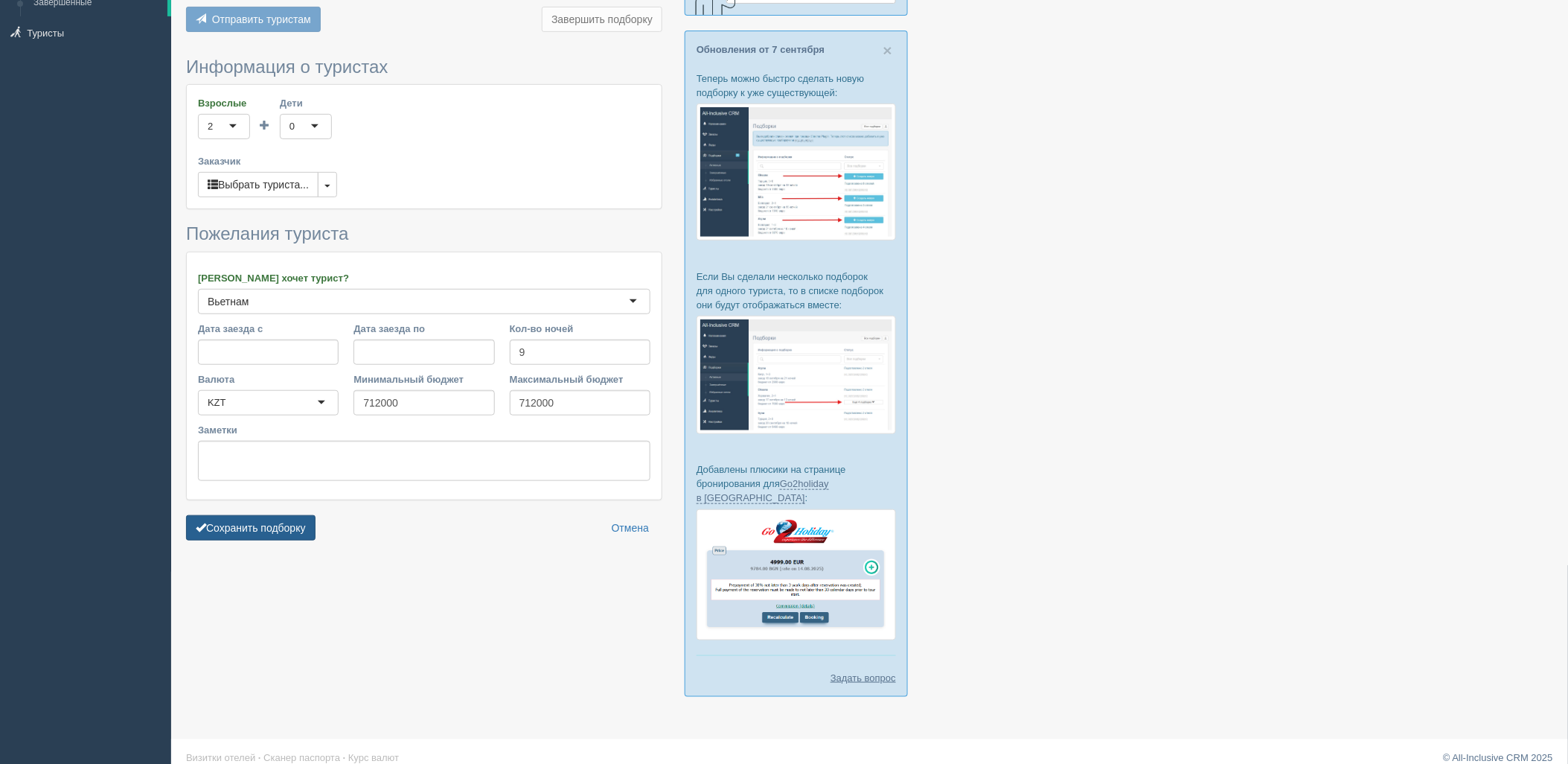
click at [283, 523] on button "Сохранить подборку" at bounding box center [250, 527] width 130 height 25
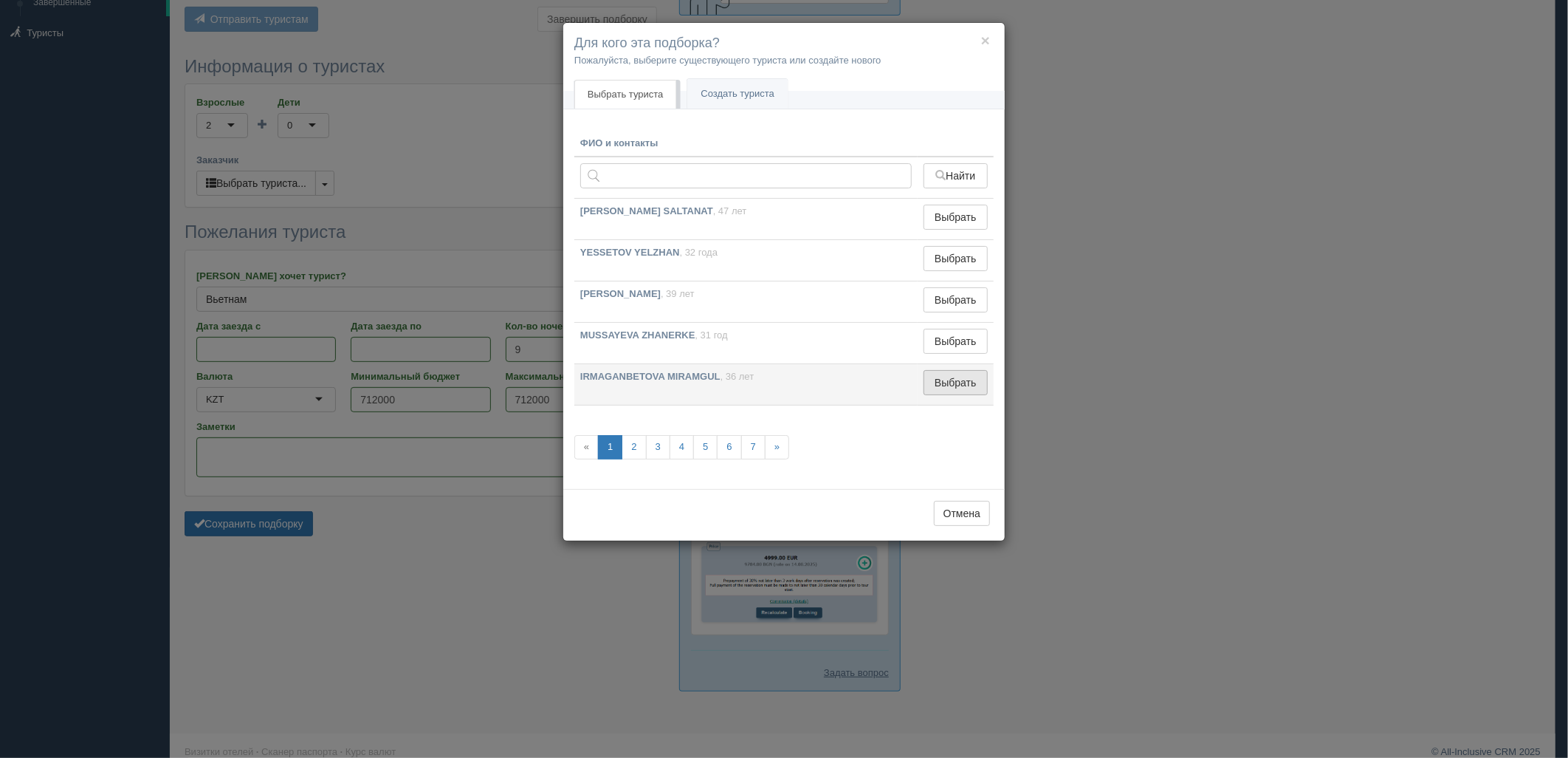
click at [960, 373] on button "Выбрать" at bounding box center [956, 382] width 64 height 25
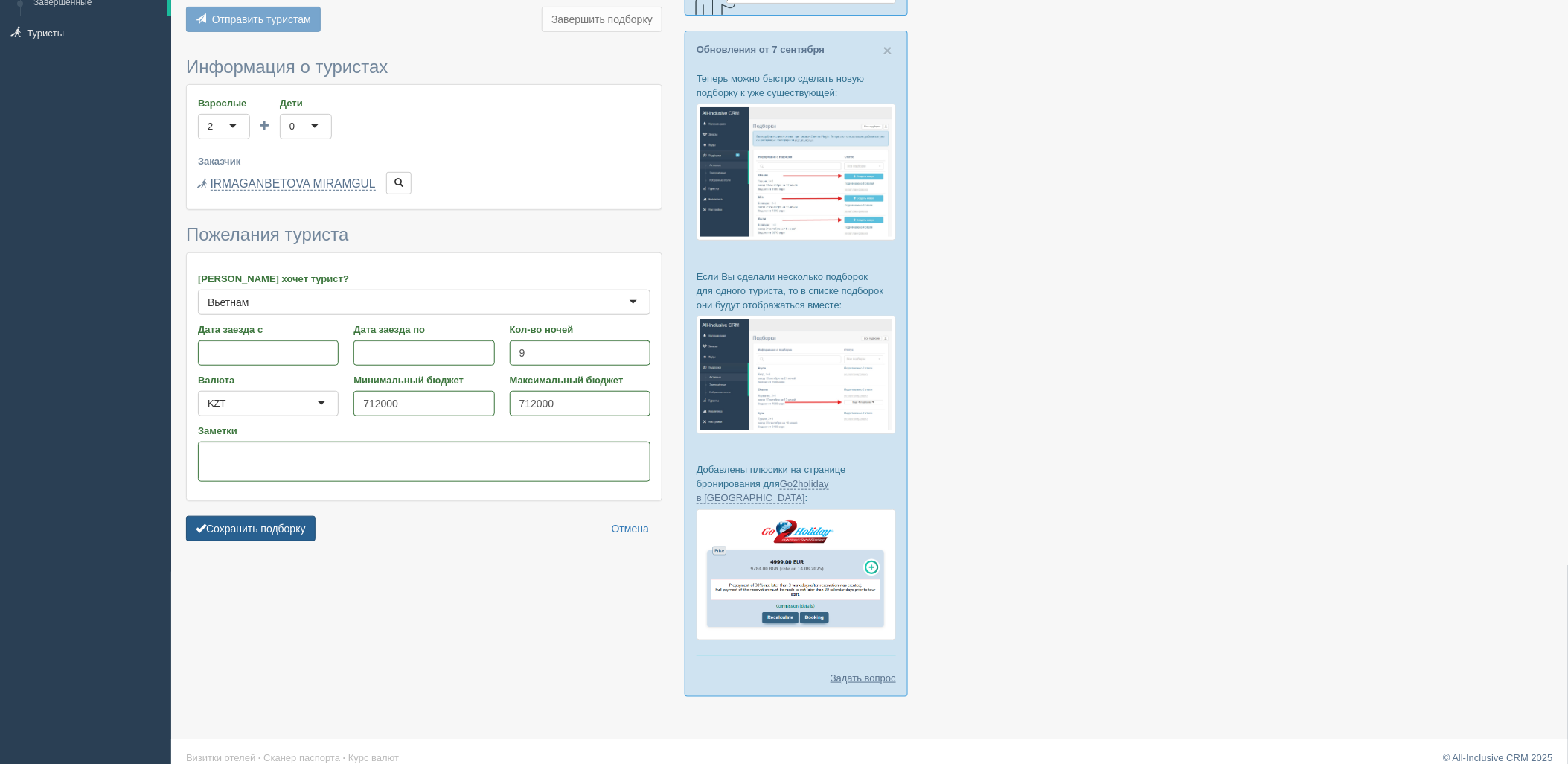
click at [237, 531] on button "Сохранить подборку" at bounding box center [250, 528] width 130 height 25
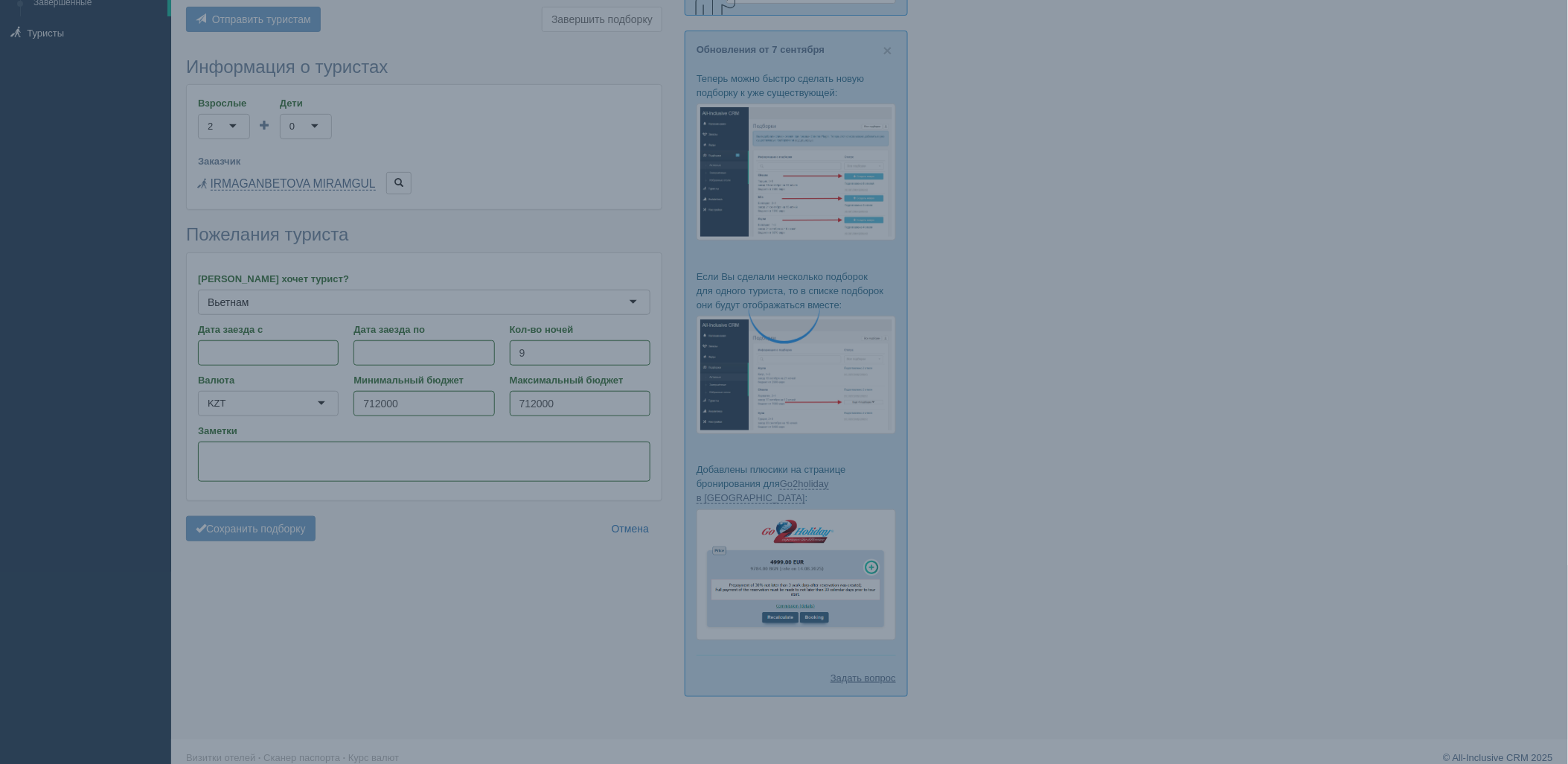
scroll to position [52, 0]
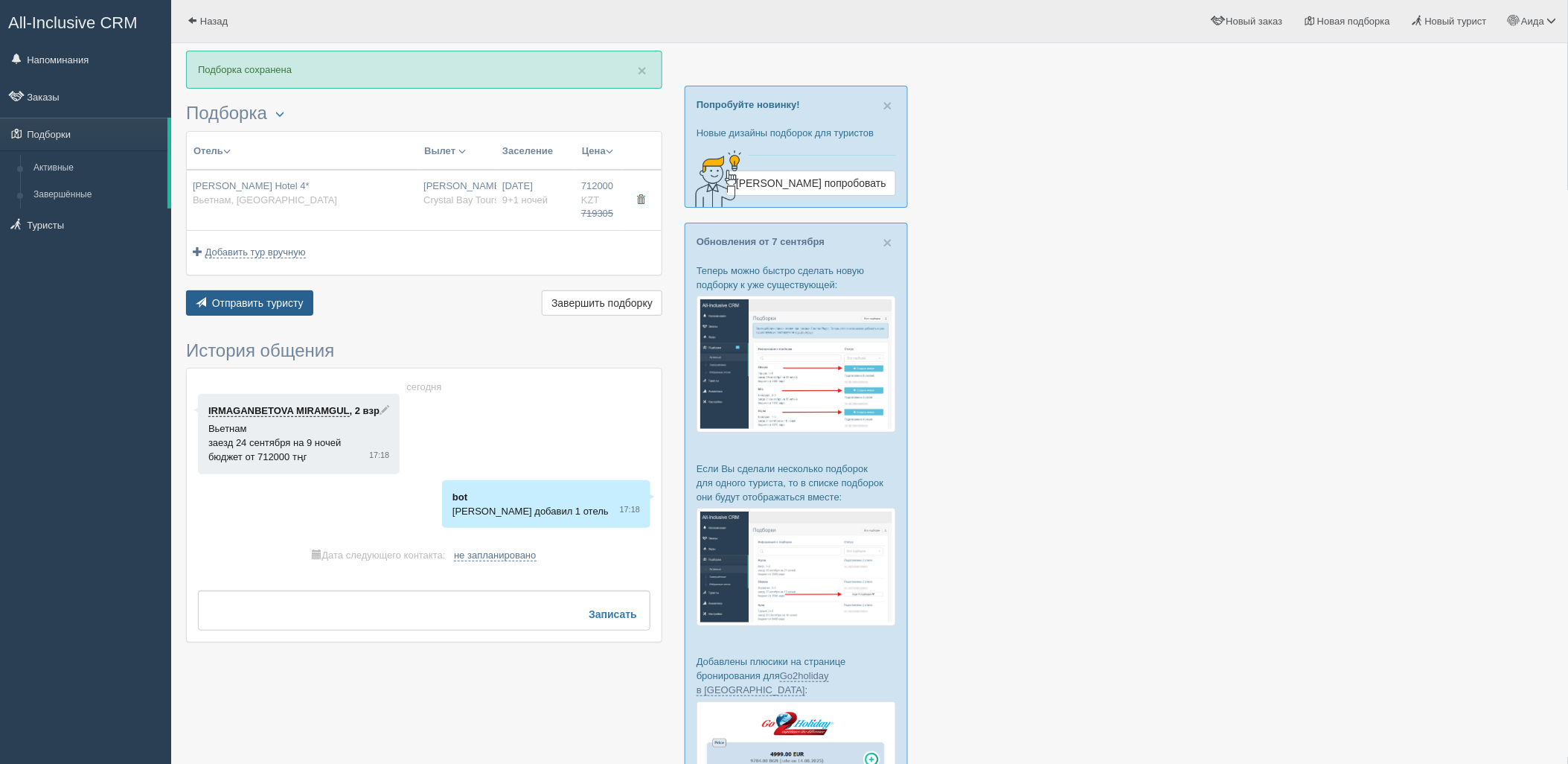
click at [244, 304] on span "Отправить туристу" at bounding box center [257, 302] width 91 height 12
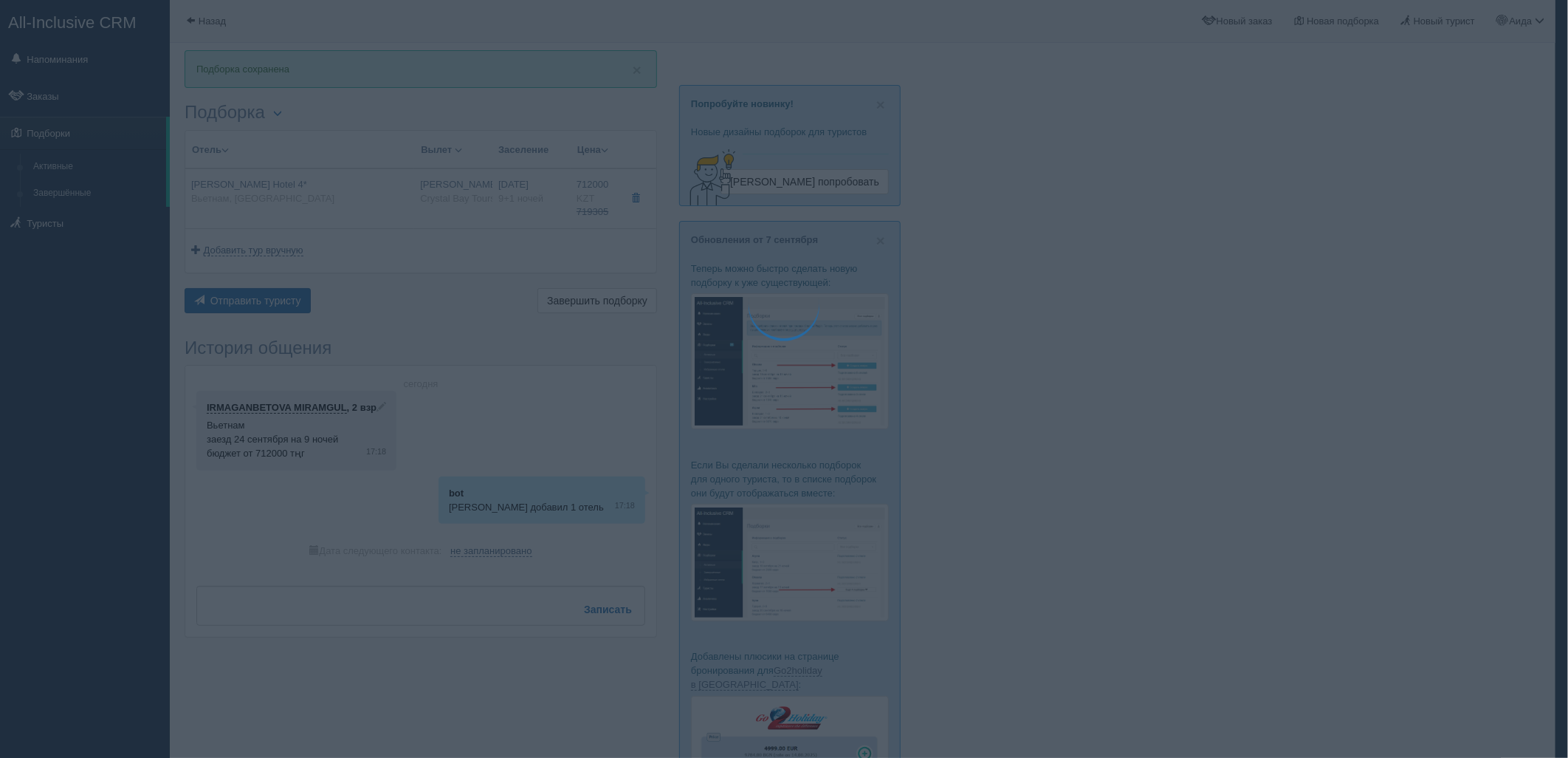
type textarea "🌞 Loremi dolo! Sitametcon Adi elitseddoei temporinc utlabore: 🌎 Etdolor, Magnaa…"
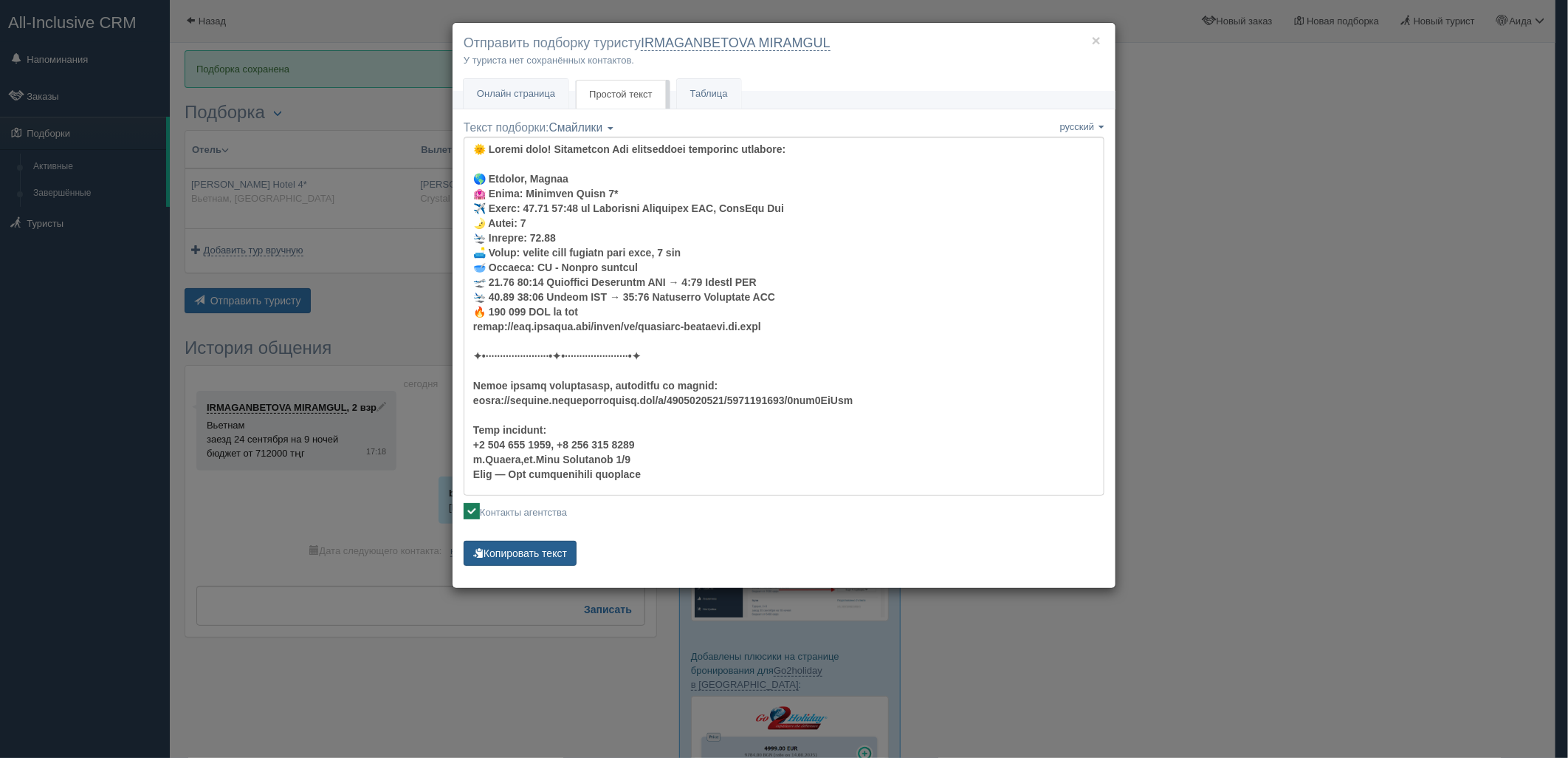
click at [527, 544] on button "Копировать текст" at bounding box center [519, 553] width 113 height 25
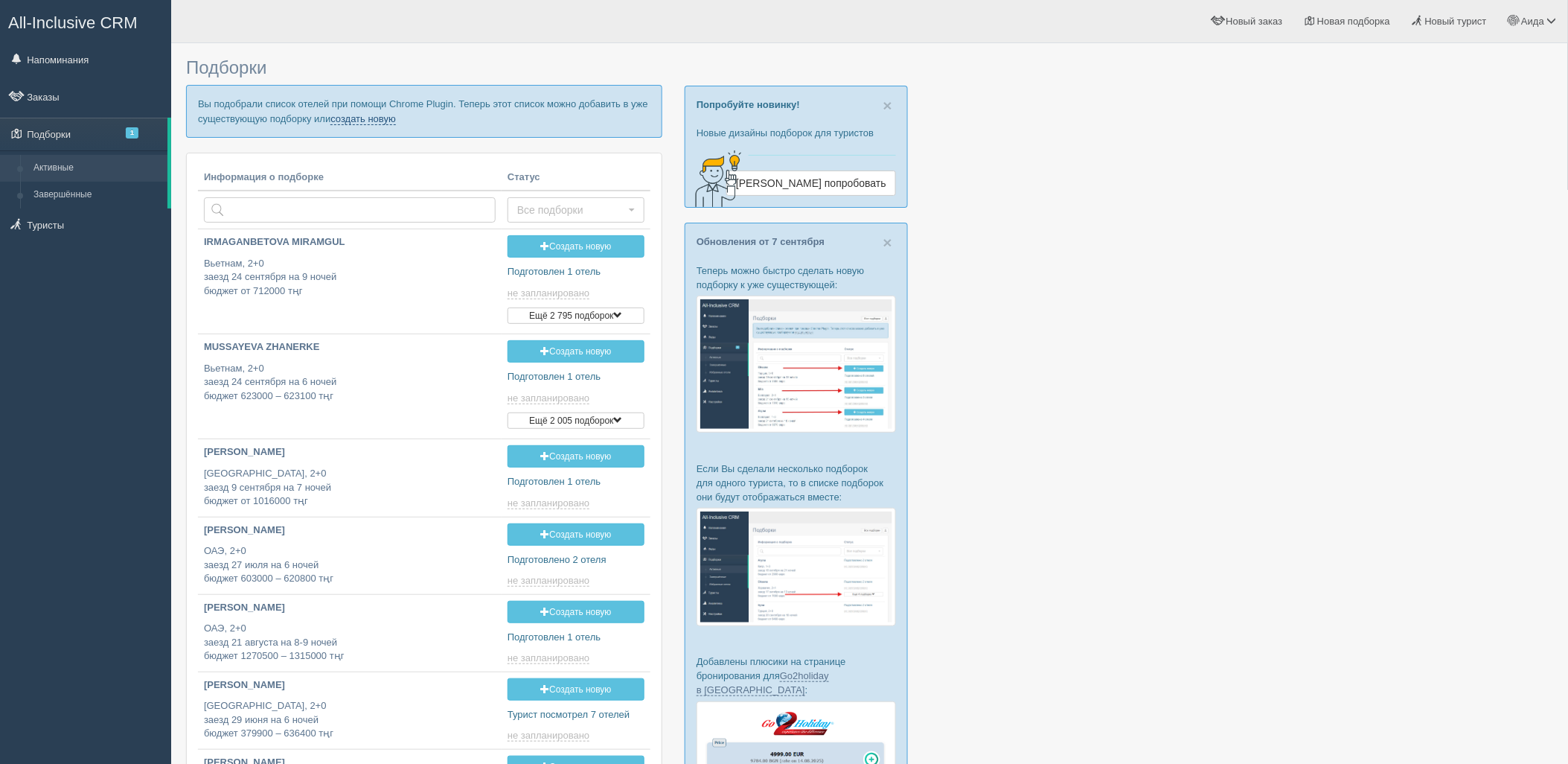
click at [382, 119] on link "создать новую" at bounding box center [363, 119] width 65 height 12
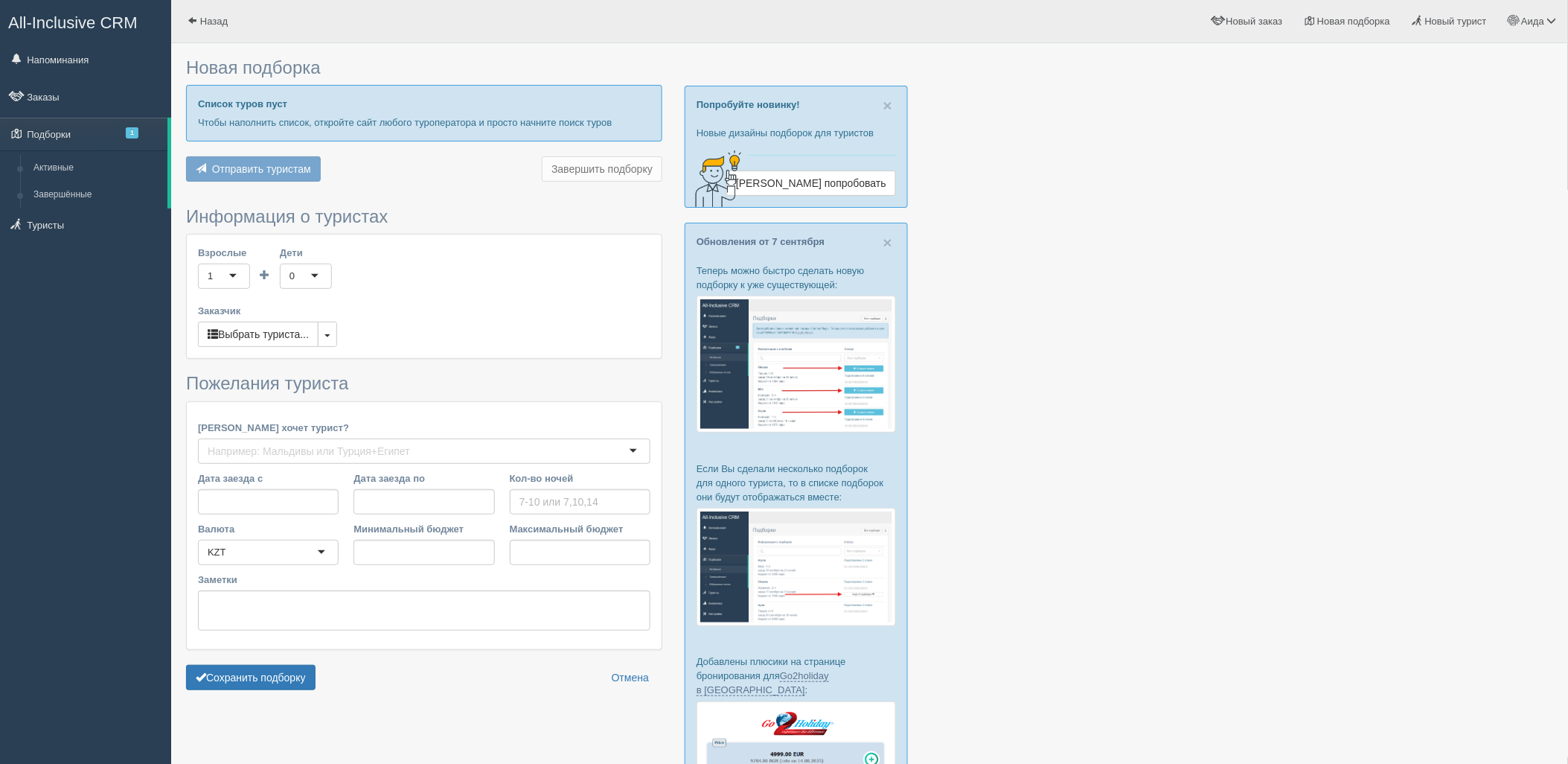
type input "6"
type input "1946800"
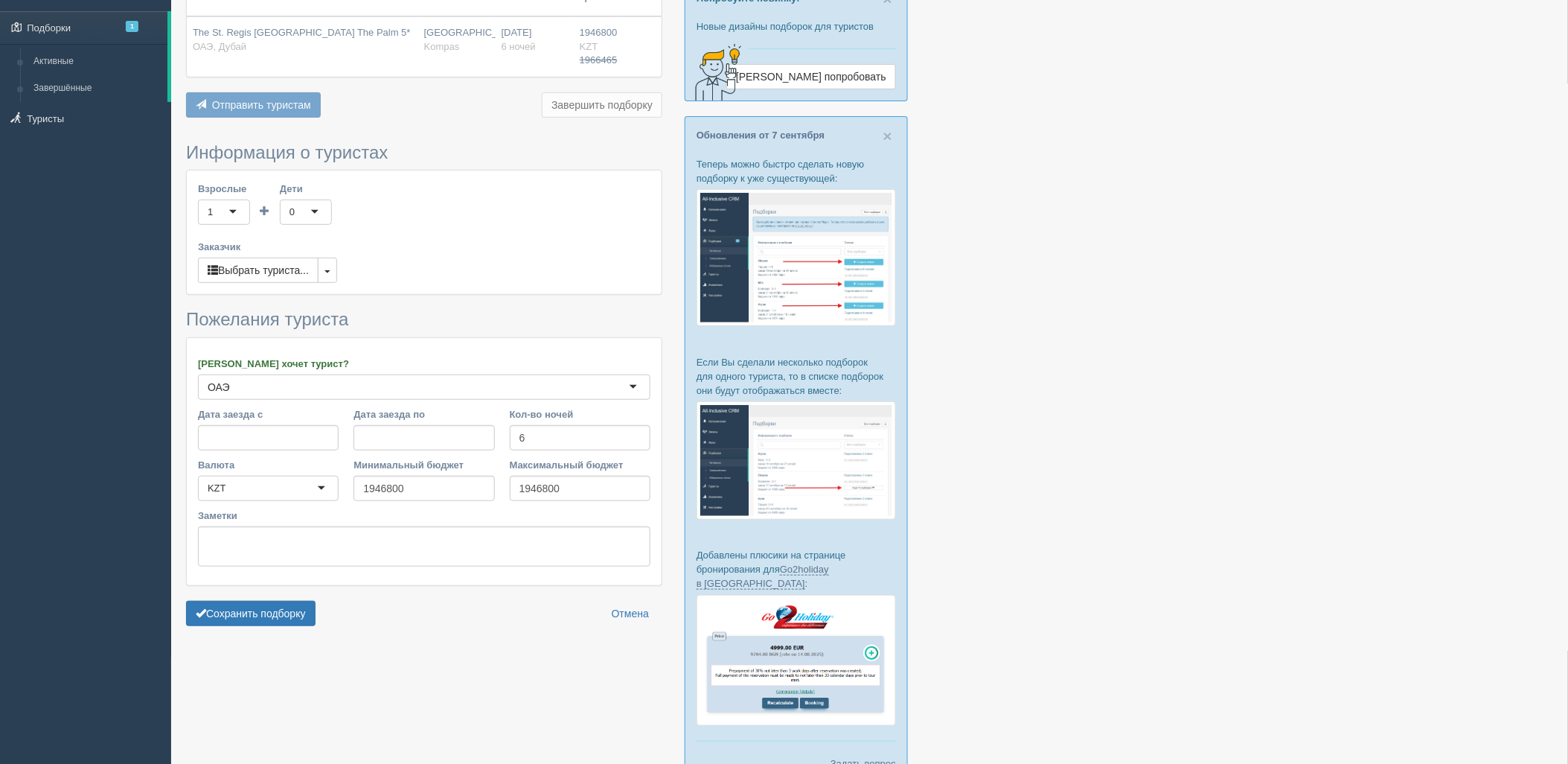
scroll to position [192, 0]
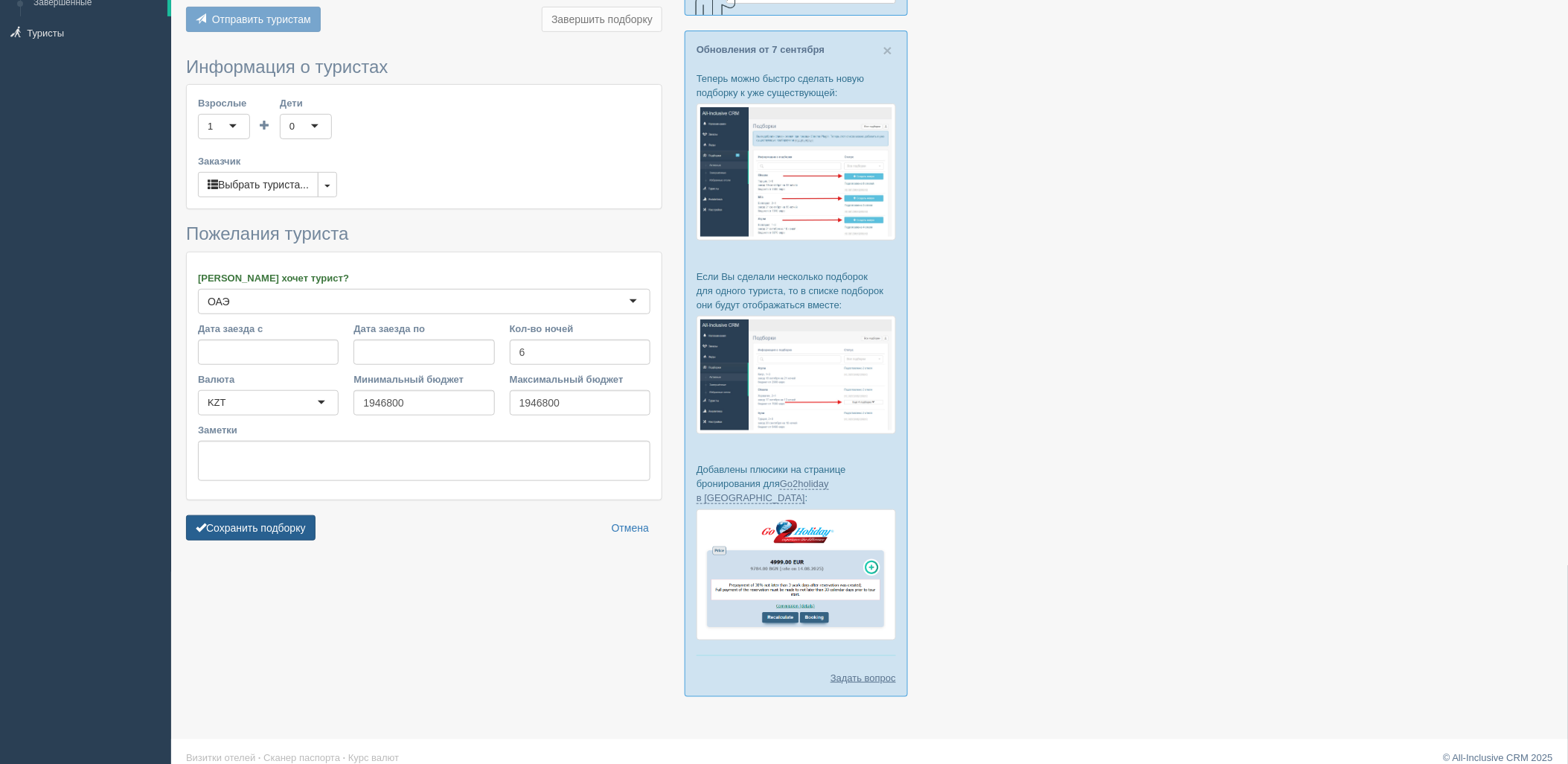
click at [270, 529] on button "Сохранить подборку" at bounding box center [250, 527] width 130 height 25
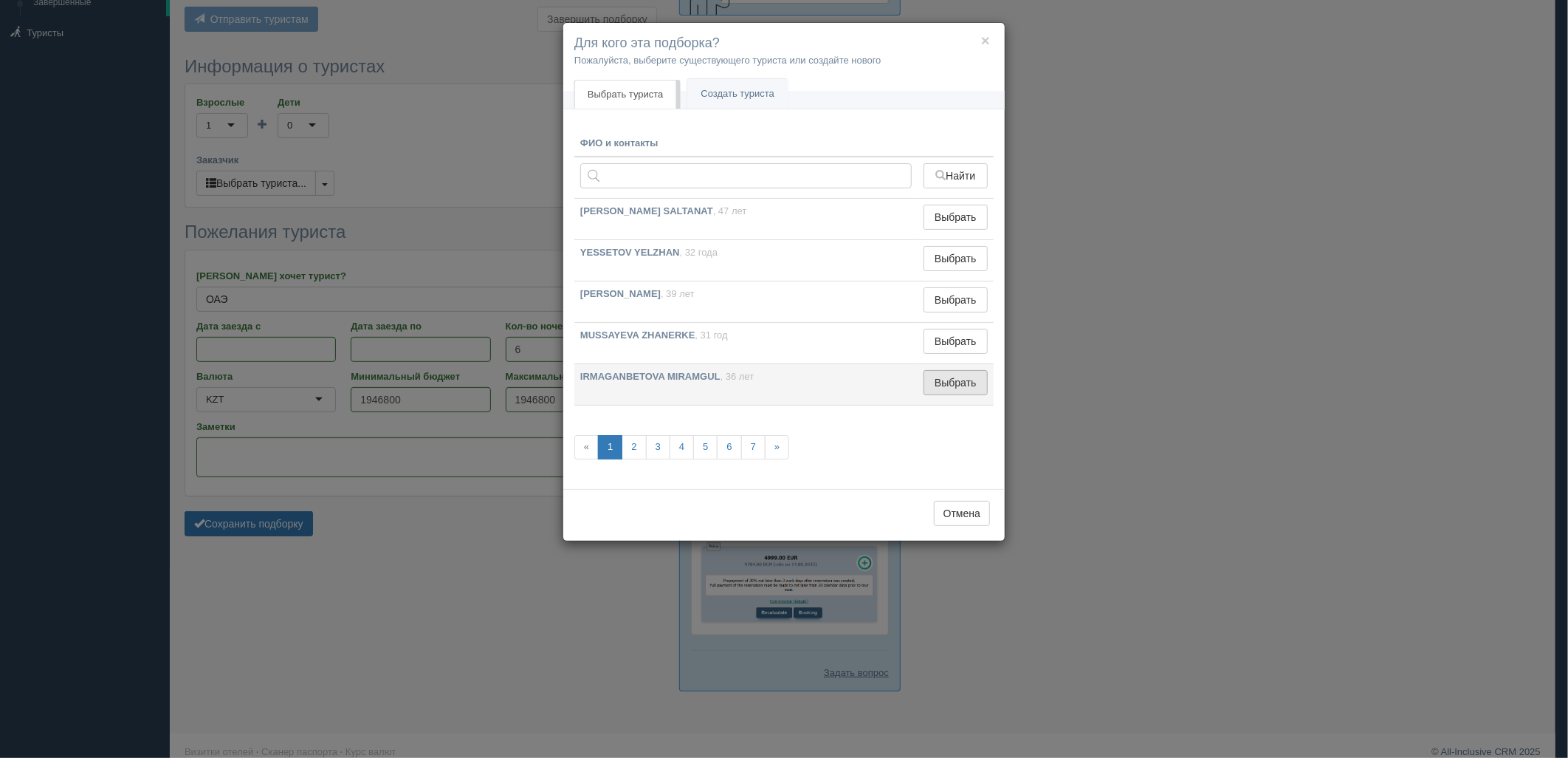
click at [983, 384] on button "Выбрать" at bounding box center [956, 382] width 64 height 25
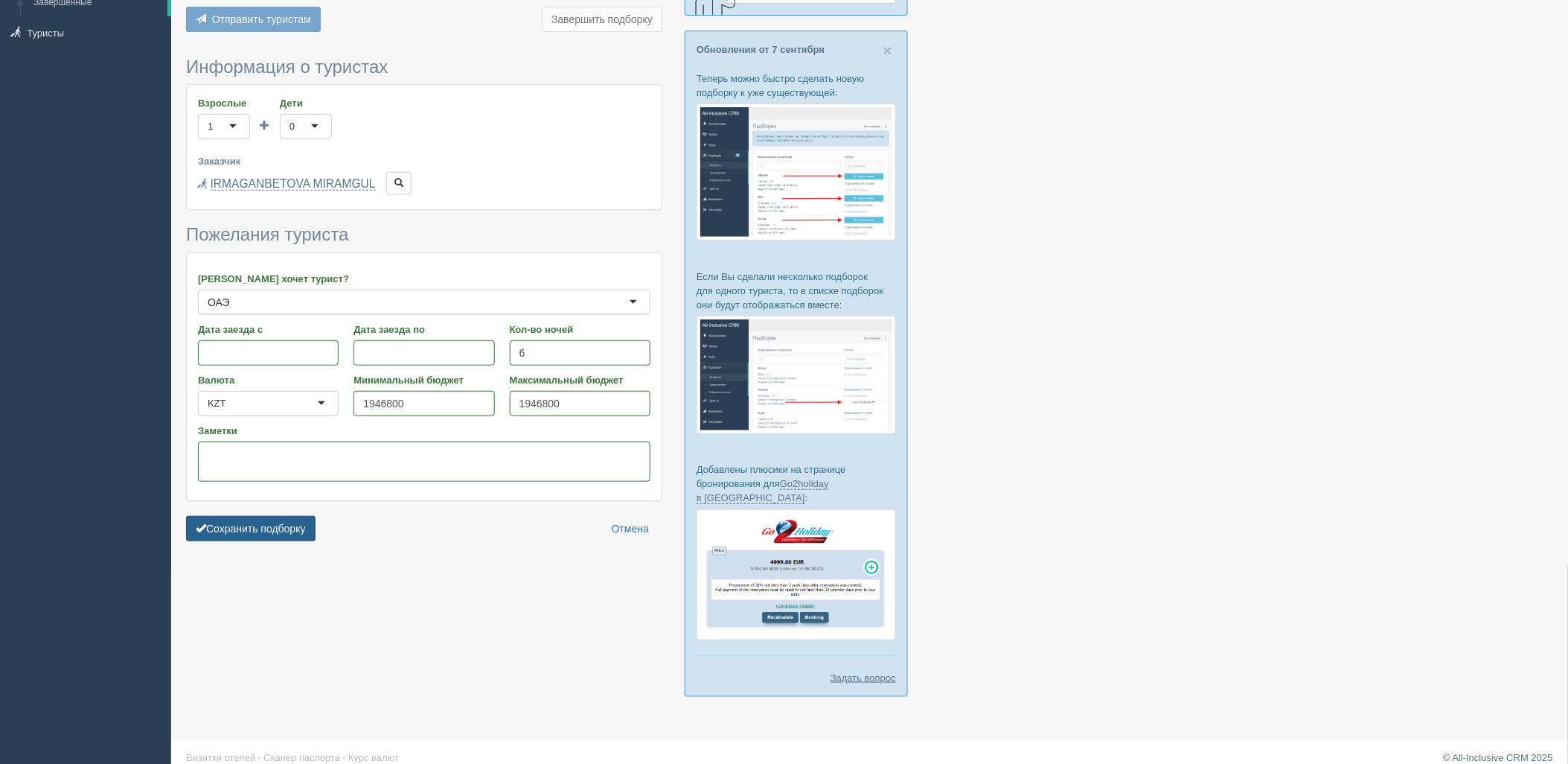
drag, startPoint x: 270, startPoint y: 528, endPoint x: 452, endPoint y: 512, distance: 182.7
click at [270, 528] on button "Сохранить подборку" at bounding box center [250, 528] width 130 height 25
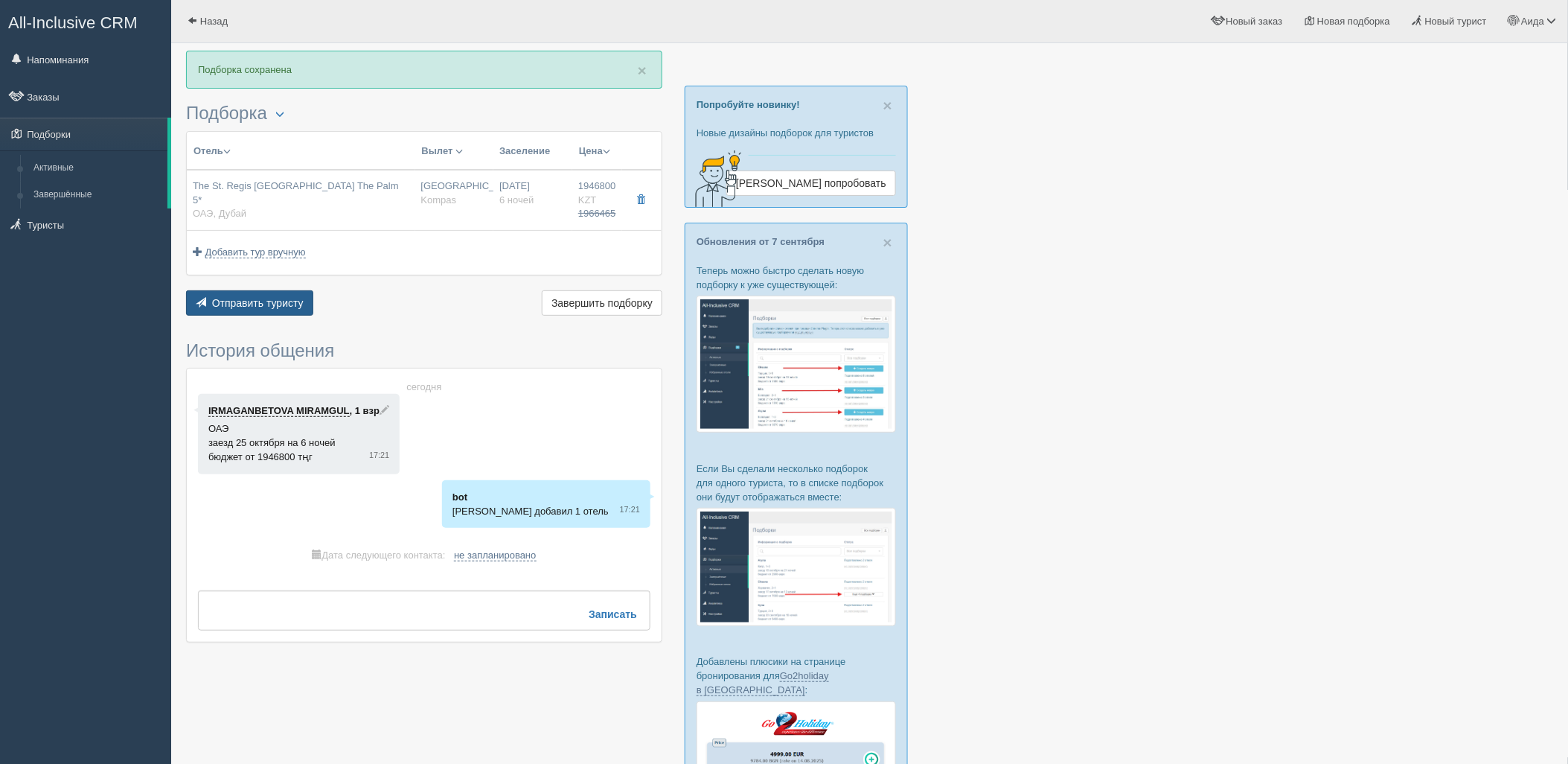
click at [266, 298] on span "Отправить туристу" at bounding box center [257, 302] width 91 height 12
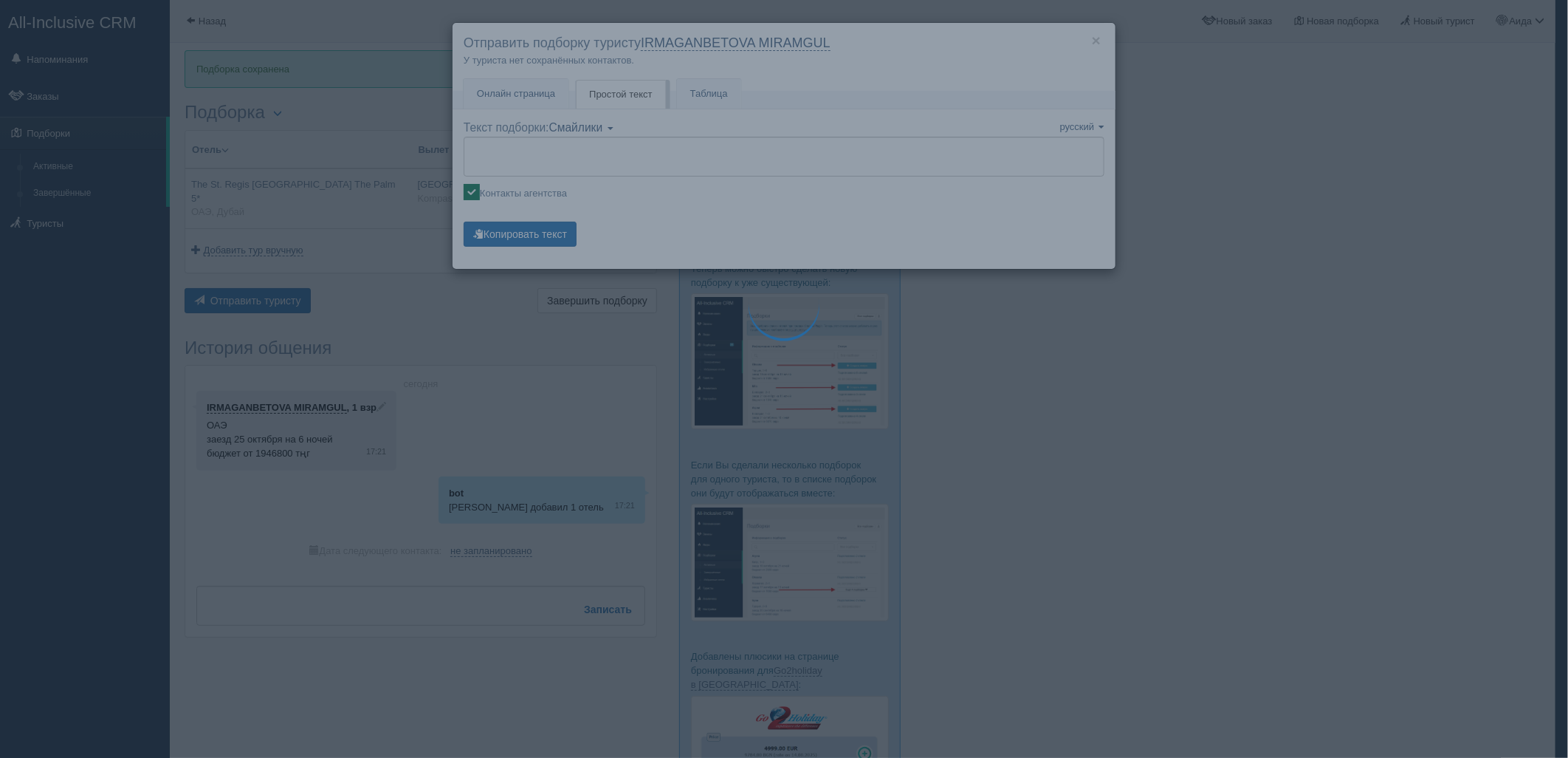
type textarea "🌞 Добрый день! Предлагаем Вам рассмотреть следующие варианты: 🌎 ОАЭ, Дубай 🏩 От…"
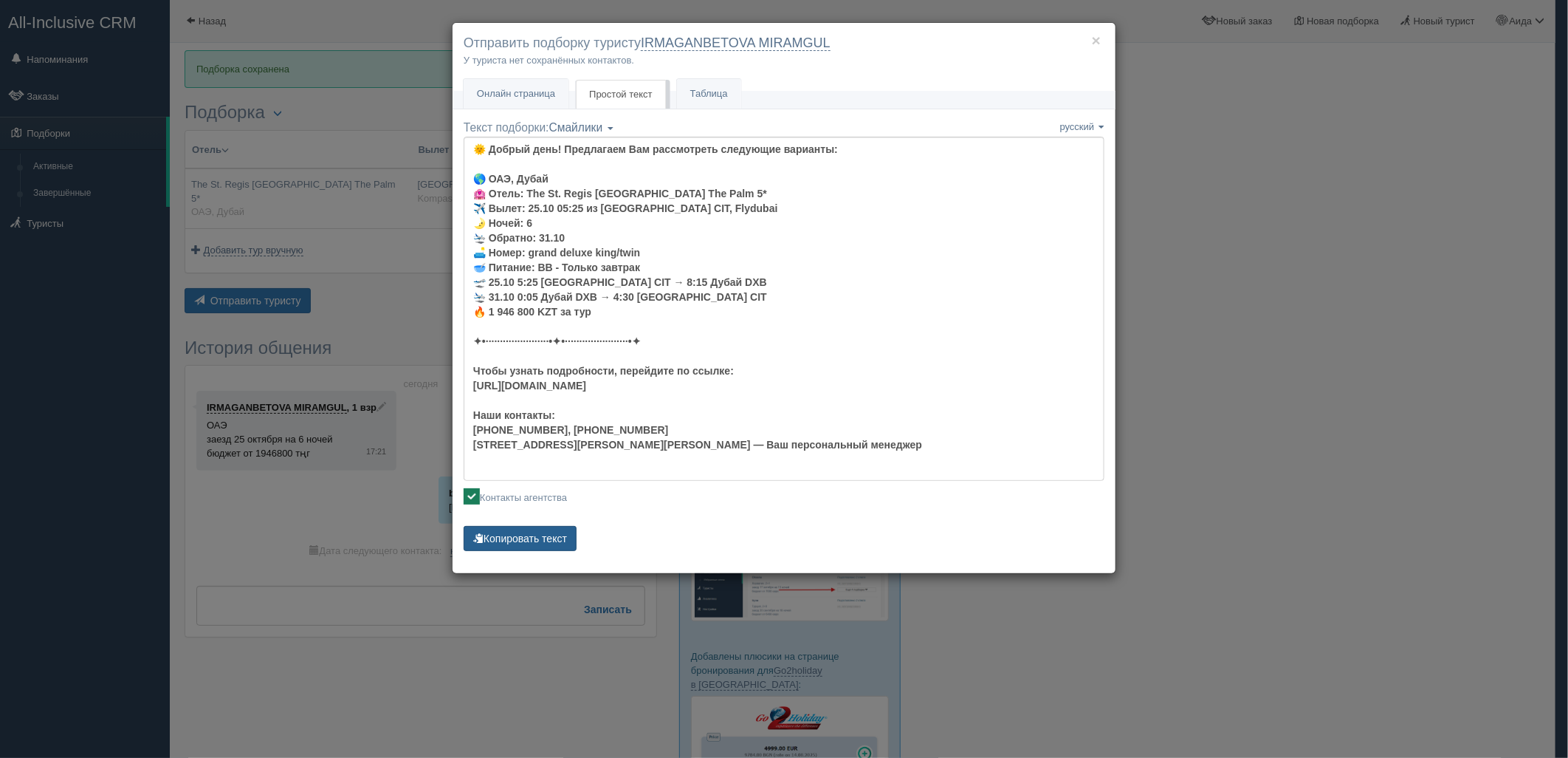
click at [545, 536] on button "Копировать текст" at bounding box center [519, 538] width 113 height 25
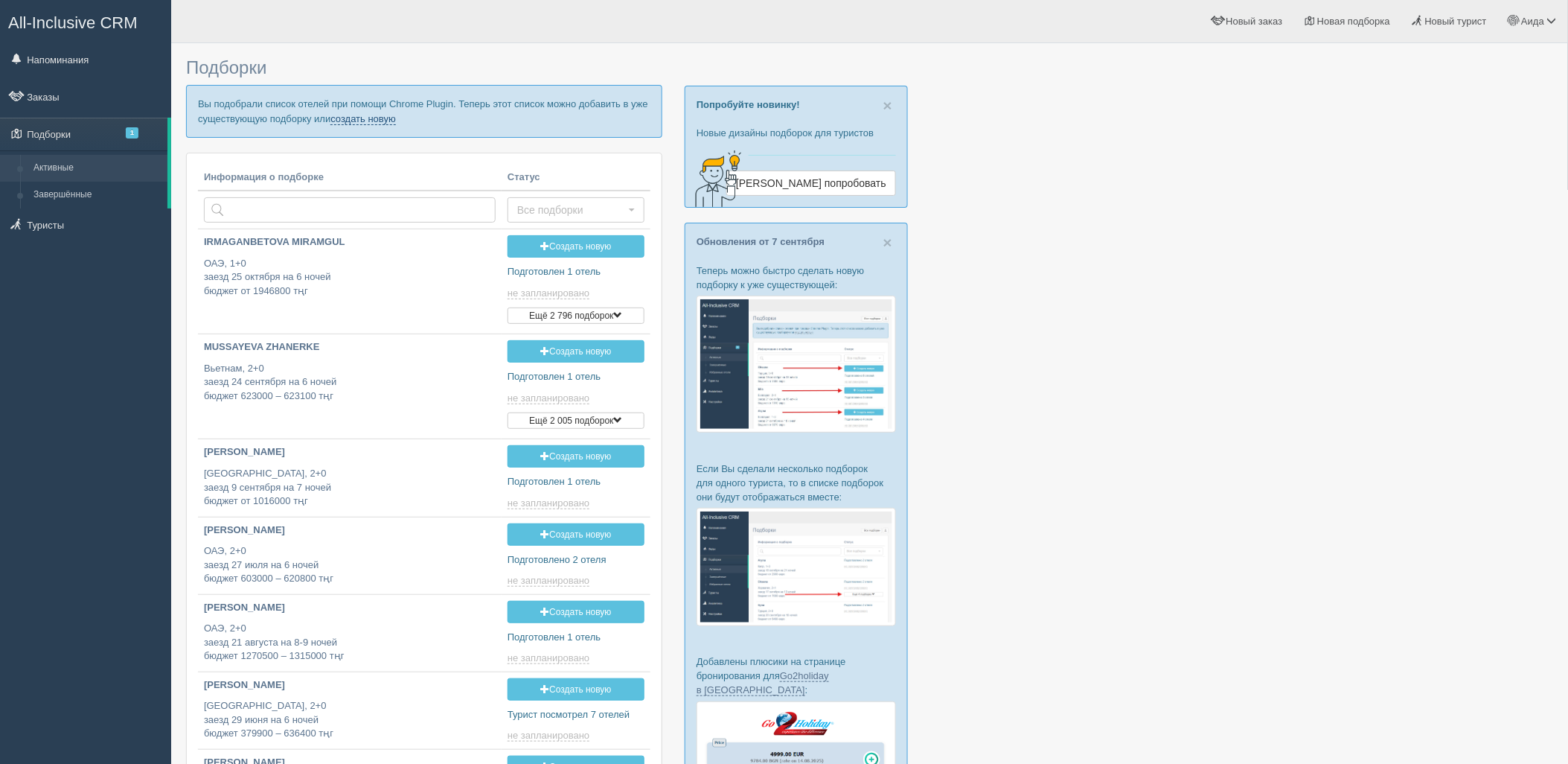
click at [382, 122] on link "создать новую" at bounding box center [363, 119] width 65 height 12
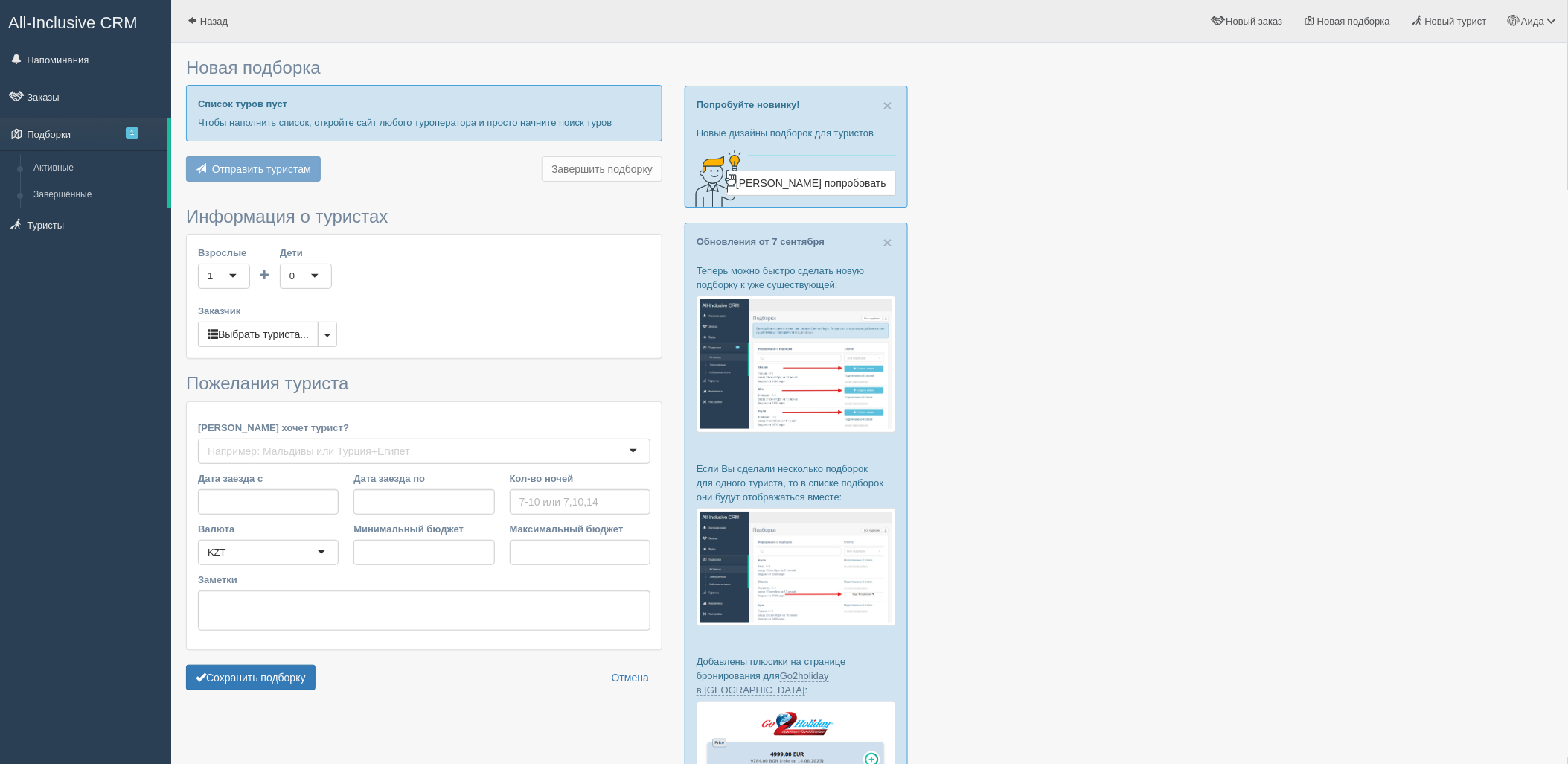
type input "6"
type input "2051000"
type input "2051100"
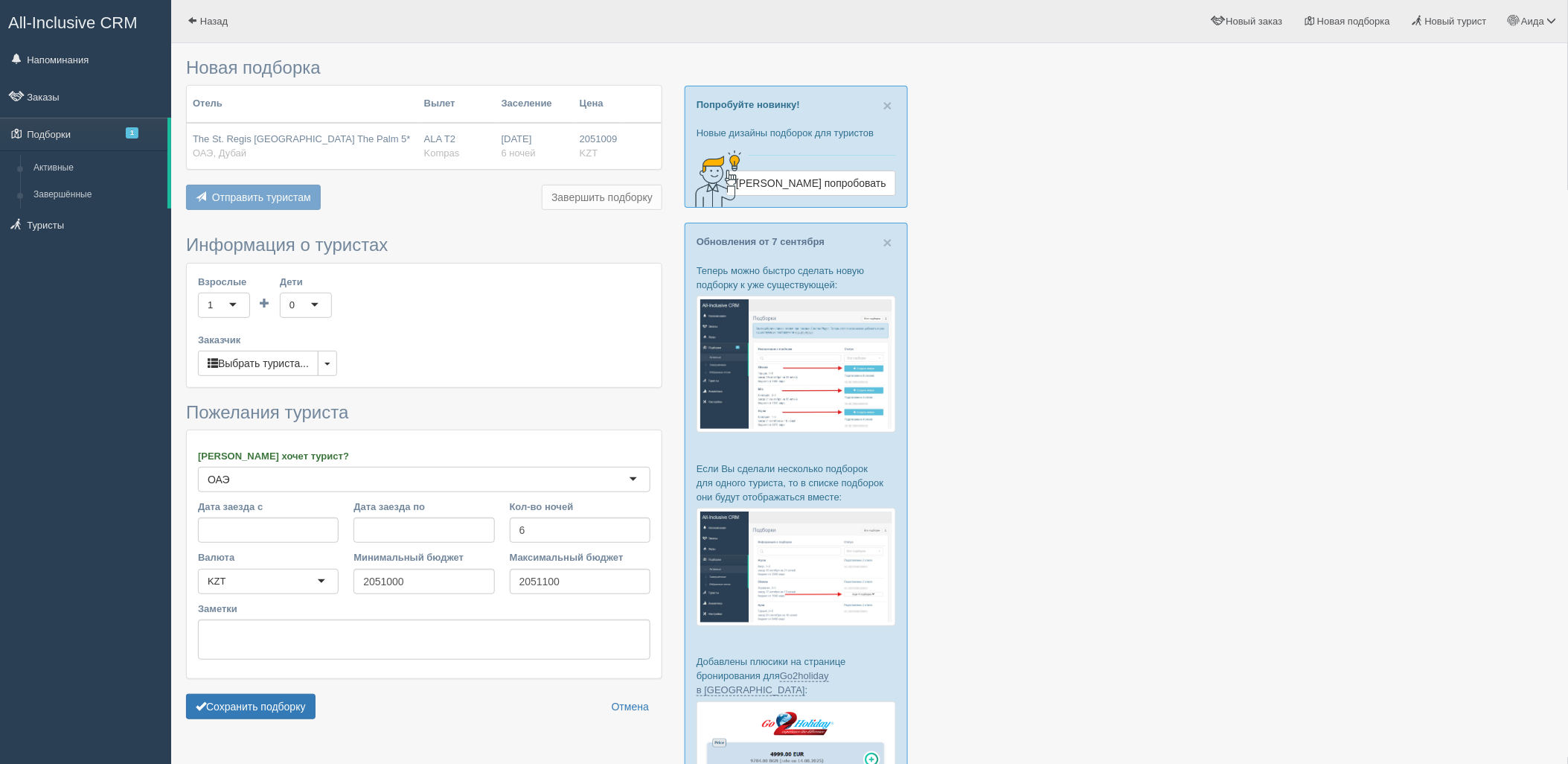
scroll to position [192, 0]
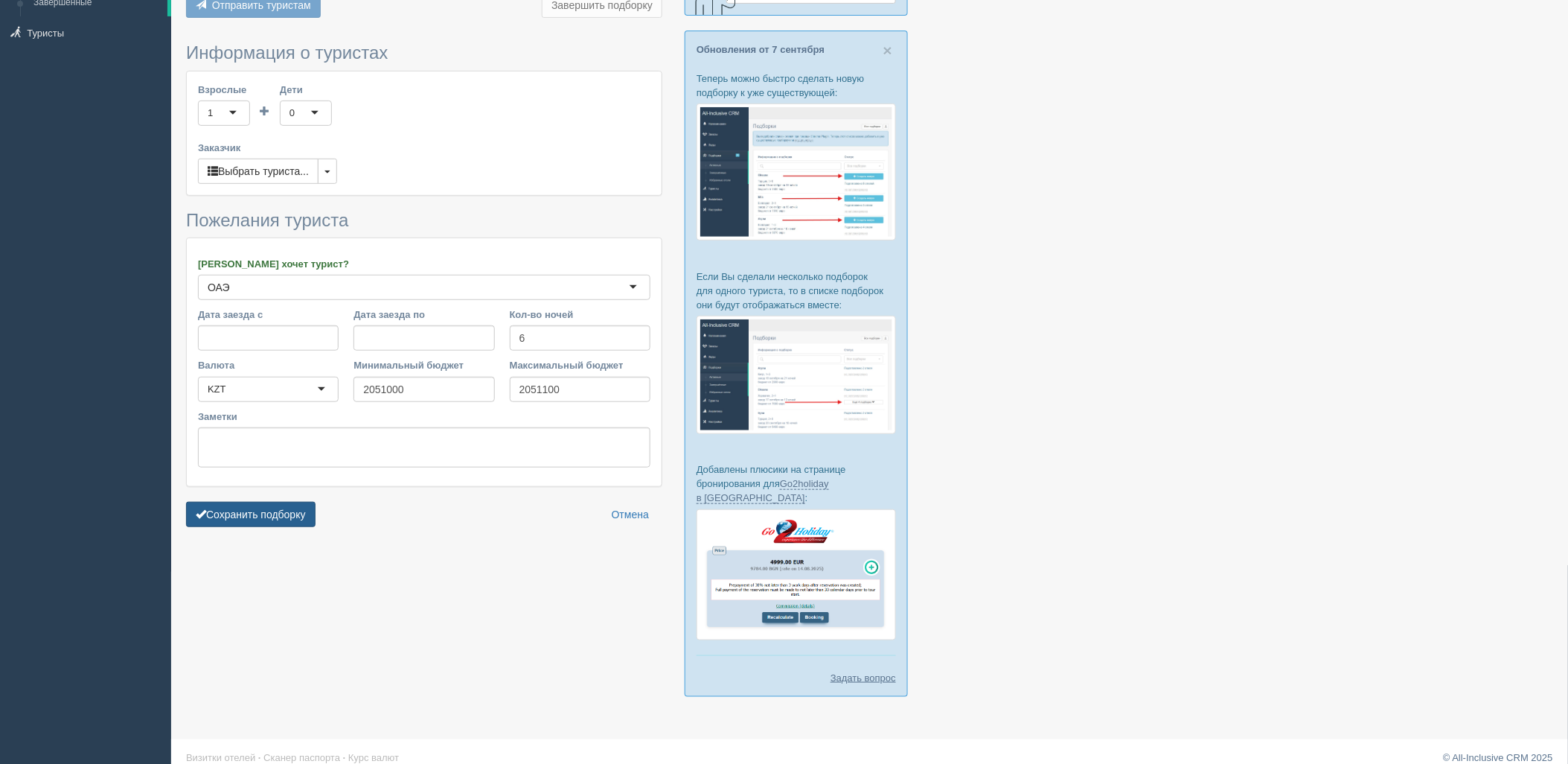
click at [273, 508] on button "Сохранить подборку" at bounding box center [250, 514] width 130 height 25
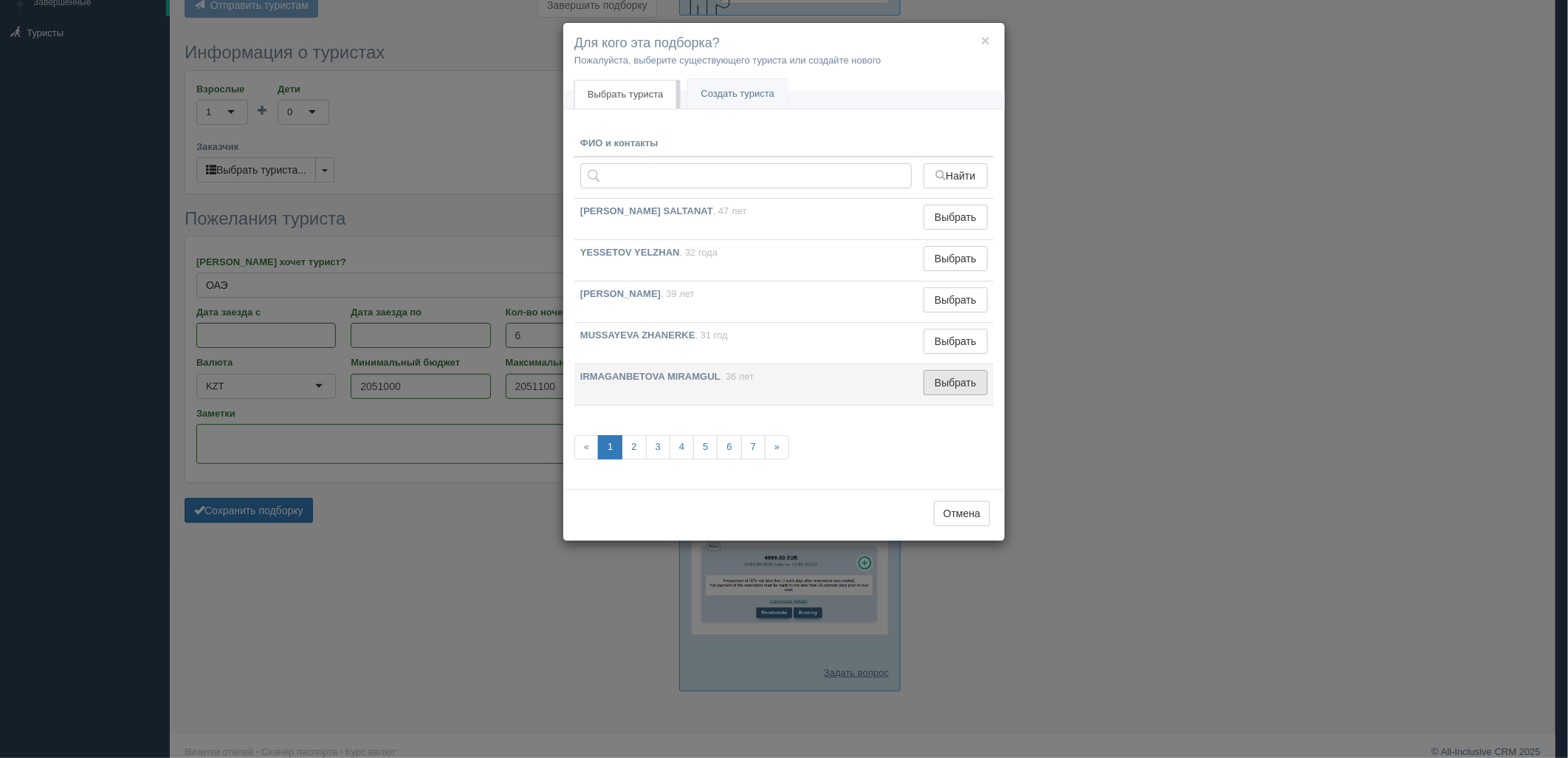
click at [963, 374] on button "Выбрать" at bounding box center [956, 382] width 64 height 25
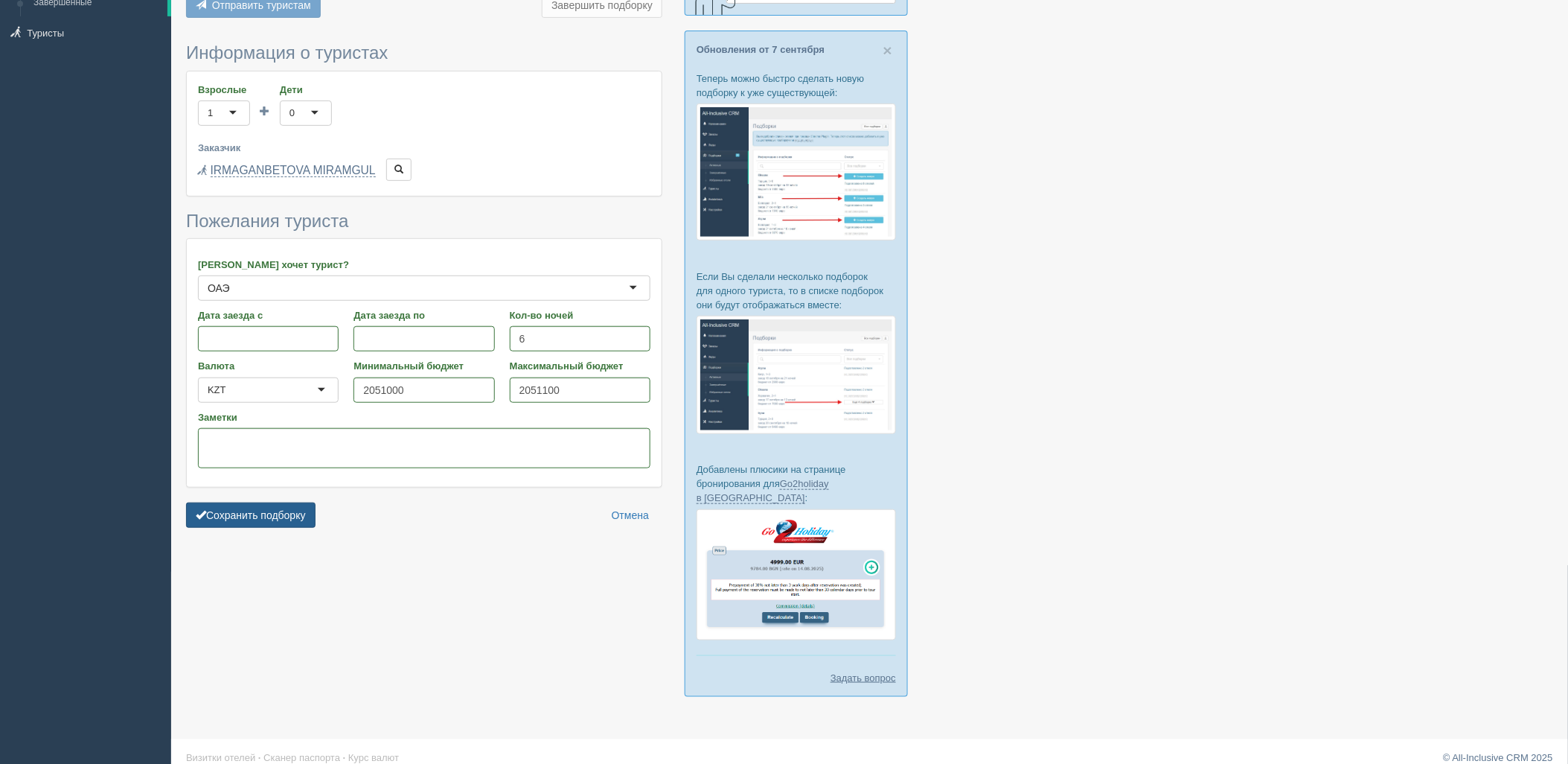
drag, startPoint x: 256, startPoint y: 494, endPoint x: 259, endPoint y: 503, distance: 9.5
click at [258, 497] on form "Информация о туристах Взрослые 1 1 Дети 0 0 Возраст детей Заказчик Выбрать тури…" at bounding box center [423, 289] width 476 height 491
click at [256, 508] on button "Сохранить подборку" at bounding box center [250, 515] width 130 height 25
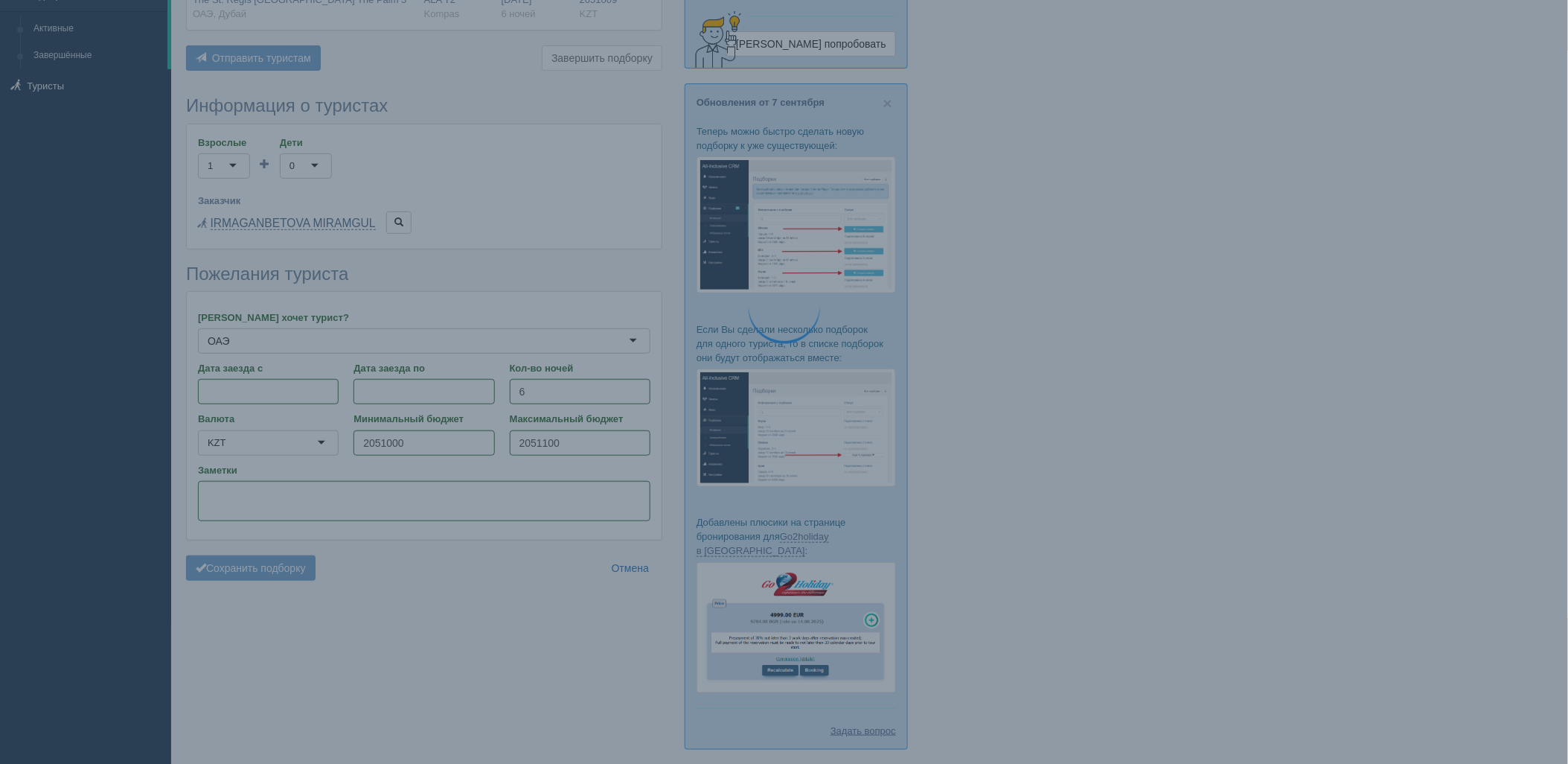
scroll to position [109, 0]
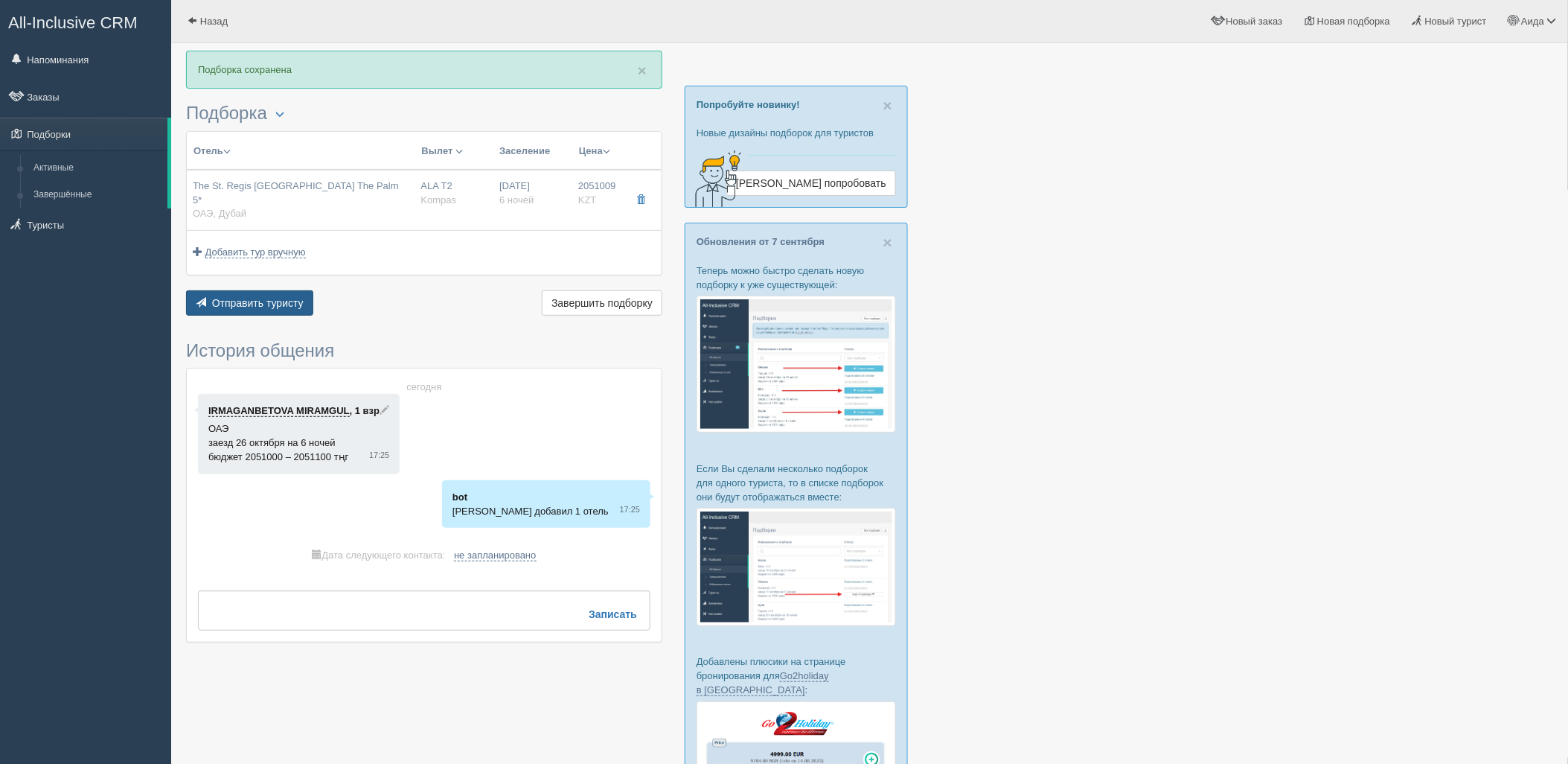
click at [285, 297] on button "Отправить туристу Отправить" at bounding box center [249, 303] width 127 height 25
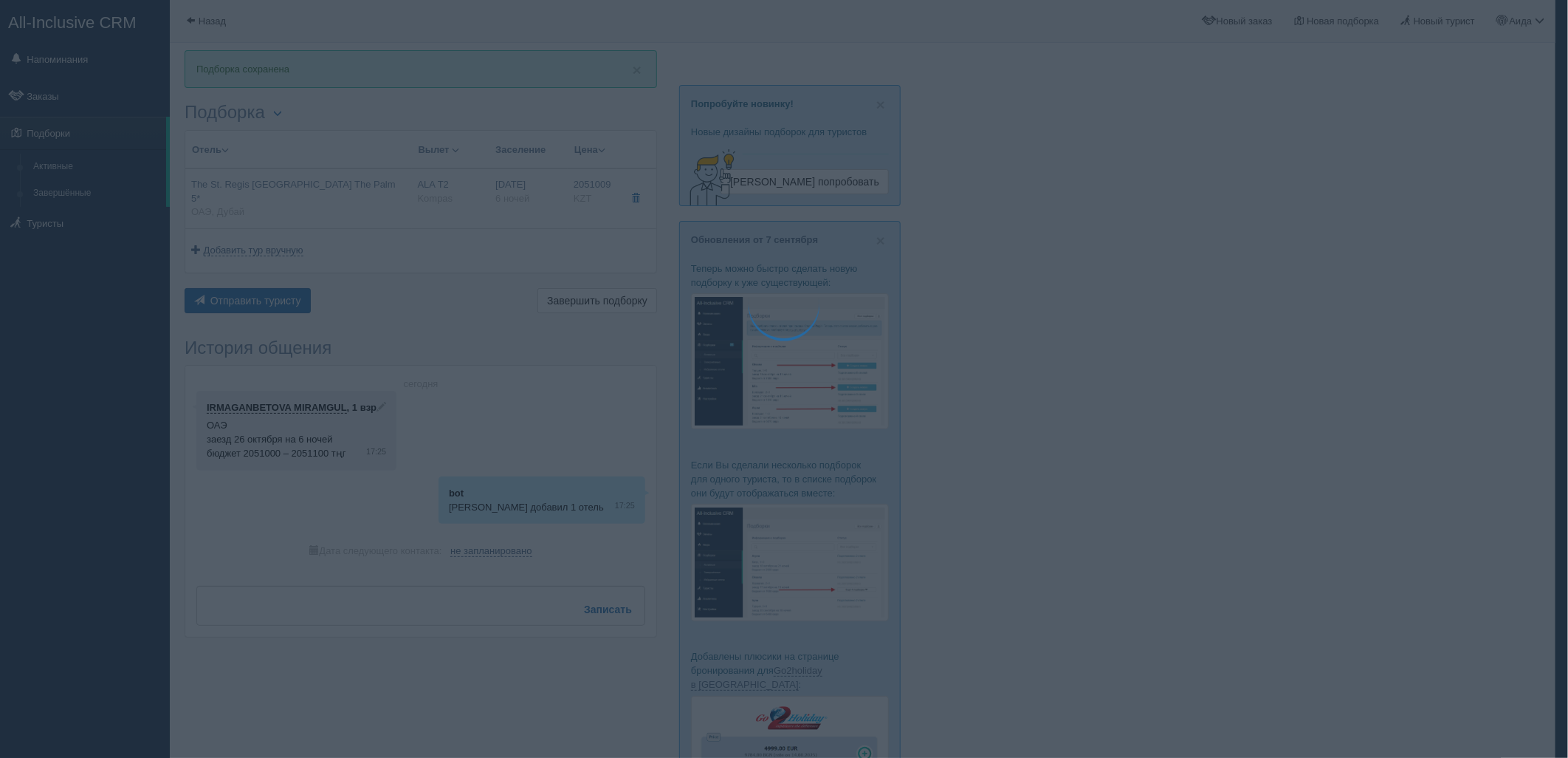
type textarea "🌞 Добрый день! Предлагаем Вам рассмотреть следующие варианты: 🌎 ОАЭ, Дубай 🏩 От…"
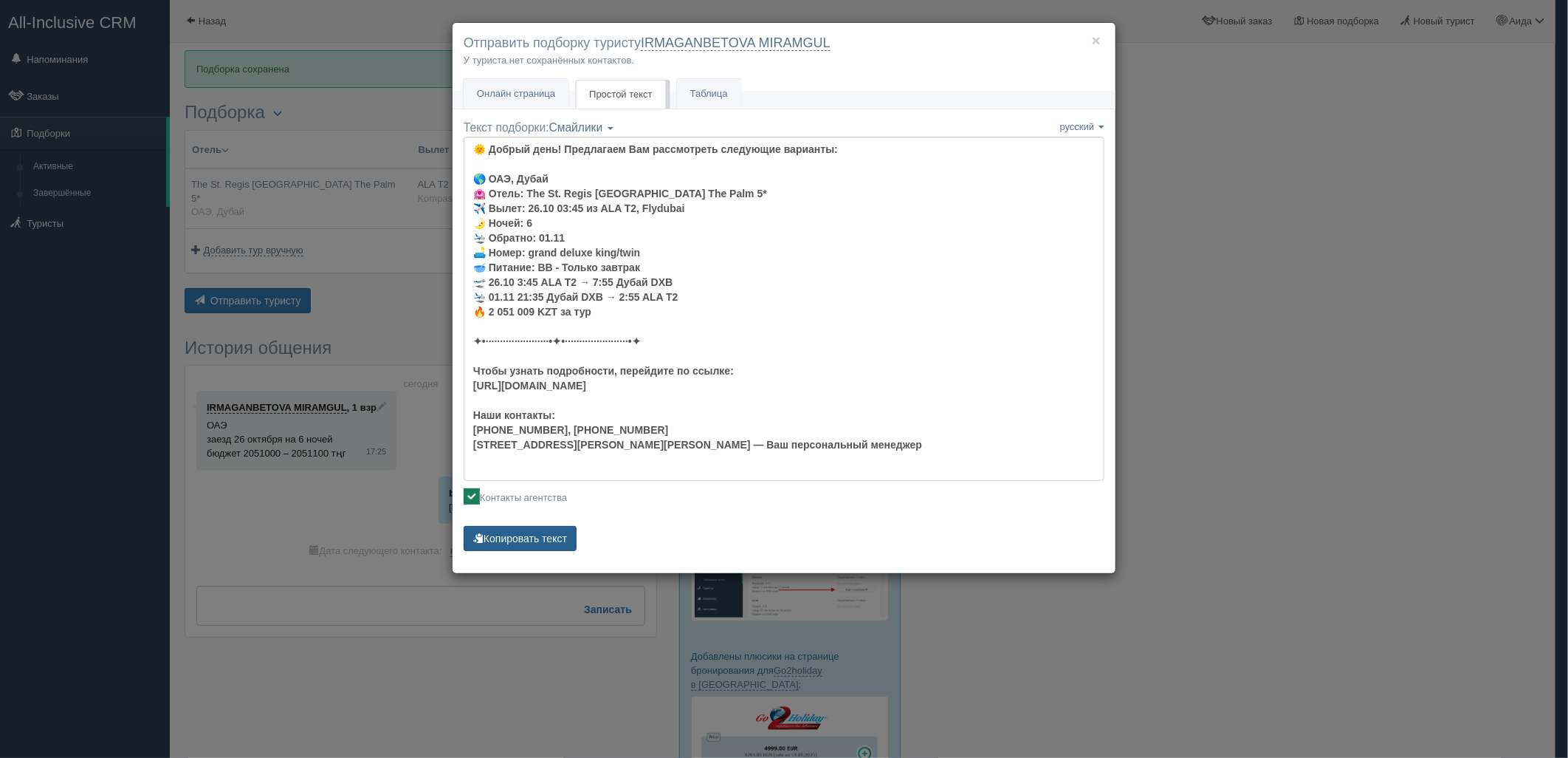
click at [550, 543] on button "Копировать текст" at bounding box center [519, 538] width 113 height 25
